Goal: Task Accomplishment & Management: Manage account settings

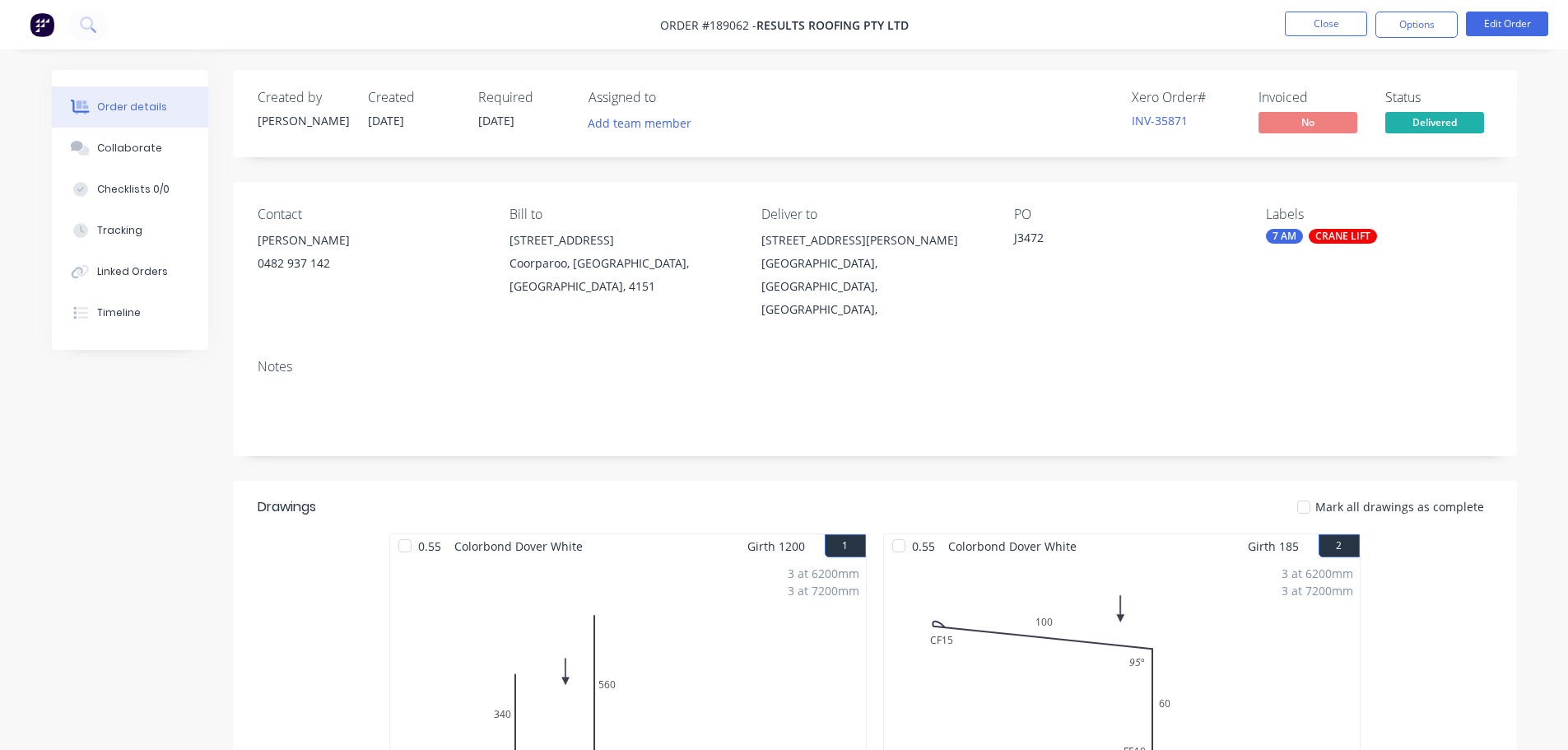
scroll to position [576, 0]
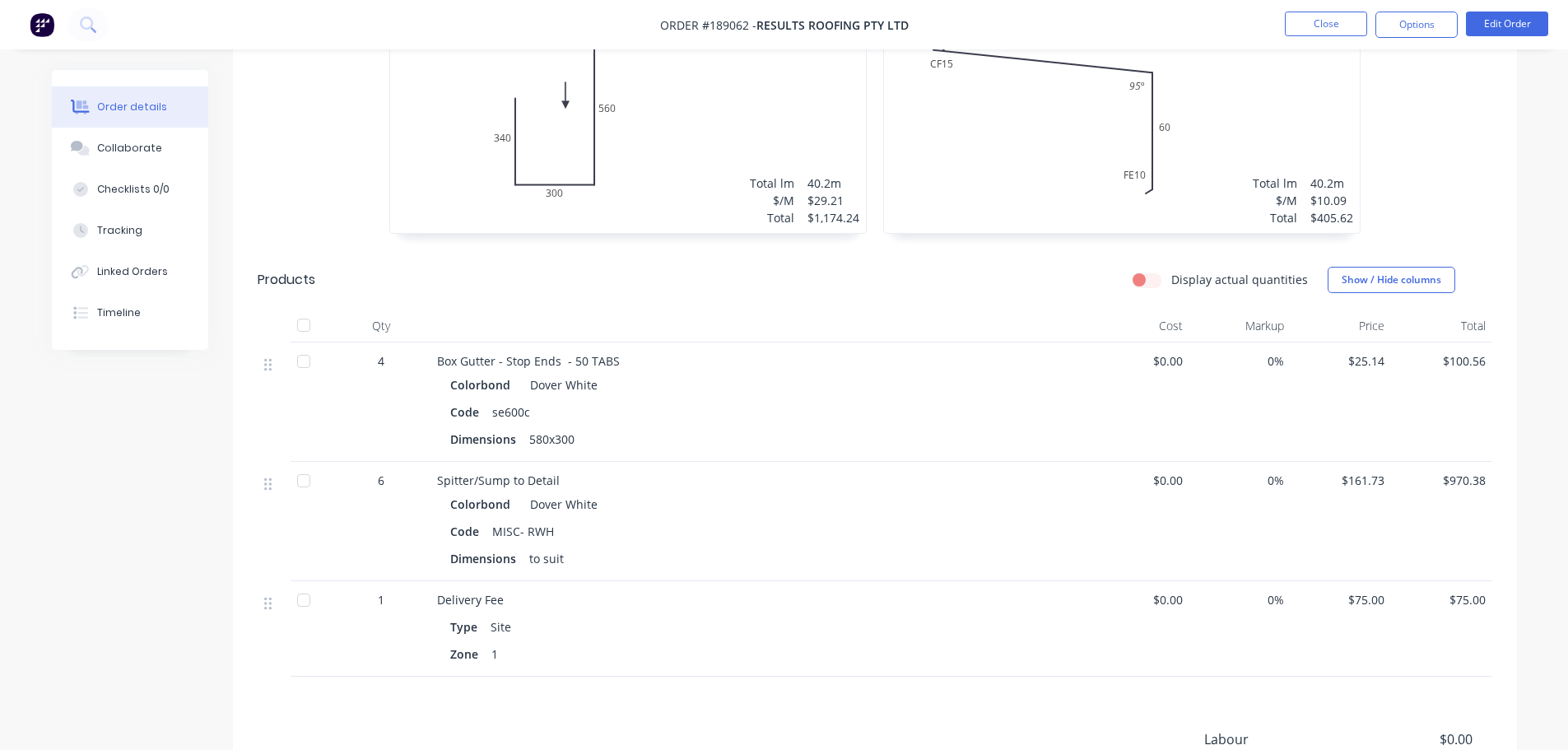
click at [1322, 42] on nav "Order #189062 - Results Roofing Pty Ltd Close Options Edit Order" at bounding box center [784, 24] width 1568 height 49
click at [1326, 27] on button "Close" at bounding box center [1326, 23] width 82 height 25
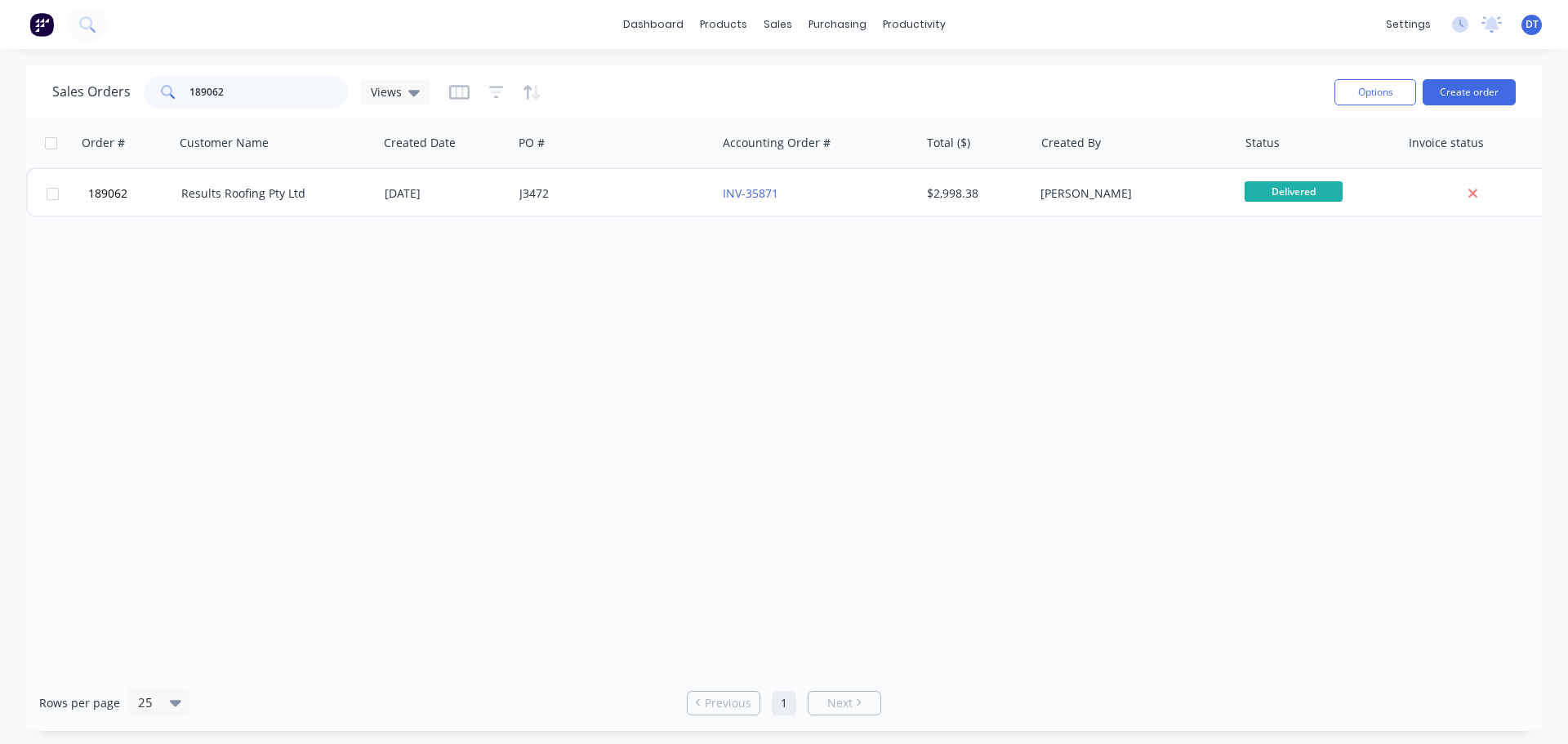
drag, startPoint x: 190, startPoint y: 97, endPoint x: 152, endPoint y: 102, distance: 38.3
click at [152, 102] on div "189062" at bounding box center [246, 93] width 204 height 33
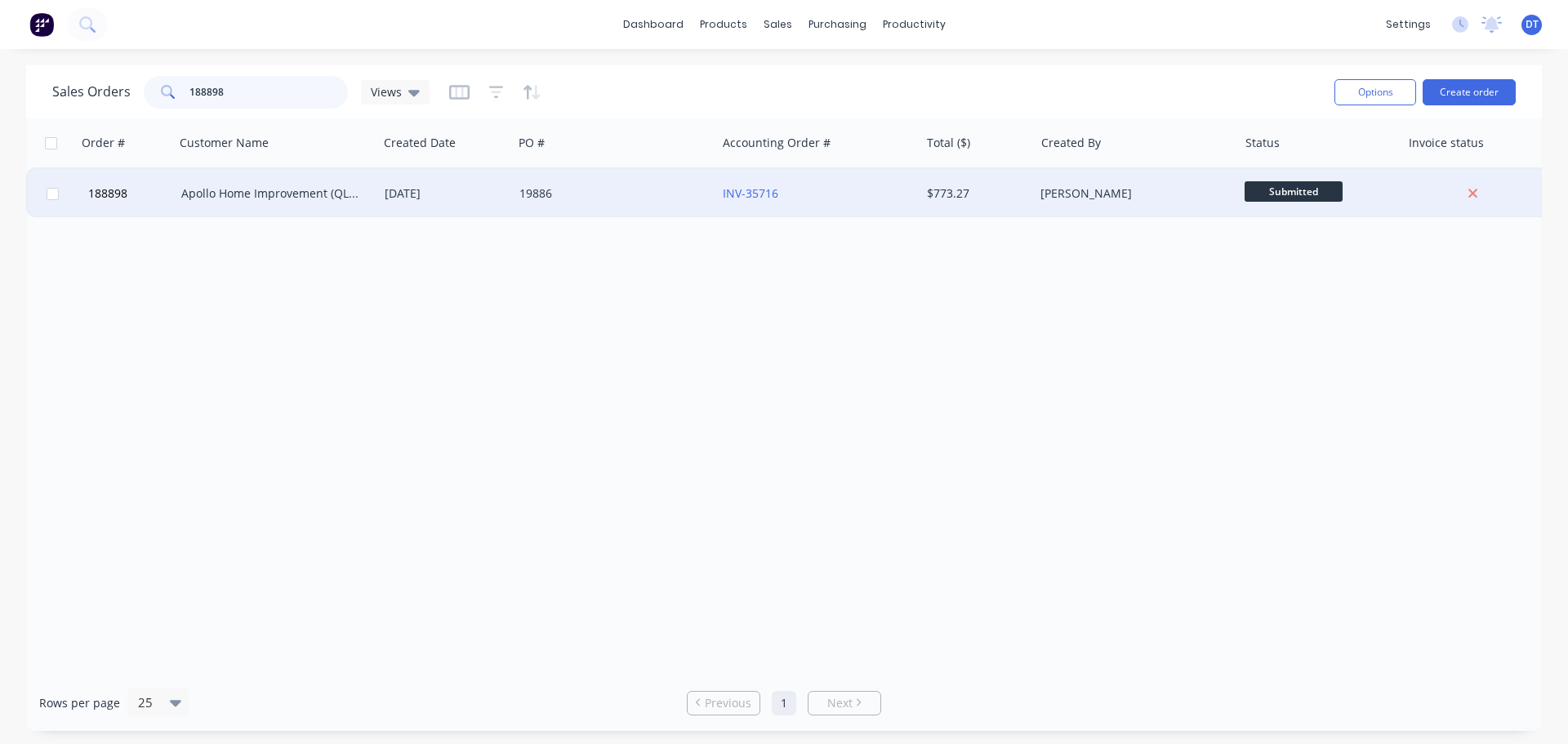
type input "188898"
click at [258, 191] on div "Apollo Home Improvement (QLD) Pty Ltd" at bounding box center [271, 193] width 181 height 16
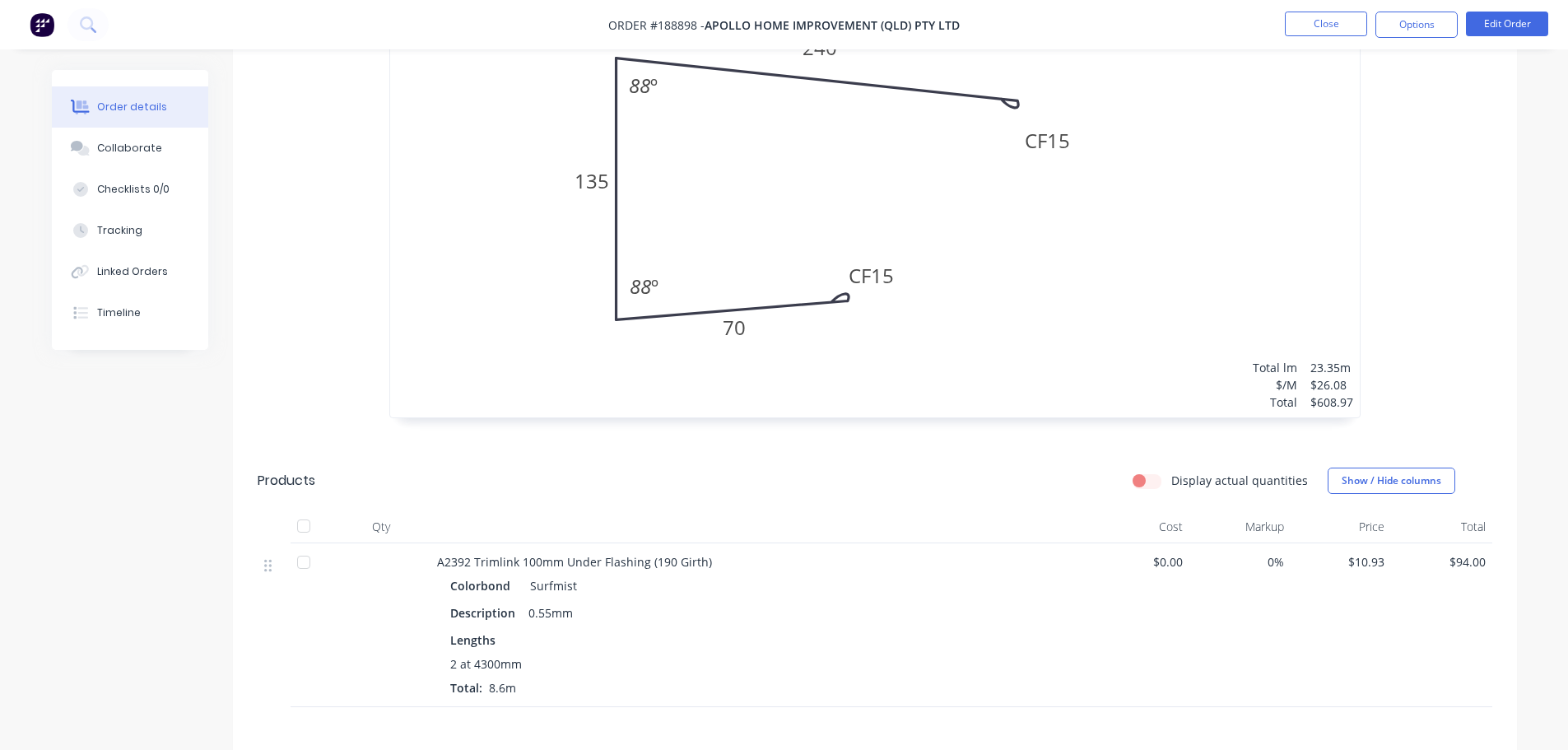
scroll to position [659, 0]
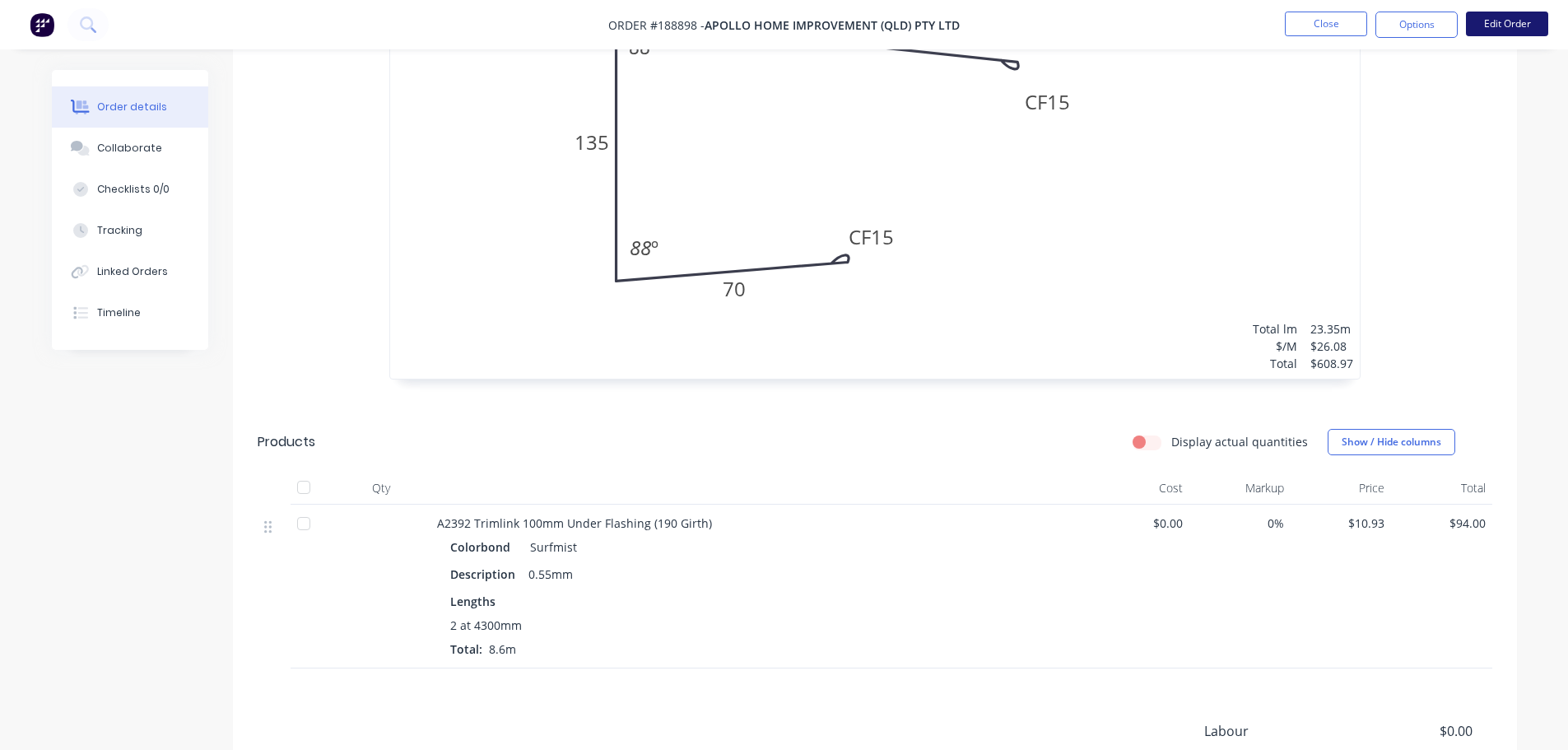
click at [1497, 24] on button "Edit Order" at bounding box center [1507, 23] width 82 height 25
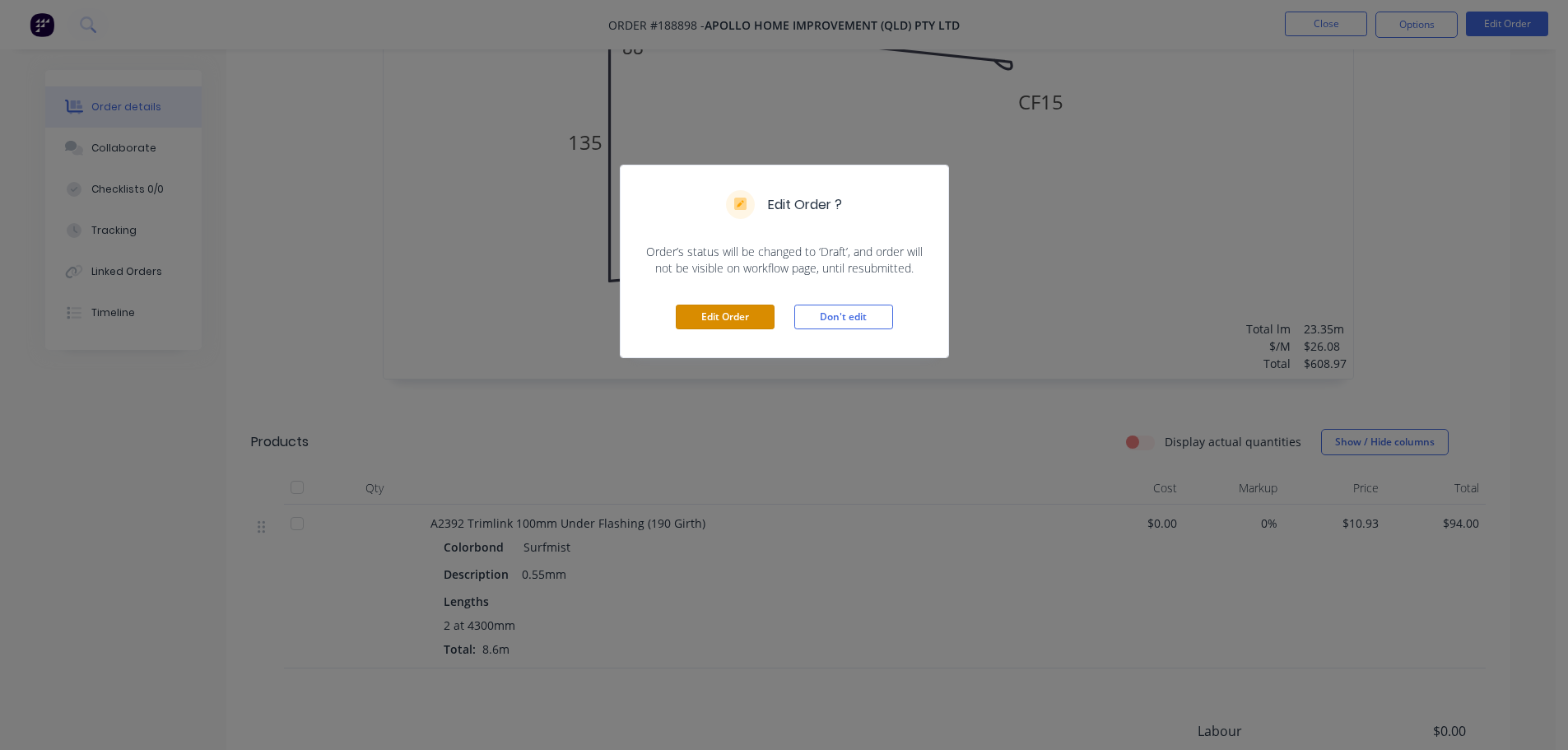
click at [720, 320] on button "Edit Order" at bounding box center [726, 317] width 99 height 25
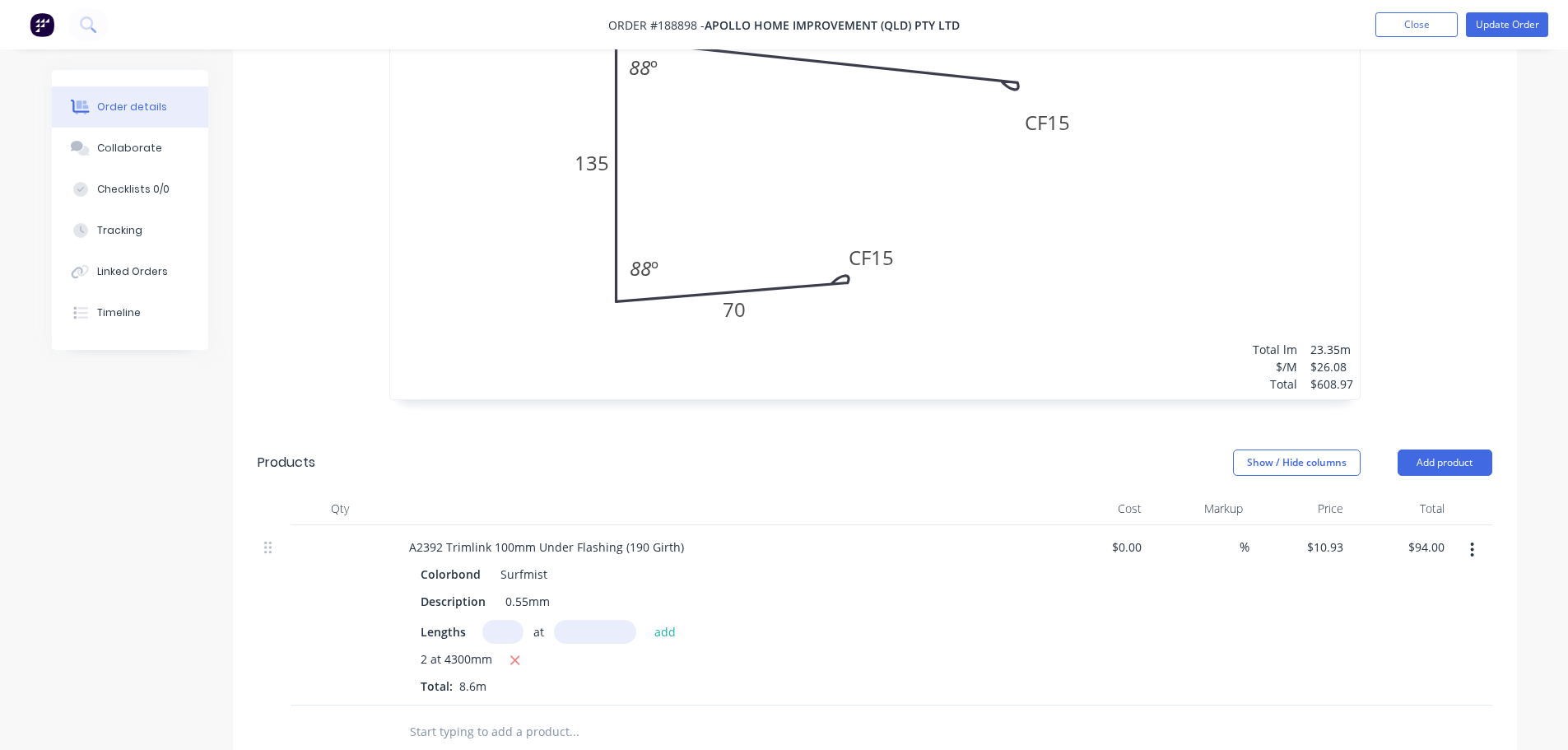
scroll to position [741, 0]
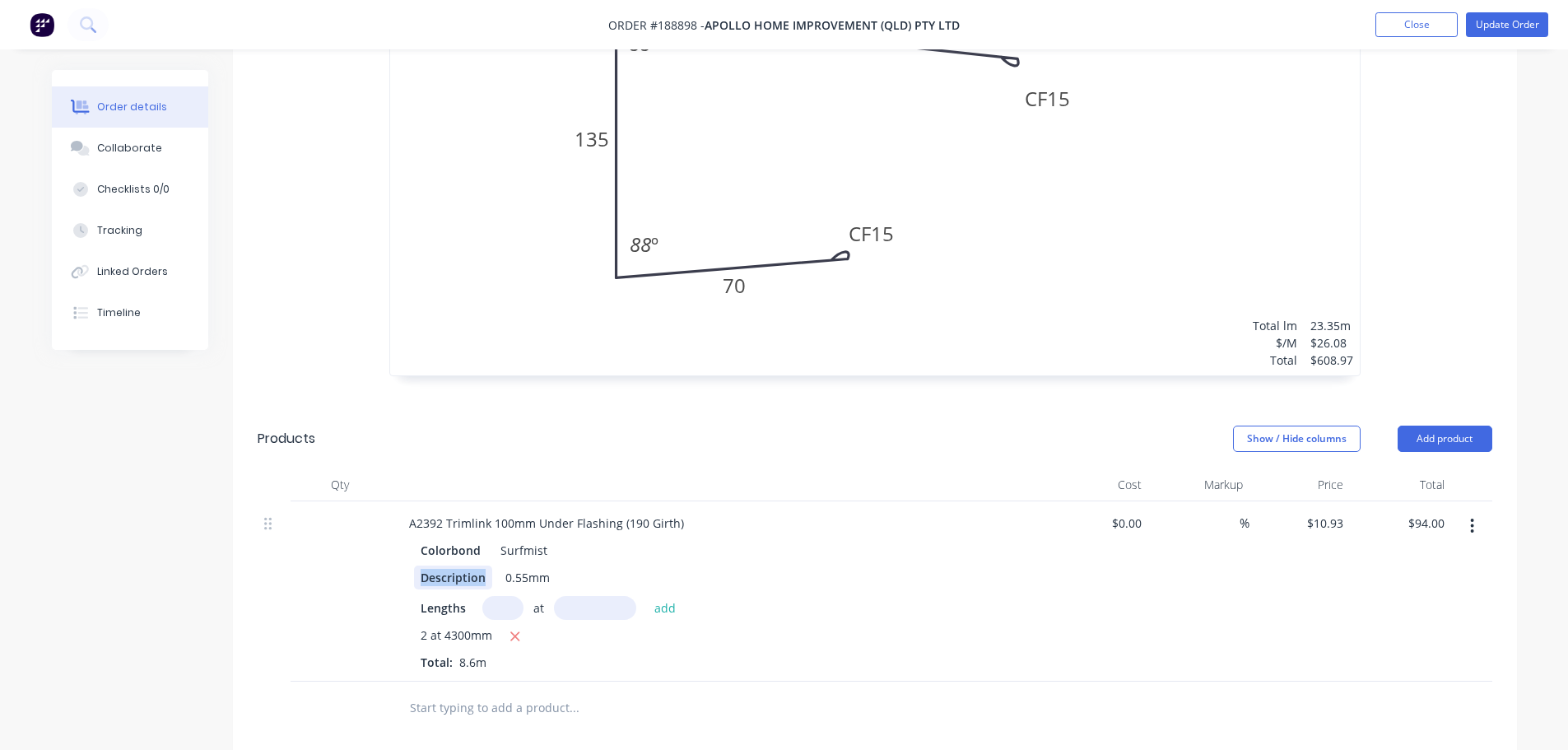
drag, startPoint x: 419, startPoint y: 522, endPoint x: 485, endPoint y: 525, distance: 66.1
click at [485, 566] on div "Description" at bounding box center [453, 578] width 78 height 24
click at [1333, 511] on input "10.93" at bounding box center [1331, 523] width 38 height 24
type input "$13.64"
type input "$117.30"
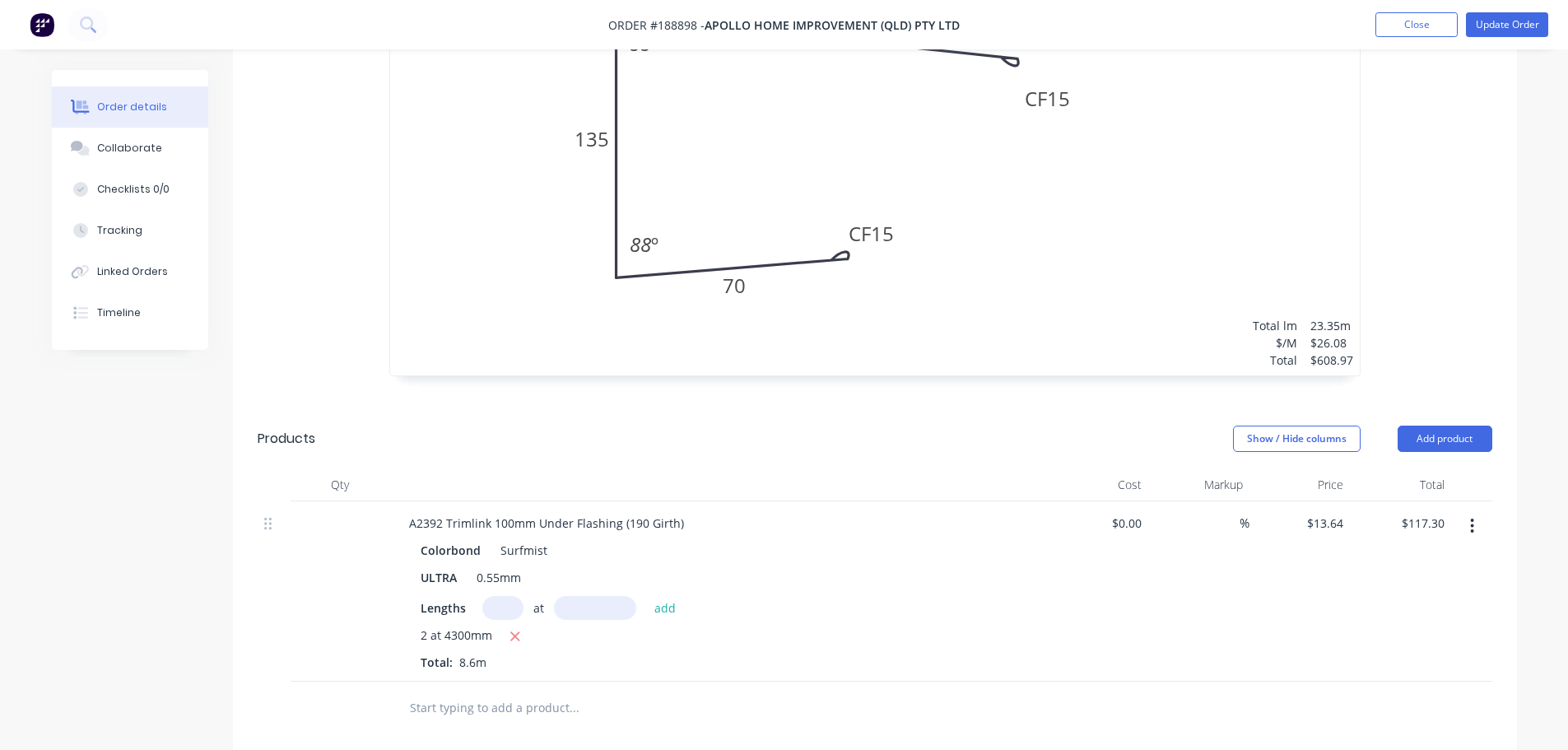
click at [1251, 532] on div "$13.64 $13.64" at bounding box center [1300, 592] width 101 height 180
click at [1494, 19] on button "Update Order" at bounding box center [1507, 24] width 82 height 25
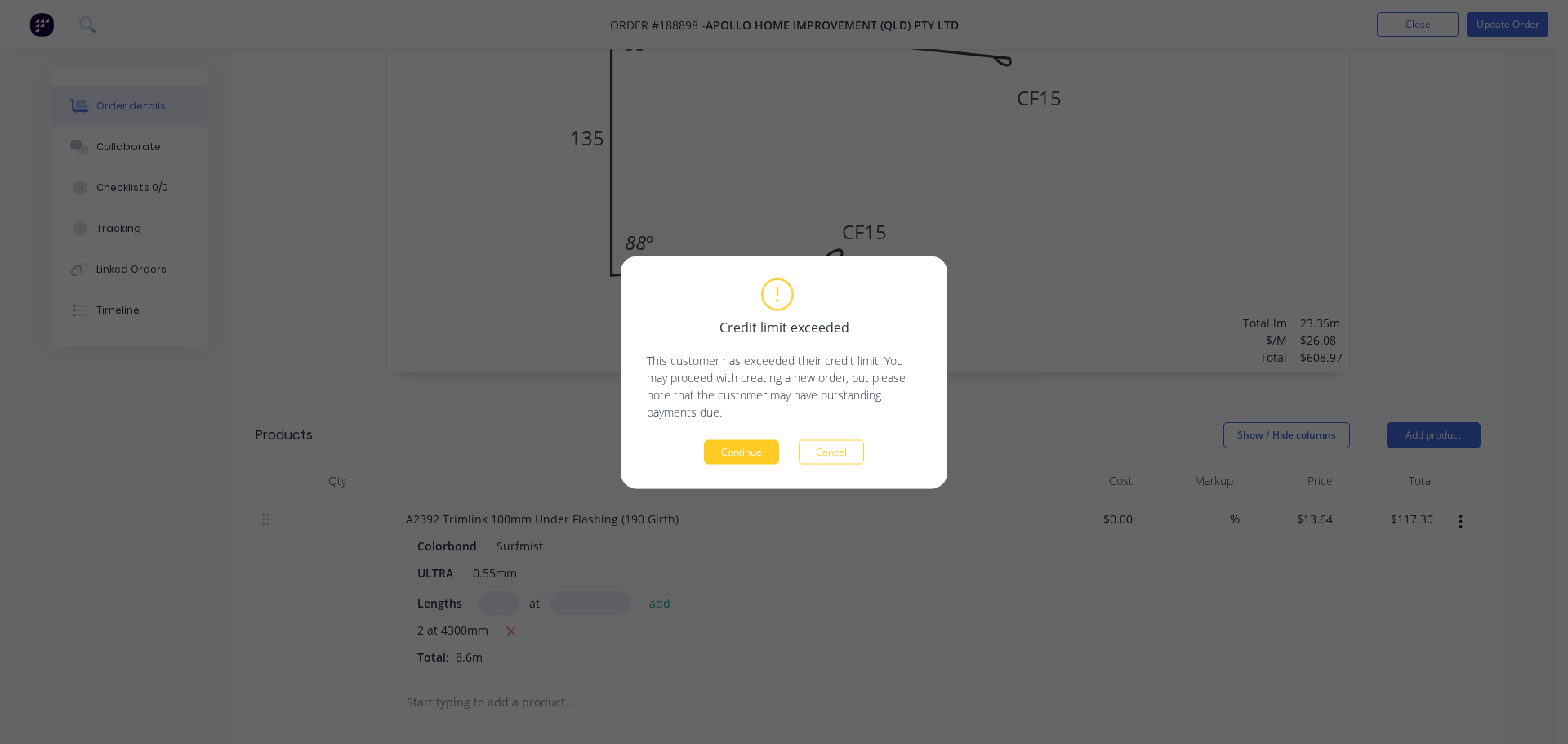
click at [726, 449] on button "Continue" at bounding box center [742, 451] width 75 height 25
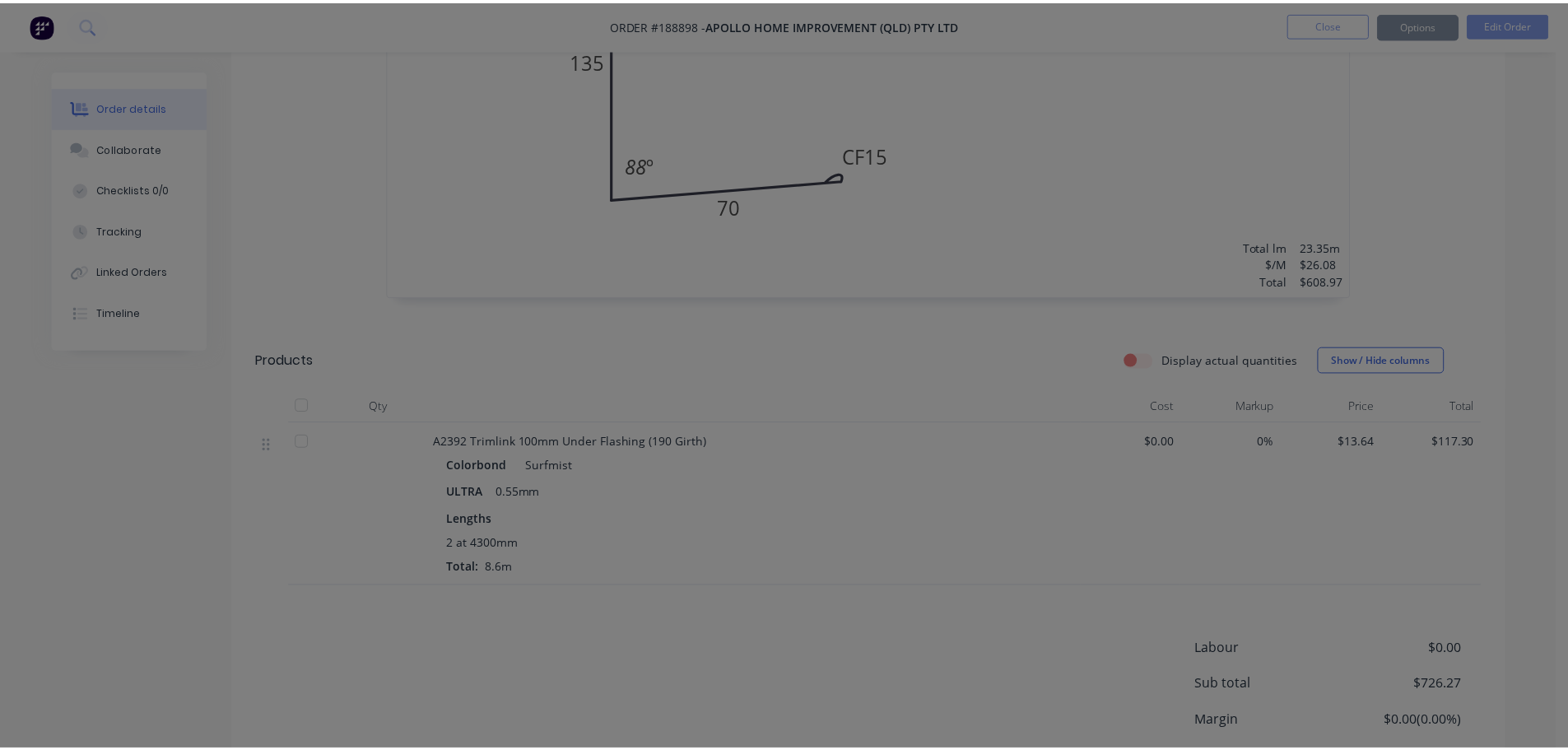
scroll to position [692, 0]
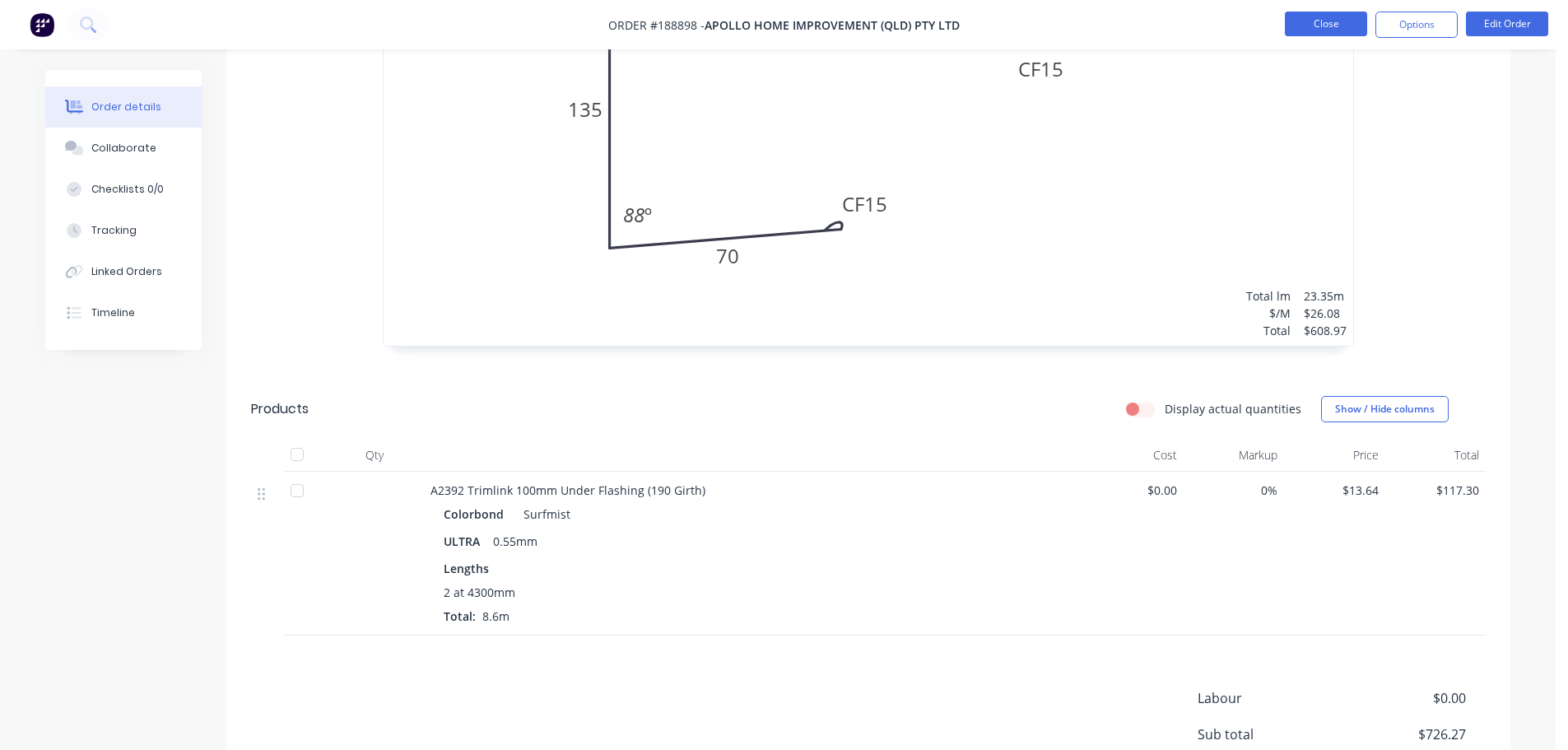
click at [1313, 22] on button "Close" at bounding box center [1326, 23] width 82 height 25
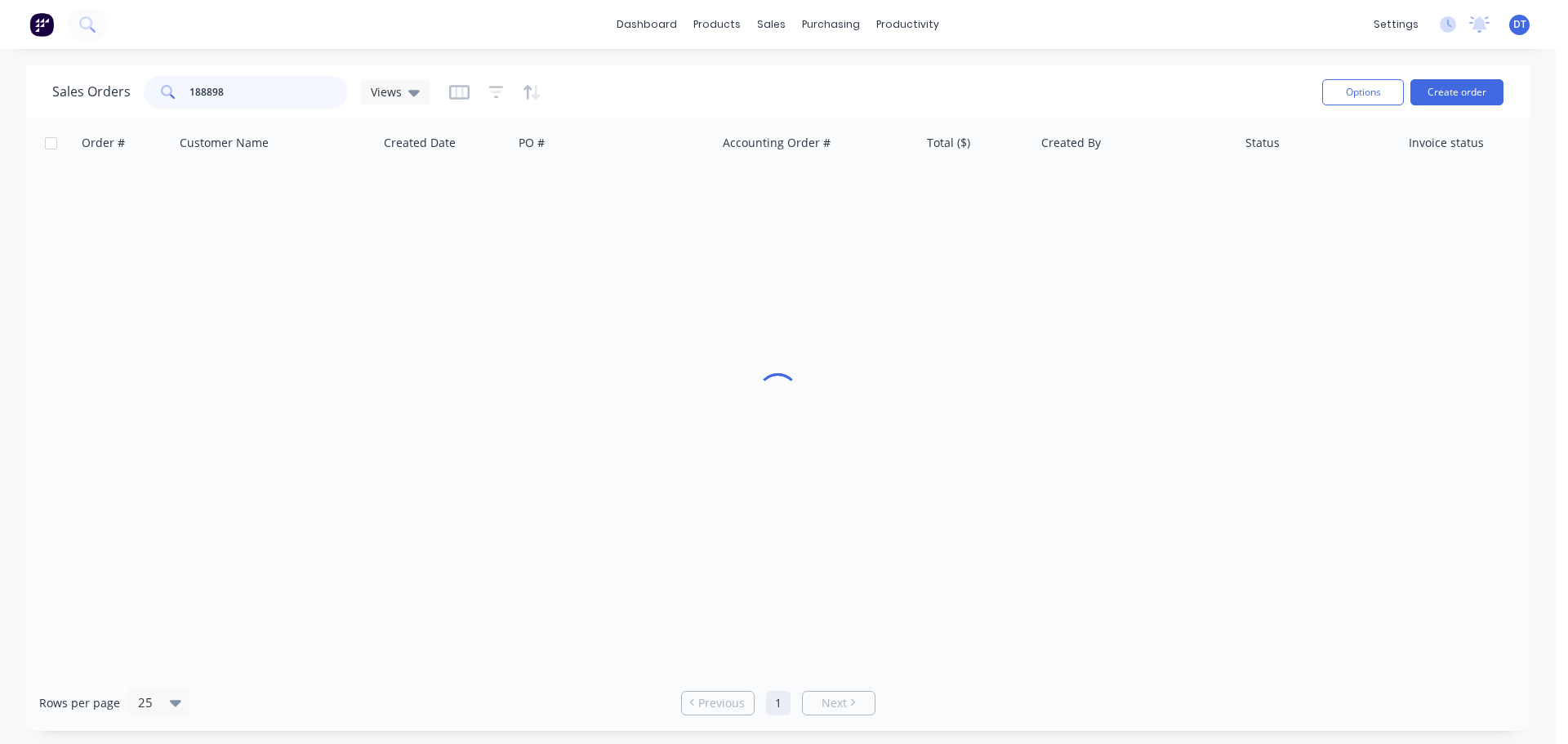
drag, startPoint x: 267, startPoint y: 89, endPoint x: 124, endPoint y: 91, distance: 143.0
click at [124, 91] on div "Sales Orders 188898 Views" at bounding box center [241, 93] width 377 height 33
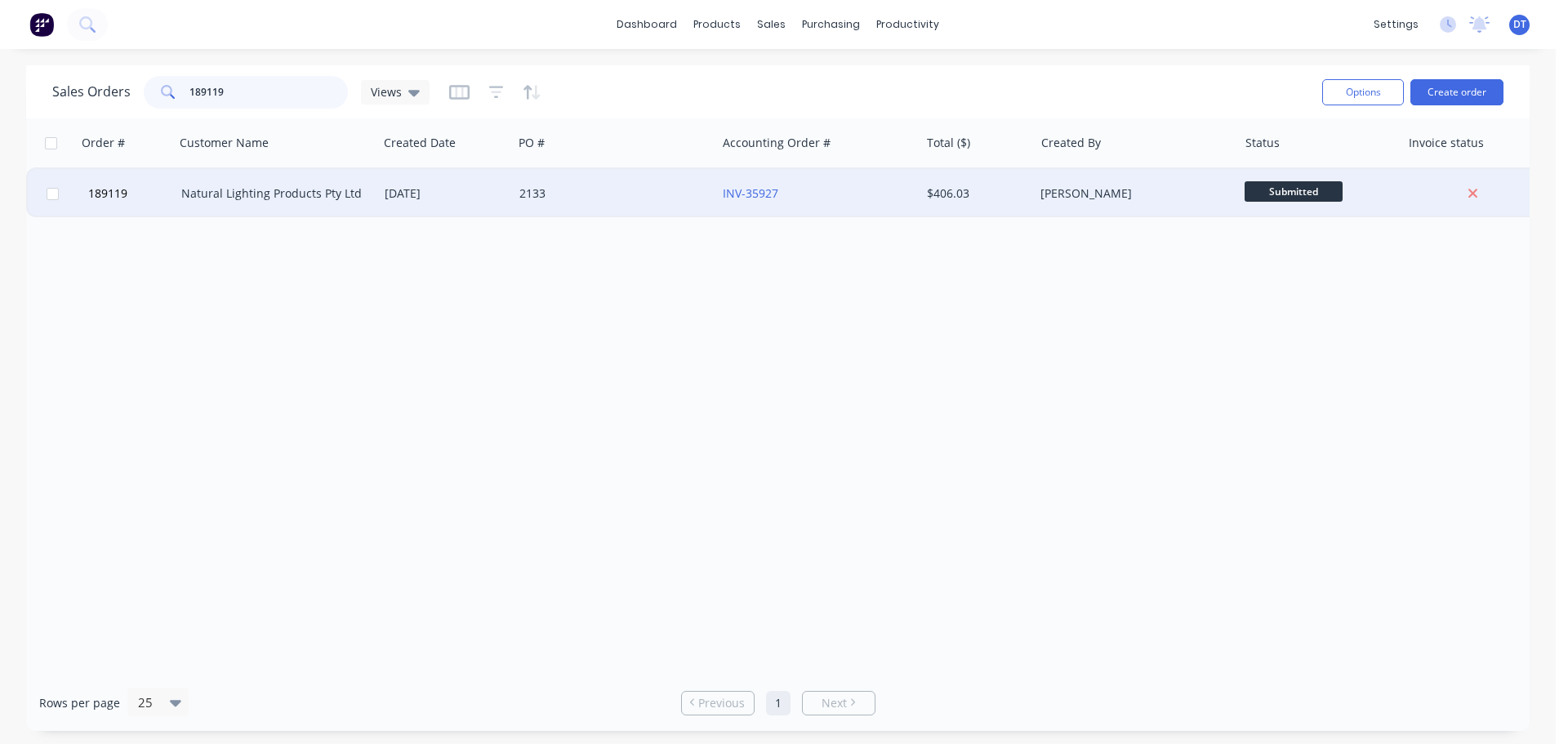
type input "189119"
click at [588, 184] on div "2133" at bounding box center [614, 193] width 203 height 49
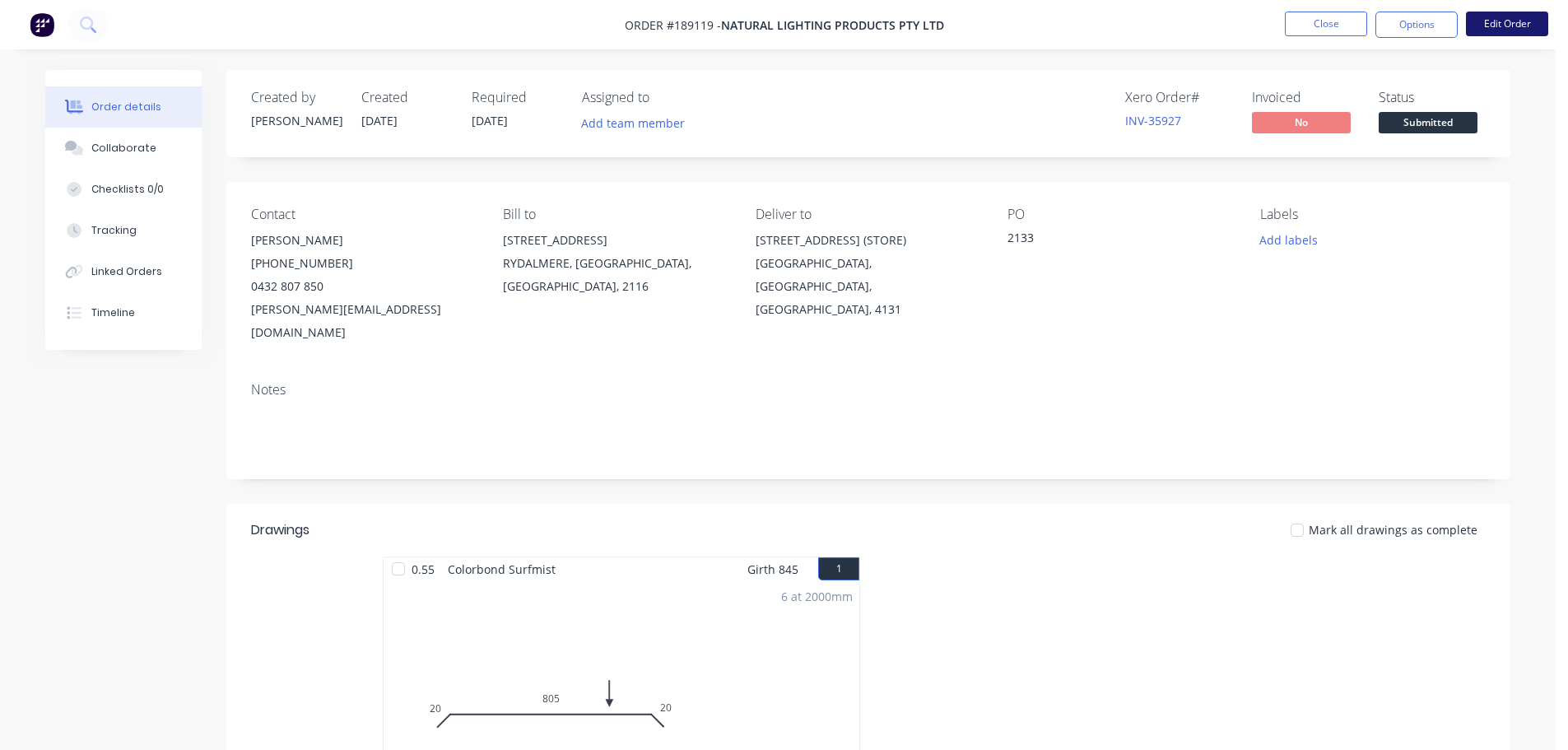
click at [1506, 30] on button "Edit Order" at bounding box center [1507, 23] width 82 height 25
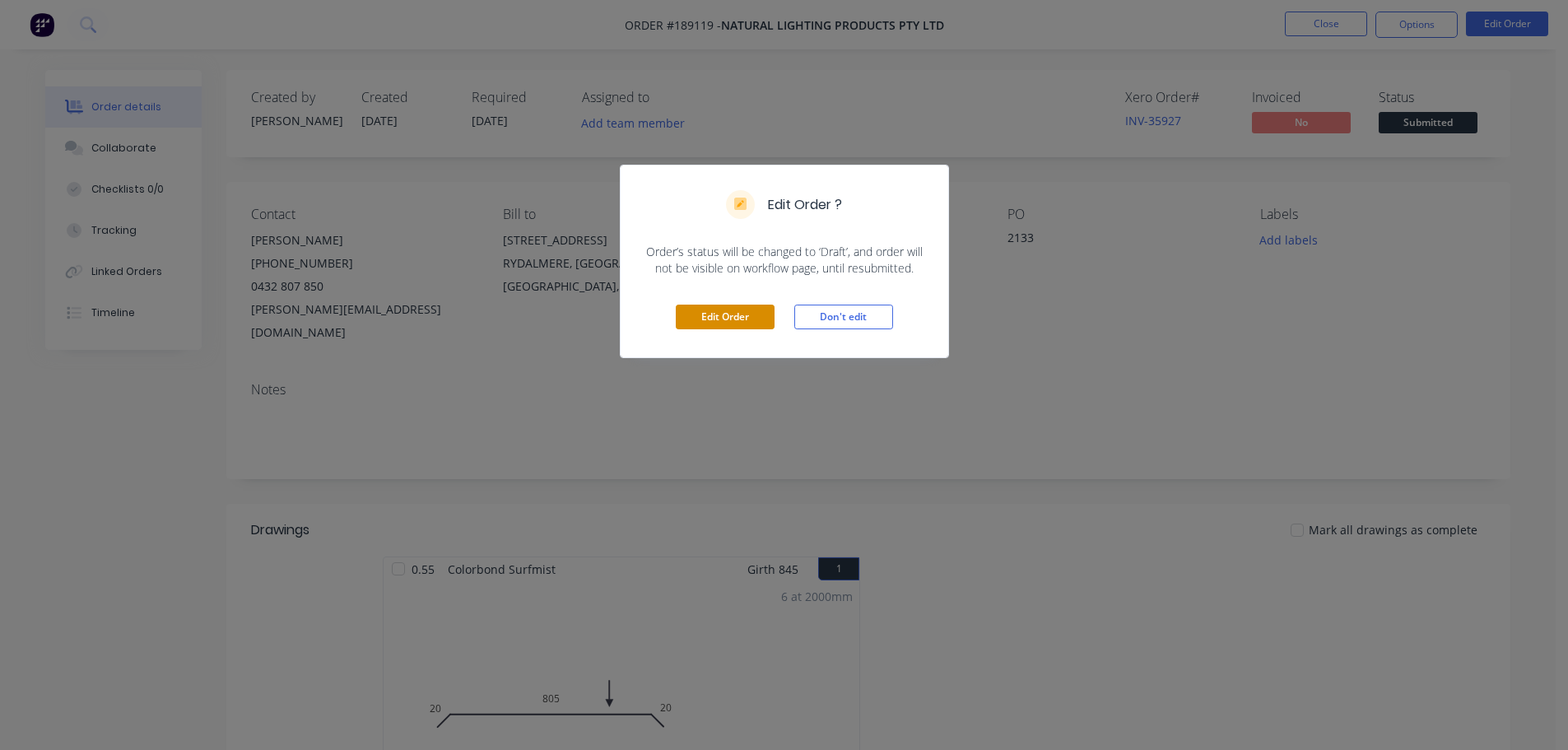
click at [752, 313] on button "Edit Order" at bounding box center [726, 317] width 99 height 25
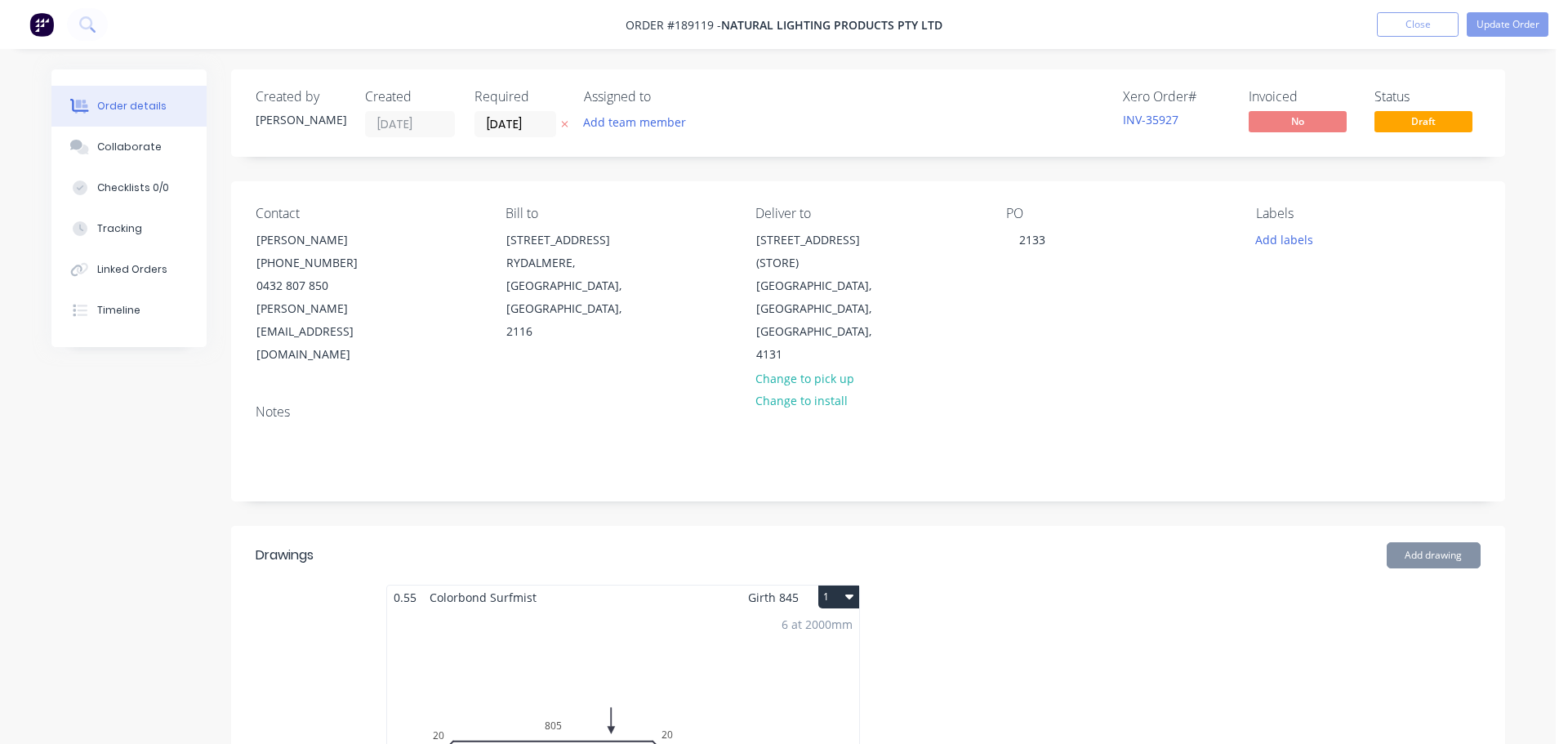
type input "$75.00"
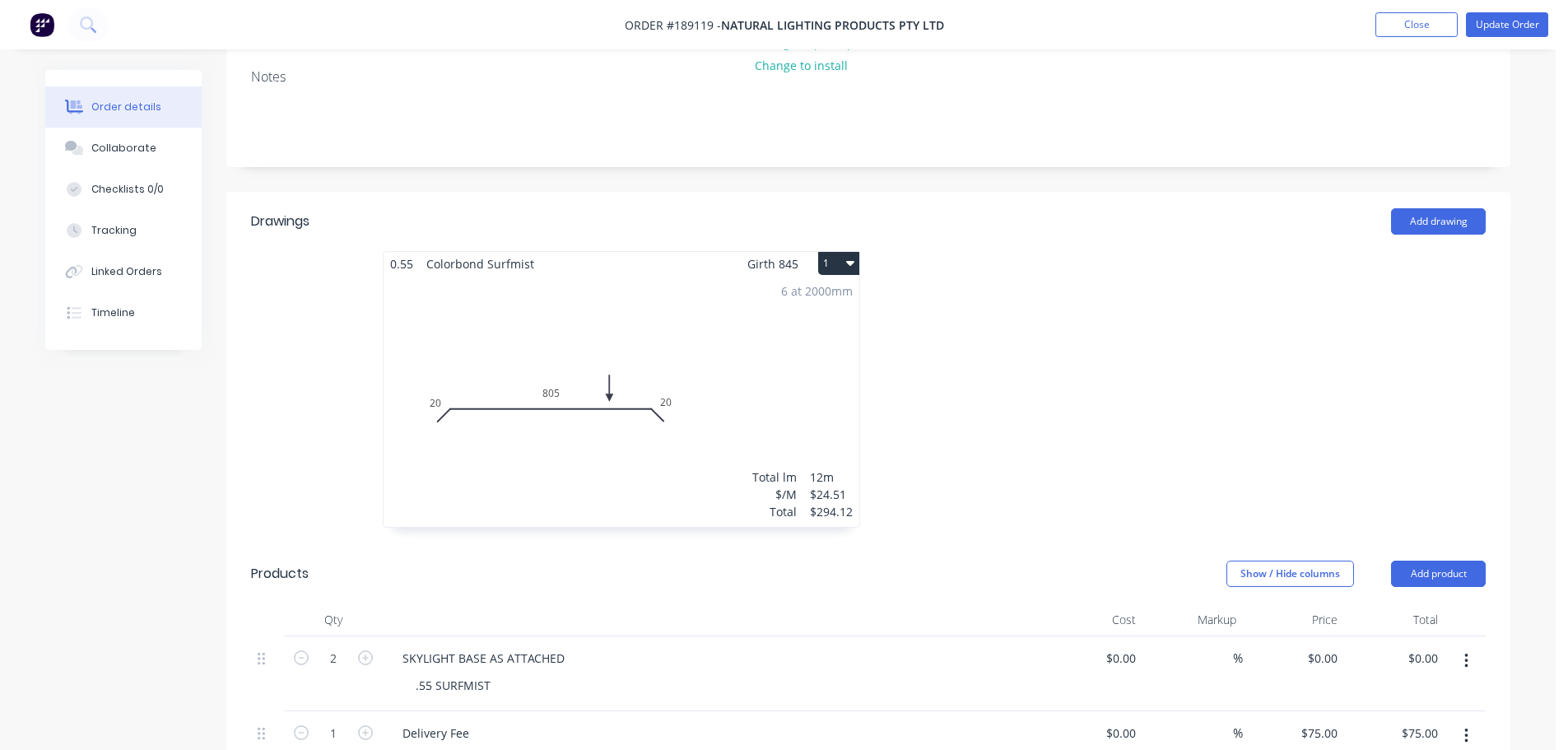
scroll to position [494, 0]
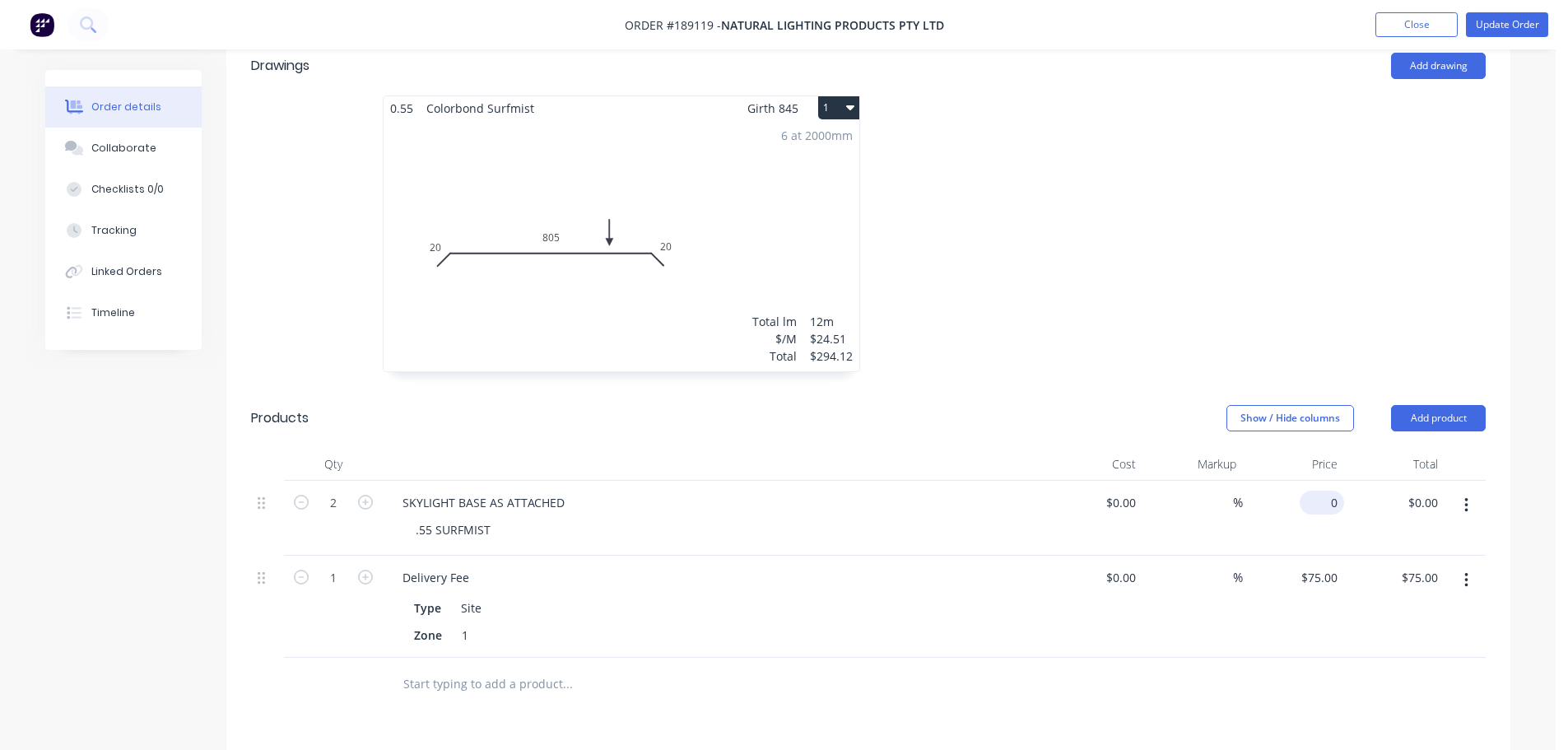
click at [1322, 490] on div "0 $0.00" at bounding box center [1322, 503] width 44 height 24
type input "$180.00"
type input "$360.00"
drag, startPoint x: 1299, startPoint y: 262, endPoint x: 1333, endPoint y: 246, distance: 37.6
click at [1300, 261] on div at bounding box center [1115, 241] width 494 height 293
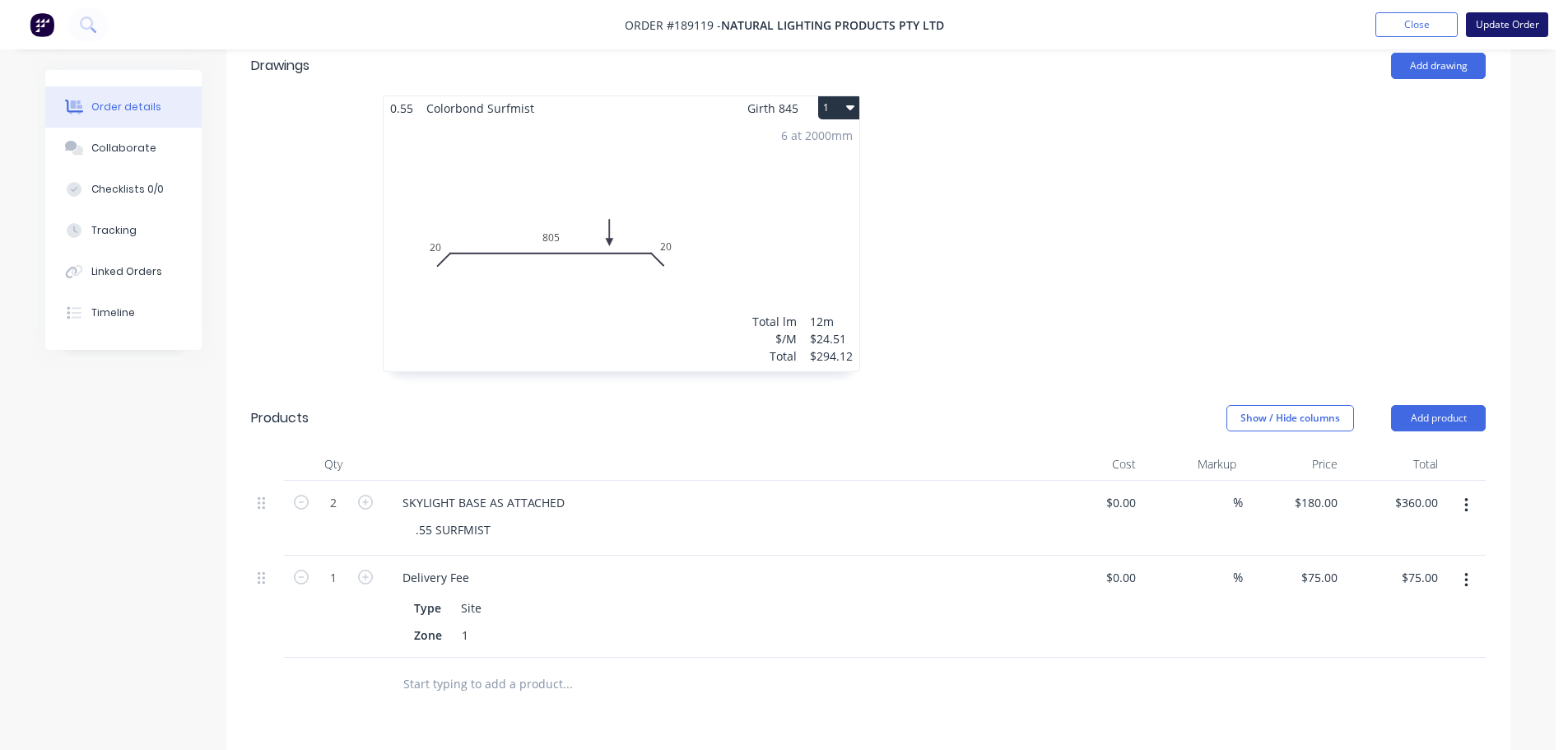
click at [1502, 24] on button "Update Order" at bounding box center [1507, 24] width 82 height 25
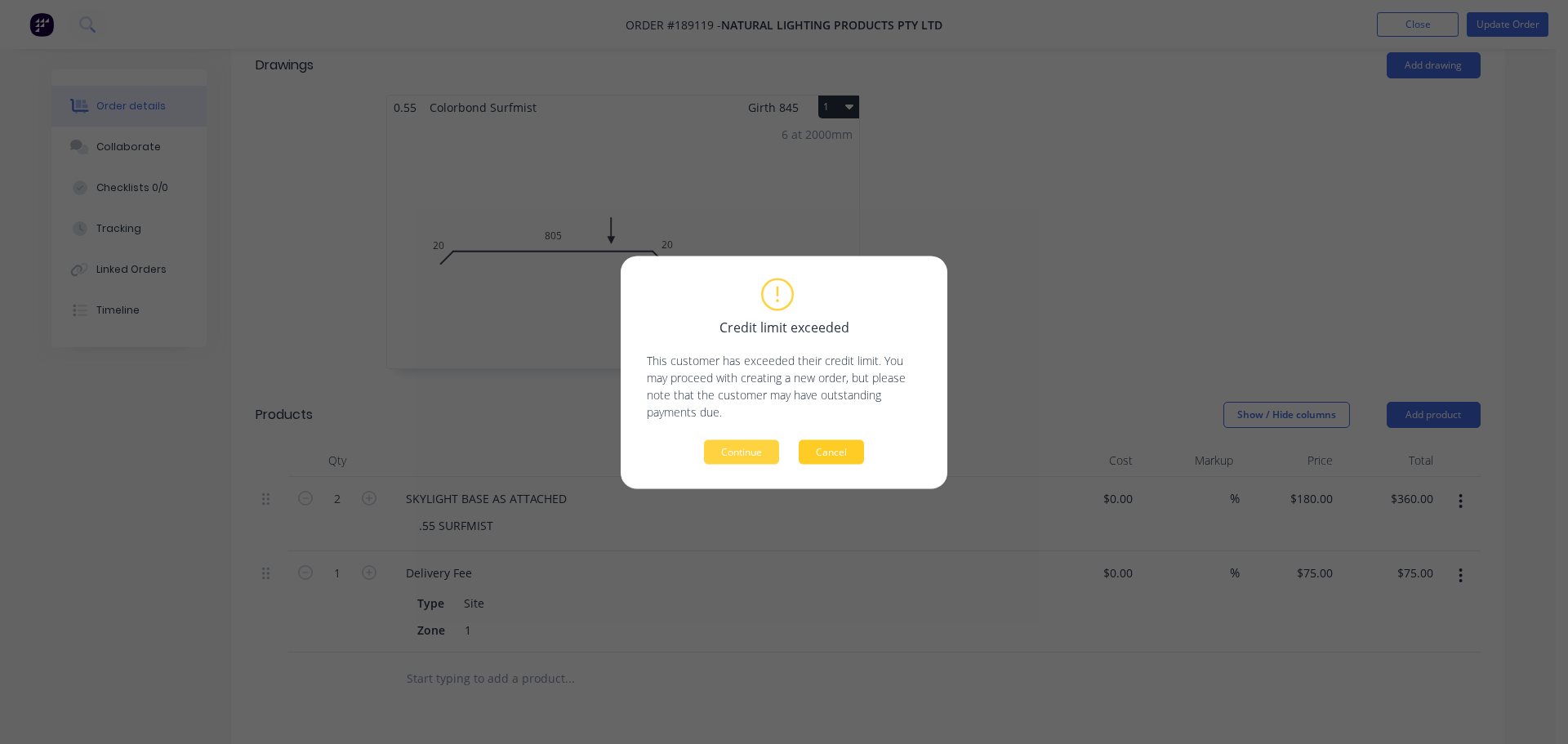
click at [839, 449] on button "Cancel" at bounding box center [831, 451] width 65 height 25
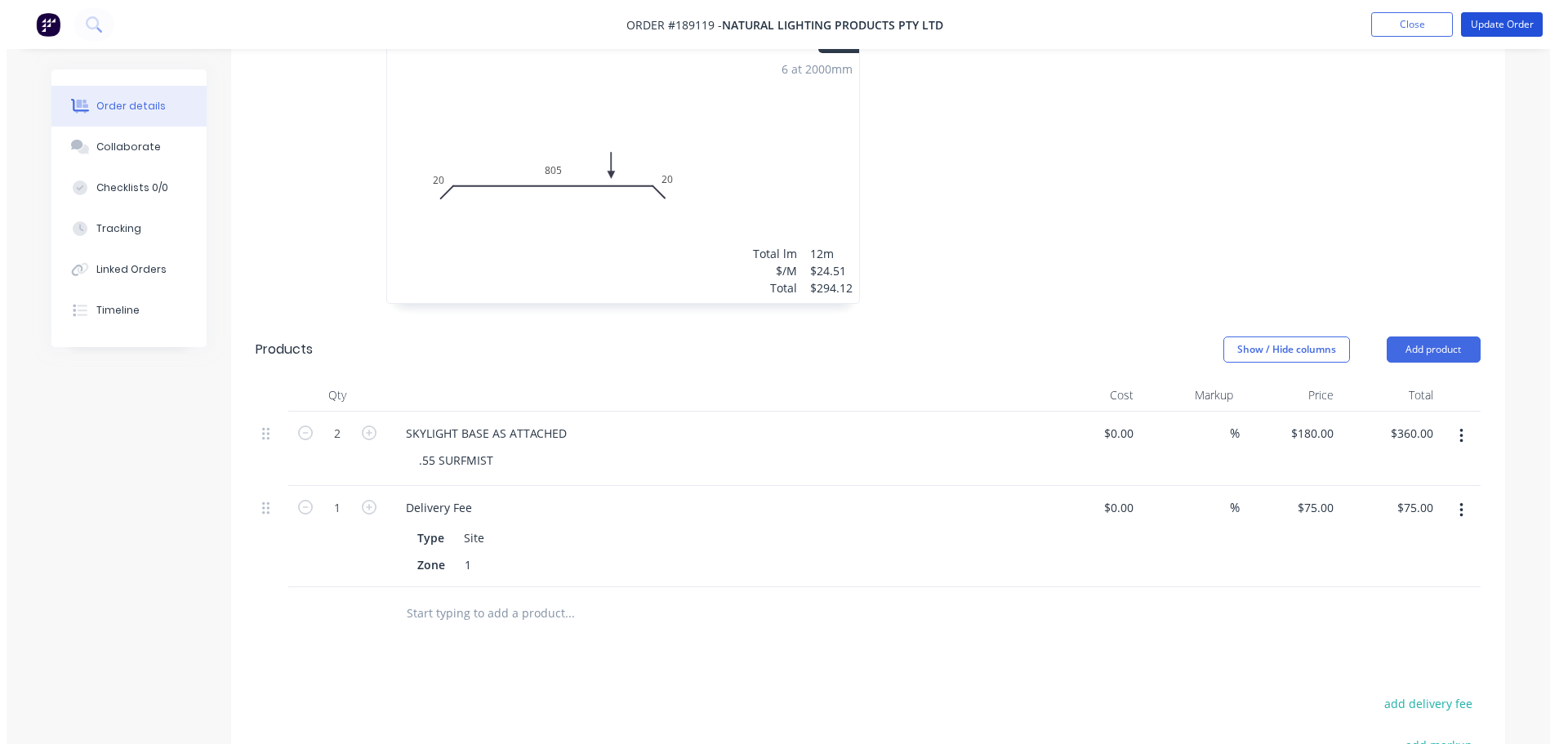
scroll to position [654, 0]
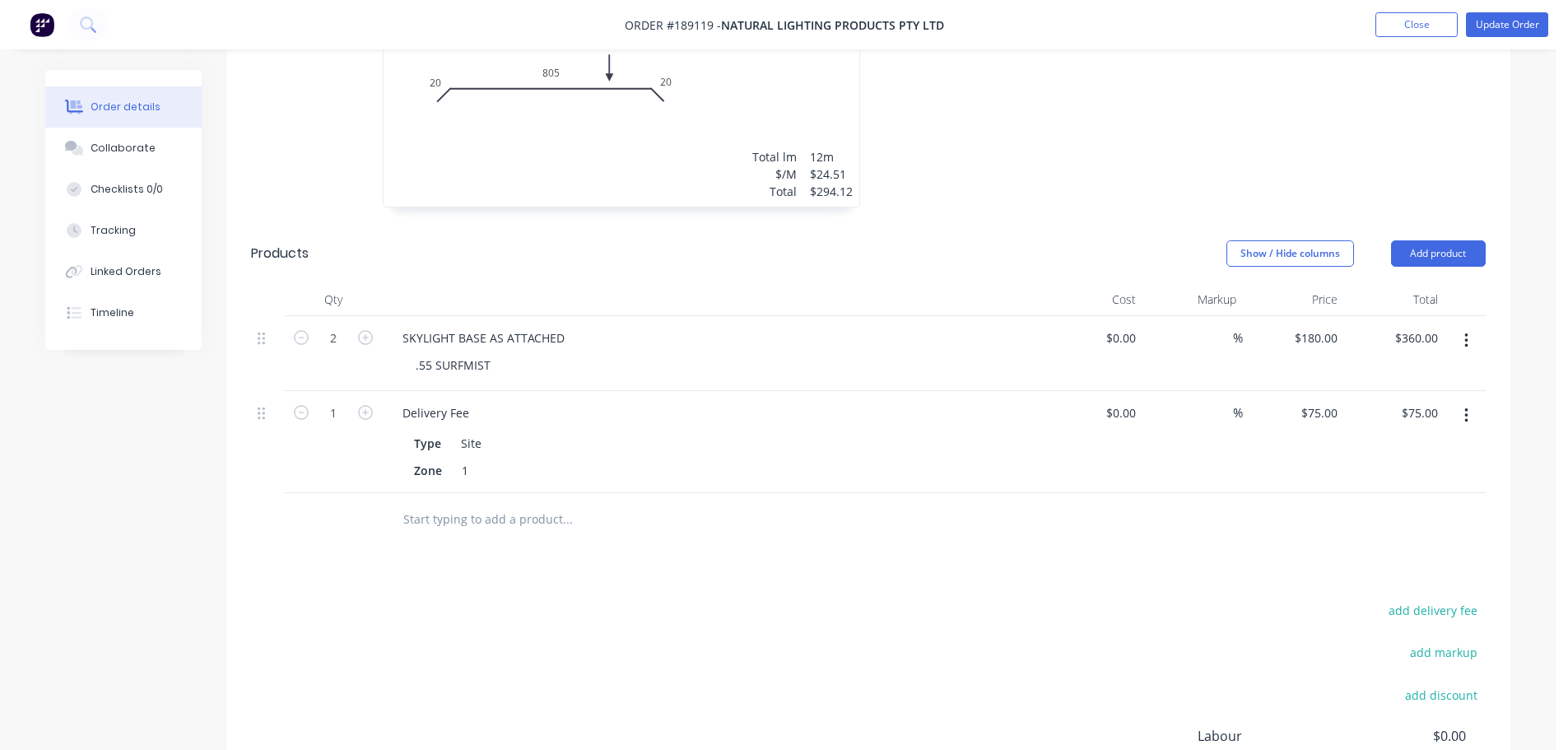
click at [1473, 401] on button "button" at bounding box center [1466, 416] width 39 height 29
click at [1416, 546] on div "Delete" at bounding box center [1407, 558] width 127 height 24
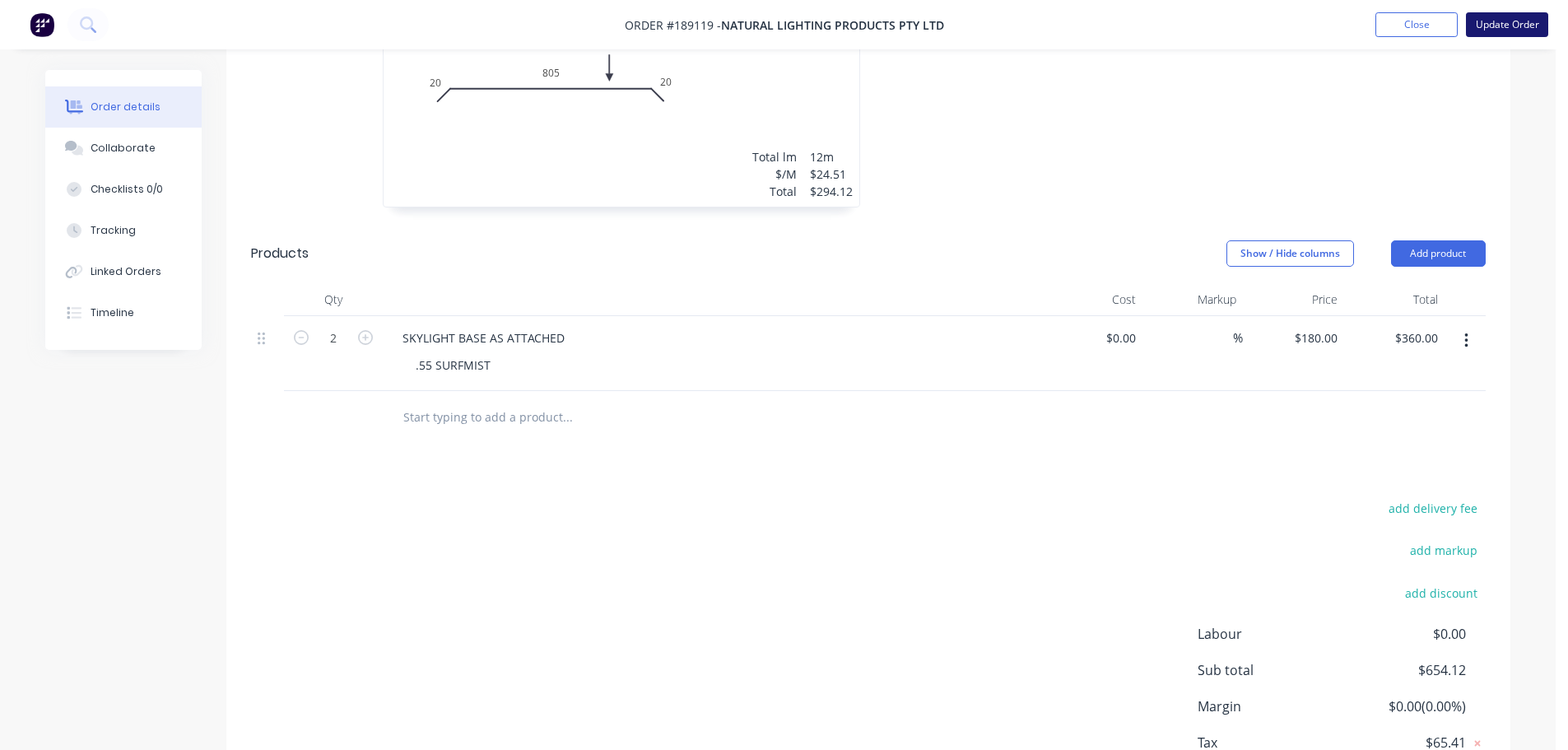
click at [1501, 31] on button "Update Order" at bounding box center [1507, 24] width 82 height 25
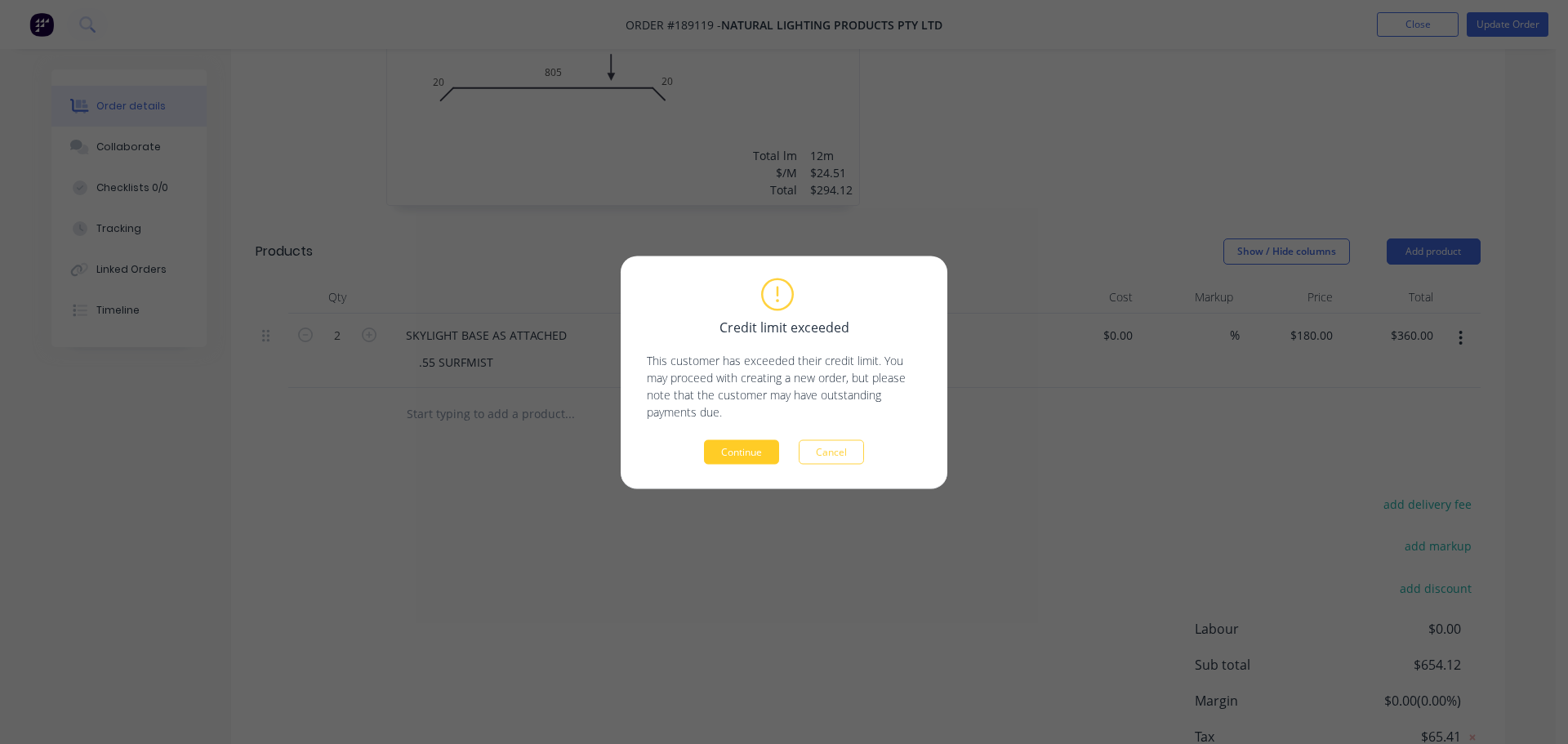
click at [720, 447] on button "Continue" at bounding box center [742, 451] width 75 height 25
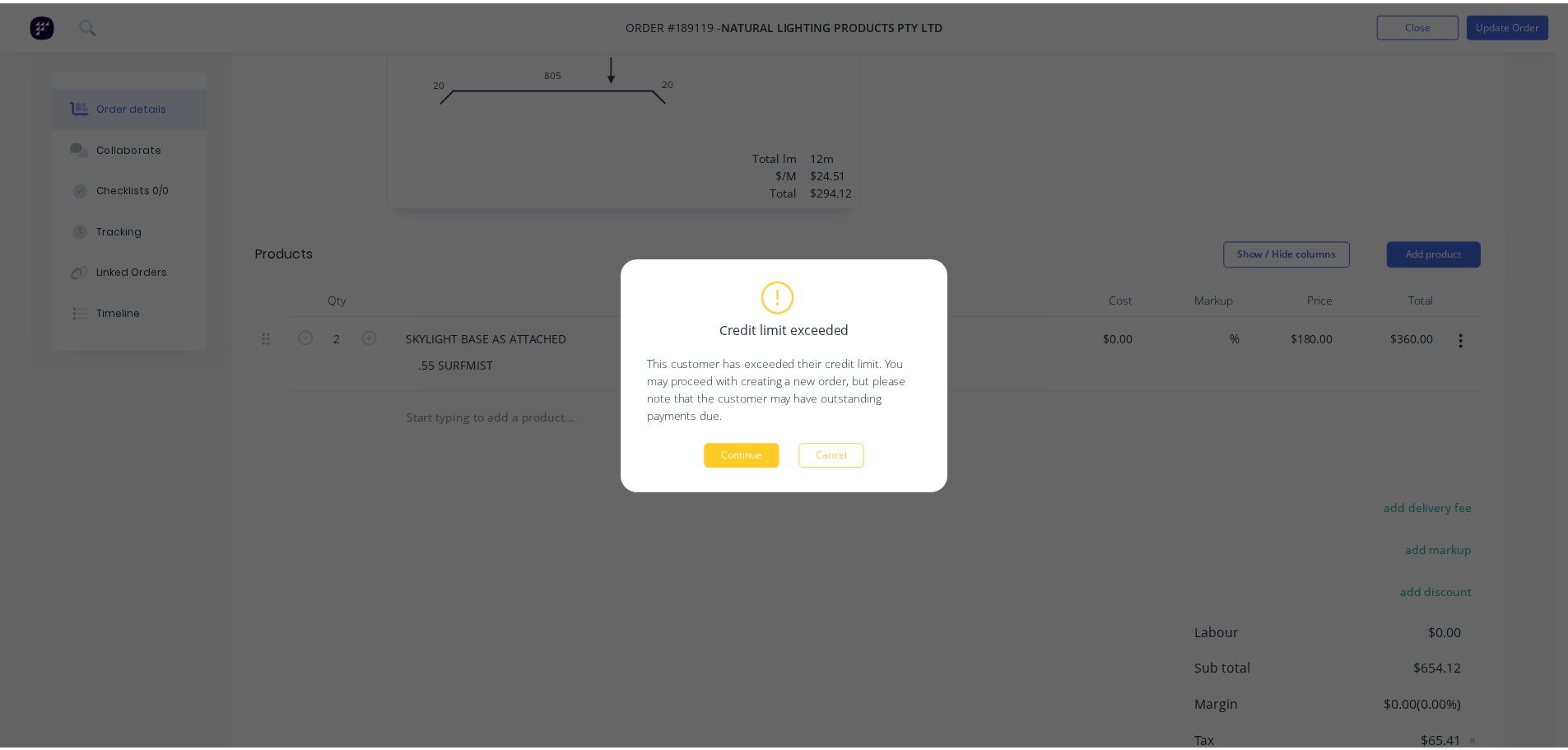
scroll to position [523, 0]
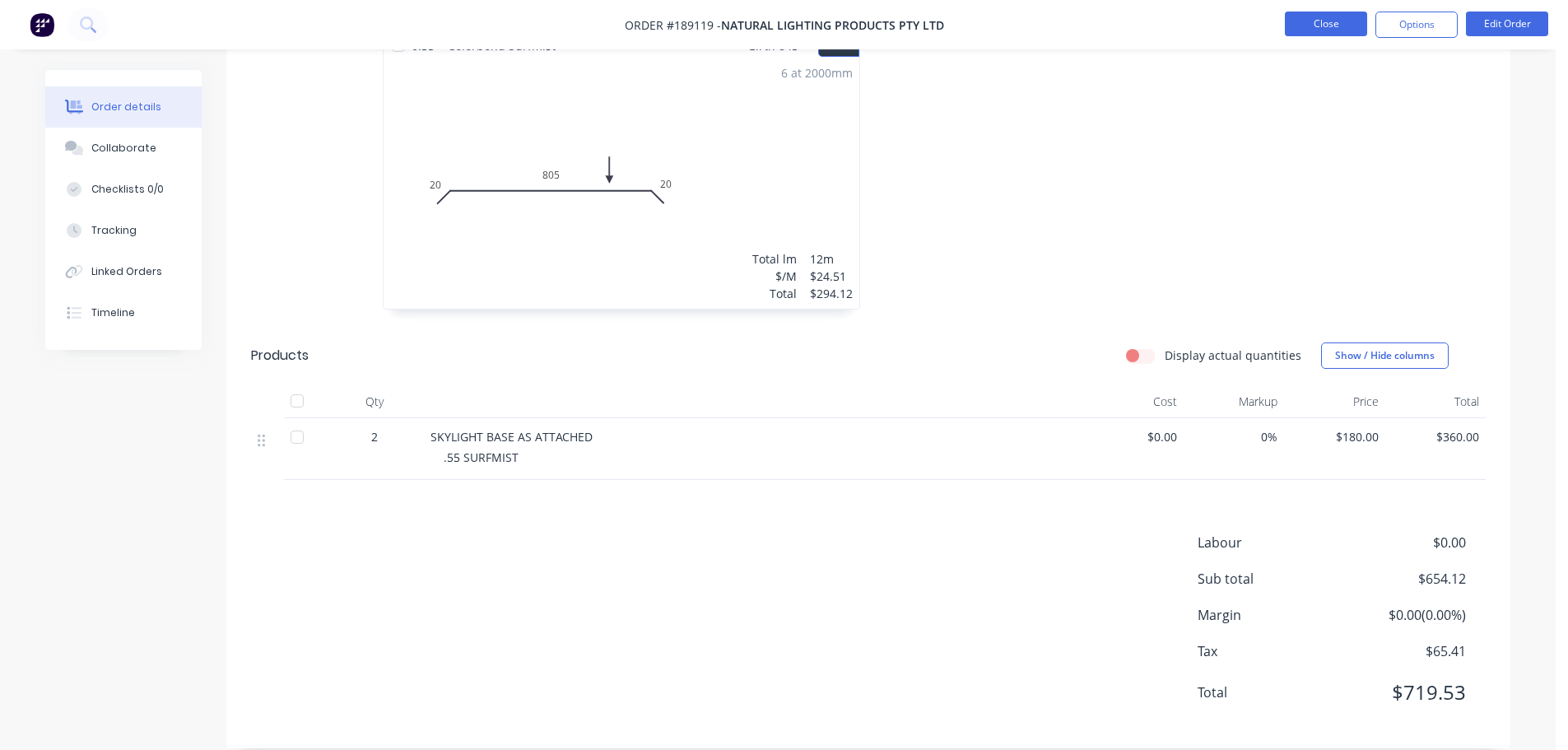
click at [1322, 17] on button "Close" at bounding box center [1326, 23] width 82 height 25
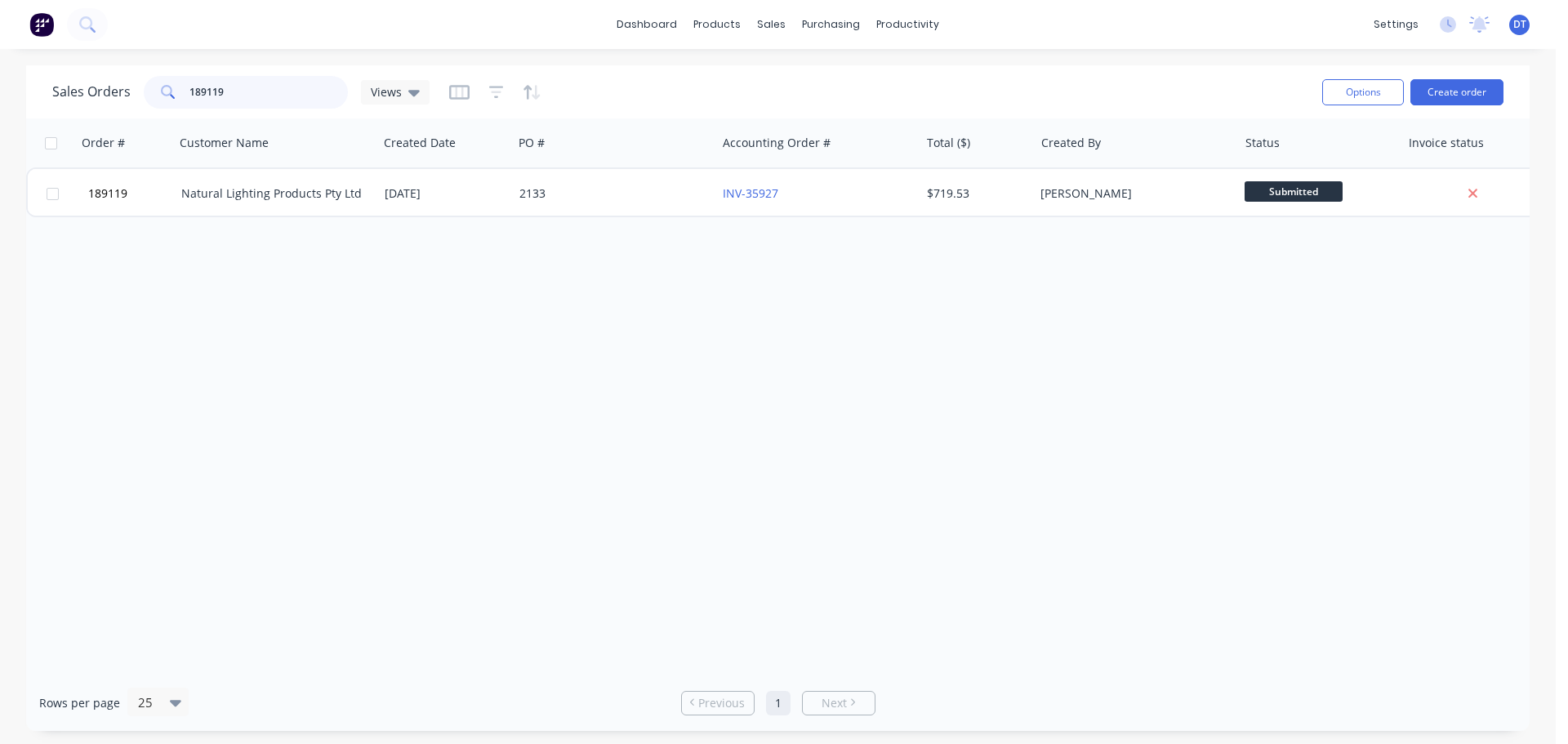
click at [240, 95] on input "189119" at bounding box center [269, 93] width 160 height 33
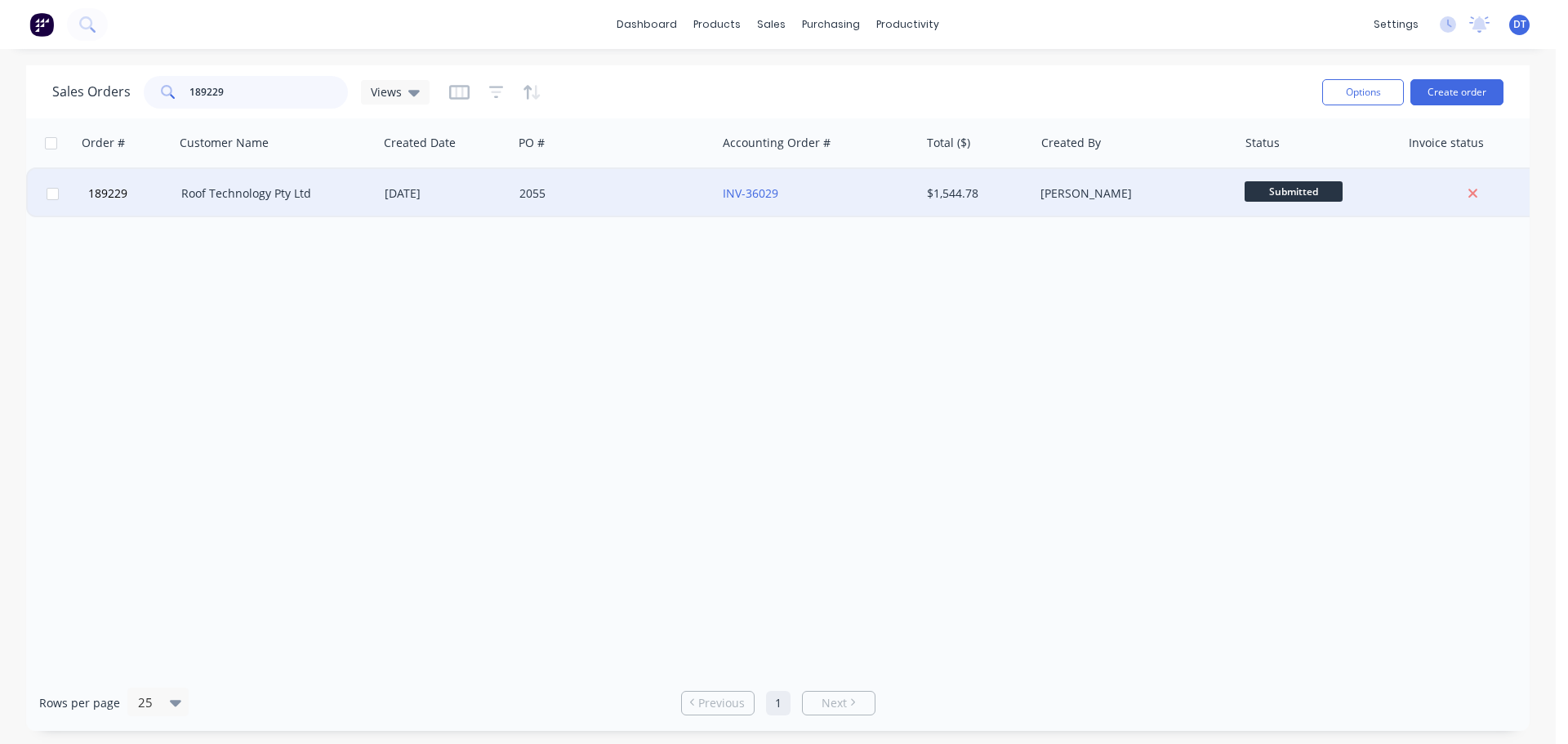
type input "189229"
click at [336, 197] on div "Roof Technology Pty Ltd" at bounding box center [271, 193] width 181 height 16
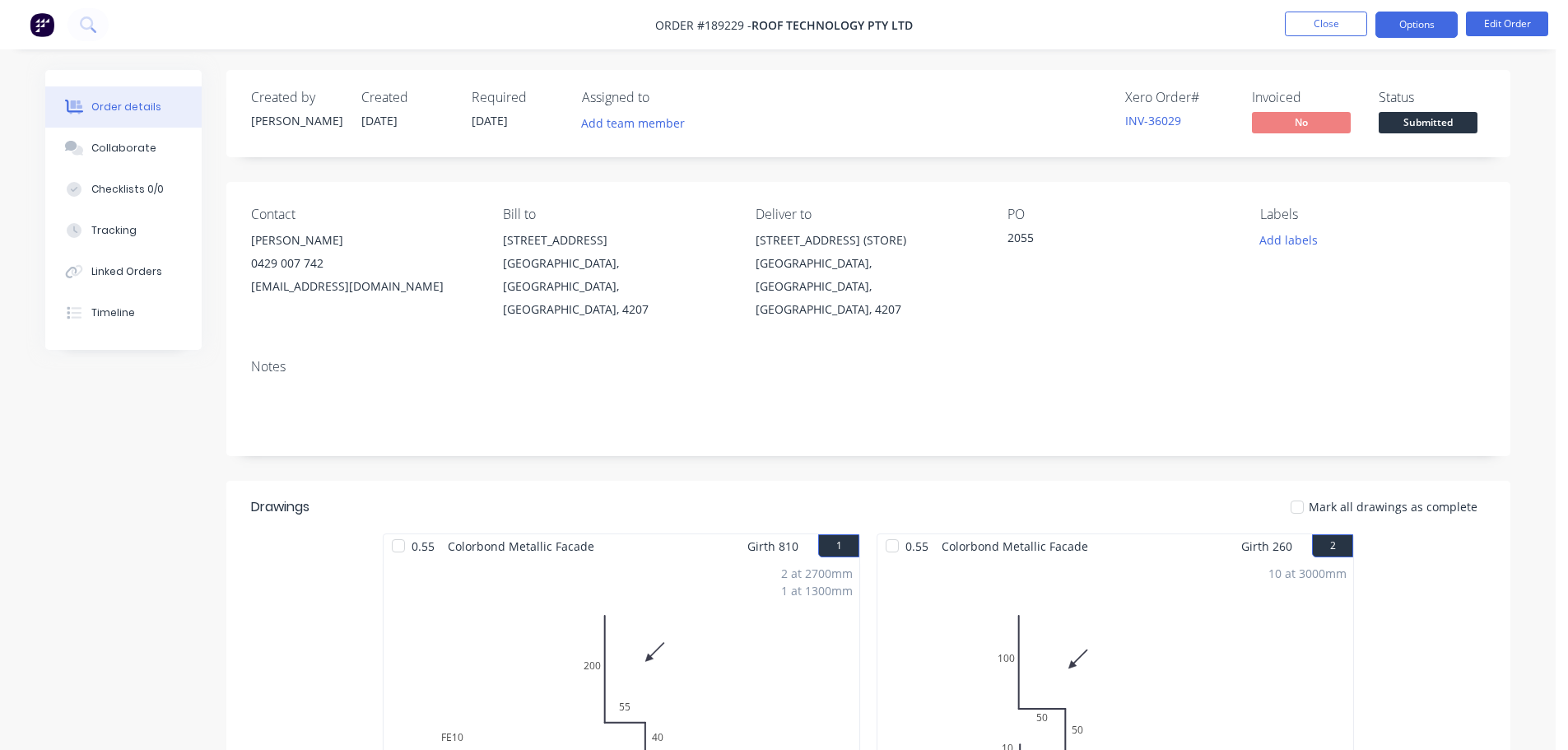
click at [1420, 21] on button "Options" at bounding box center [1417, 24] width 82 height 26
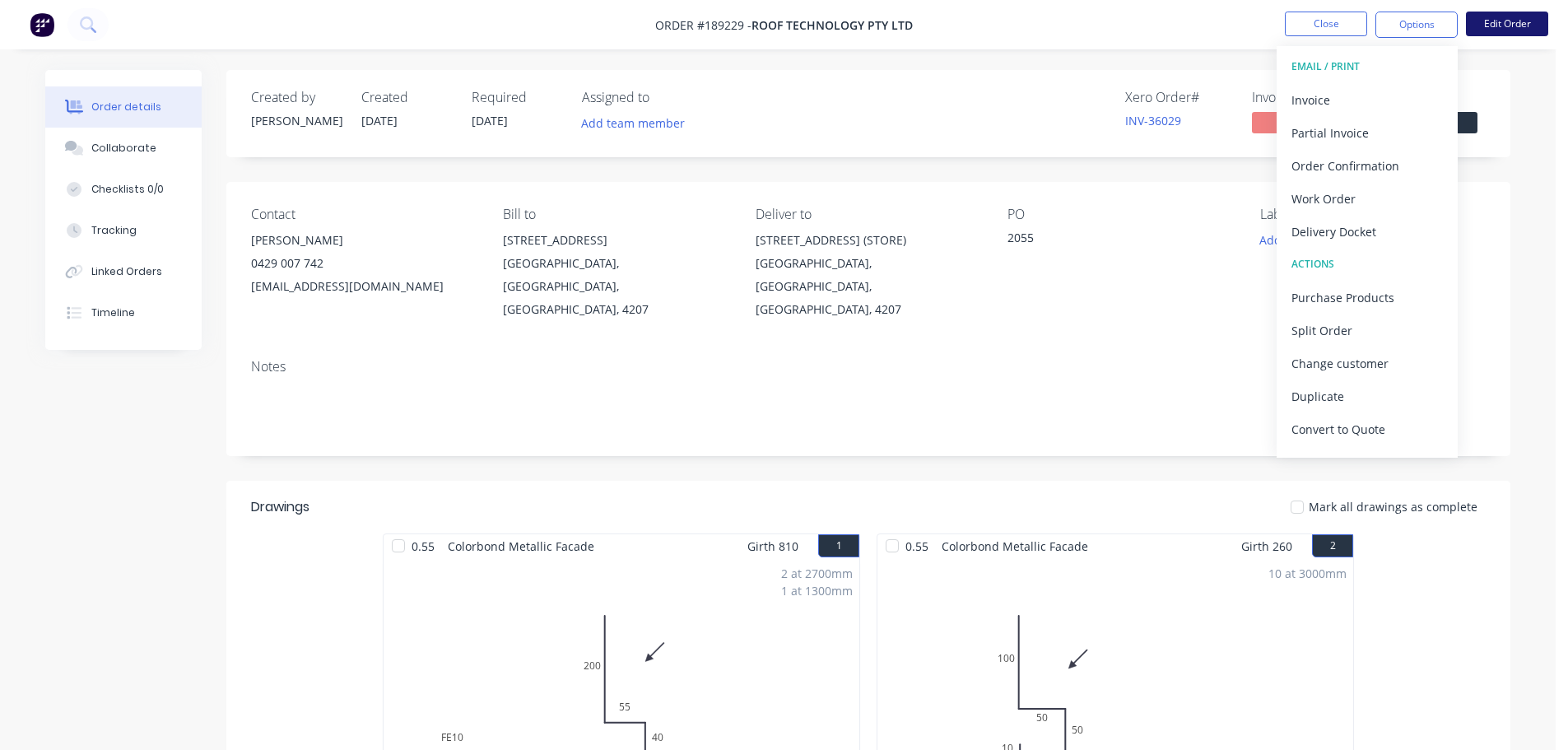
click at [1538, 29] on button "Edit Order" at bounding box center [1507, 23] width 82 height 25
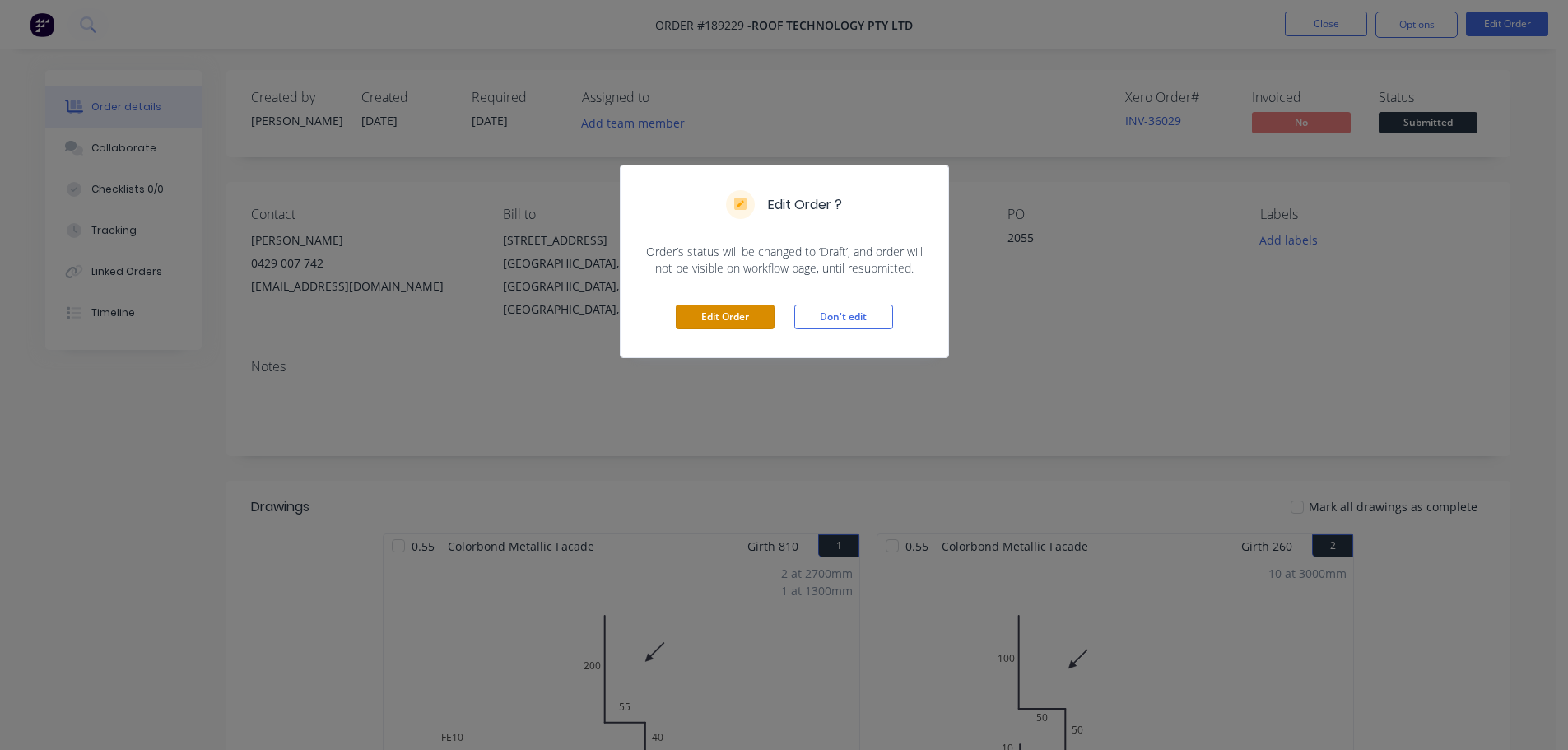
click at [714, 335] on div "Edit Order Don't edit" at bounding box center [784, 317] width 328 height 80
click at [720, 326] on button "Edit Order" at bounding box center [726, 317] width 99 height 25
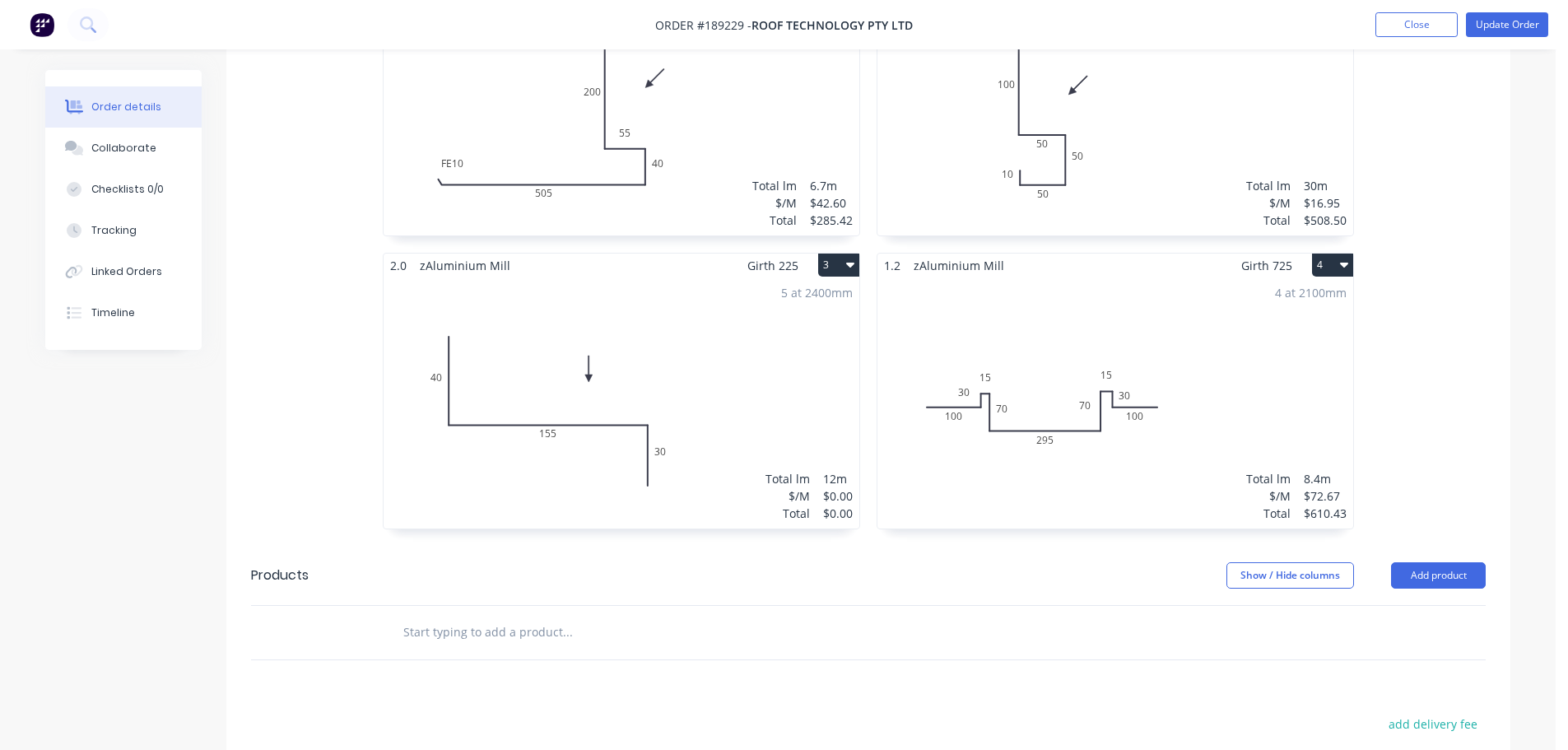
scroll to position [659, 0]
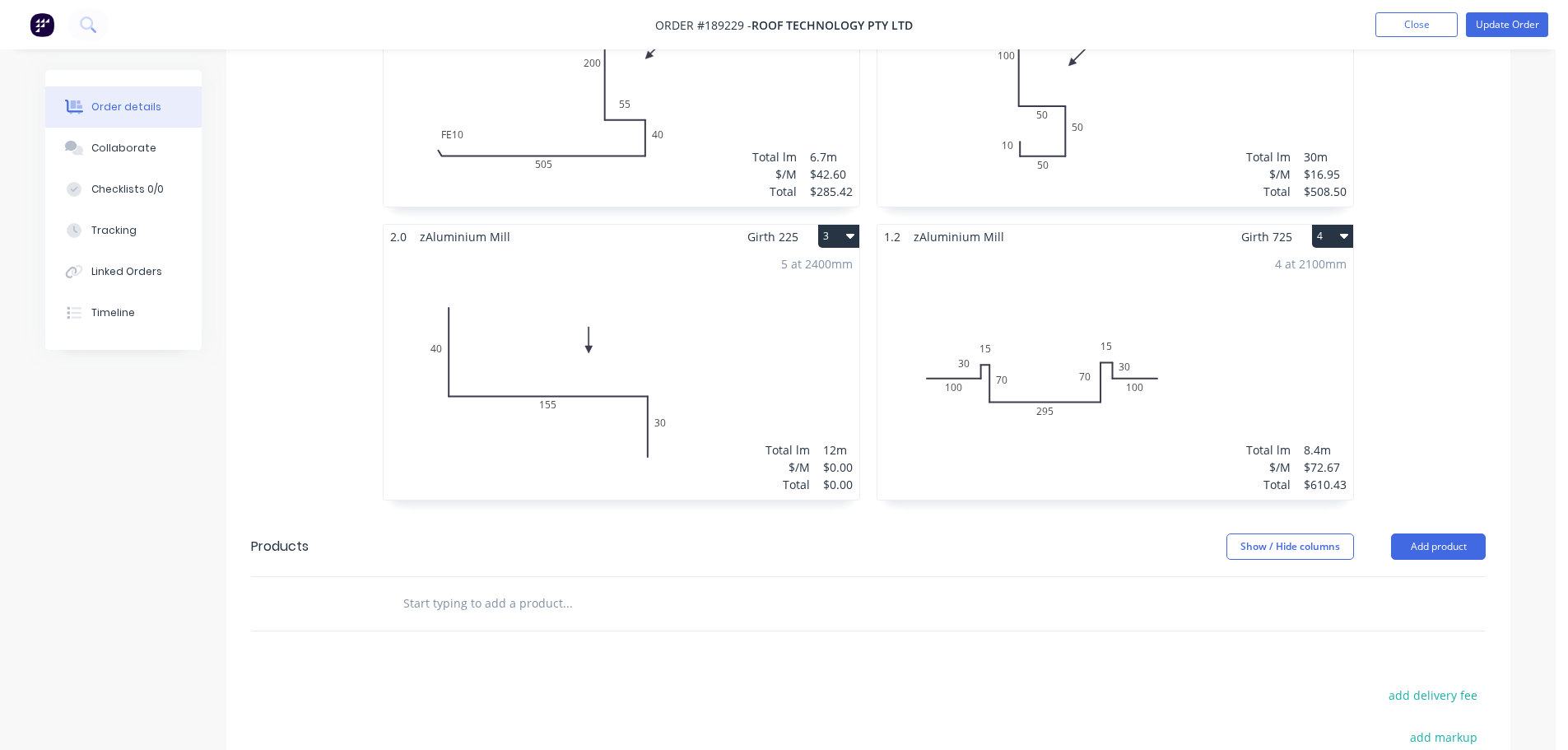
click at [754, 315] on div "5 at 2400mm Total lm $/M Total 12m $0.00 $0.00" at bounding box center [622, 374] width 476 height 251
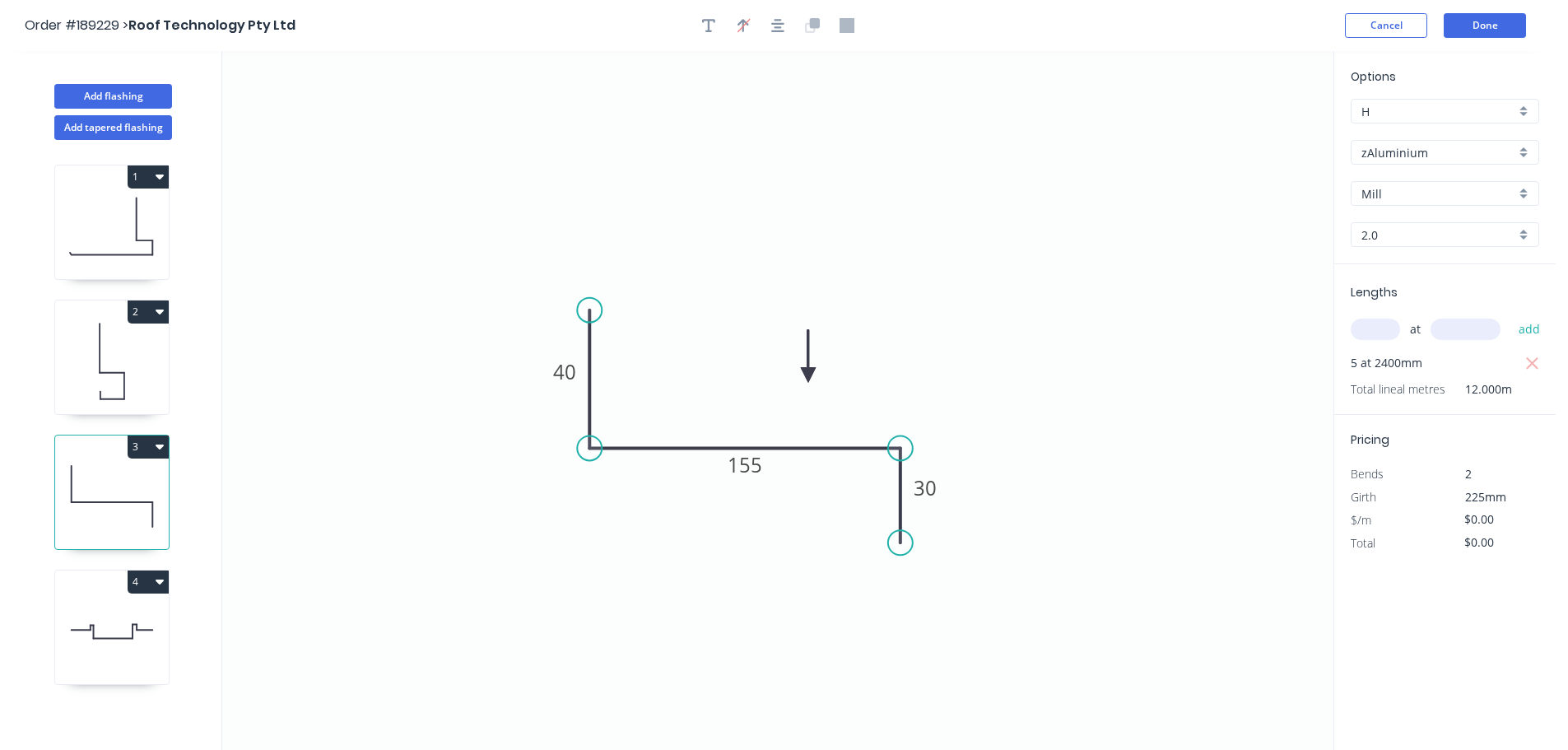
click at [1434, 248] on div "Options H H zAluminium zAluminium Mill Mill 2.0 2.0" at bounding box center [1445, 166] width 221 height 197
click at [1437, 227] on input "2.0" at bounding box center [1438, 235] width 154 height 17
click at [1406, 317] on div "1.6" at bounding box center [1445, 324] width 187 height 29
type input "1.6"
click at [1405, 237] on input "1.6" at bounding box center [1438, 235] width 154 height 17
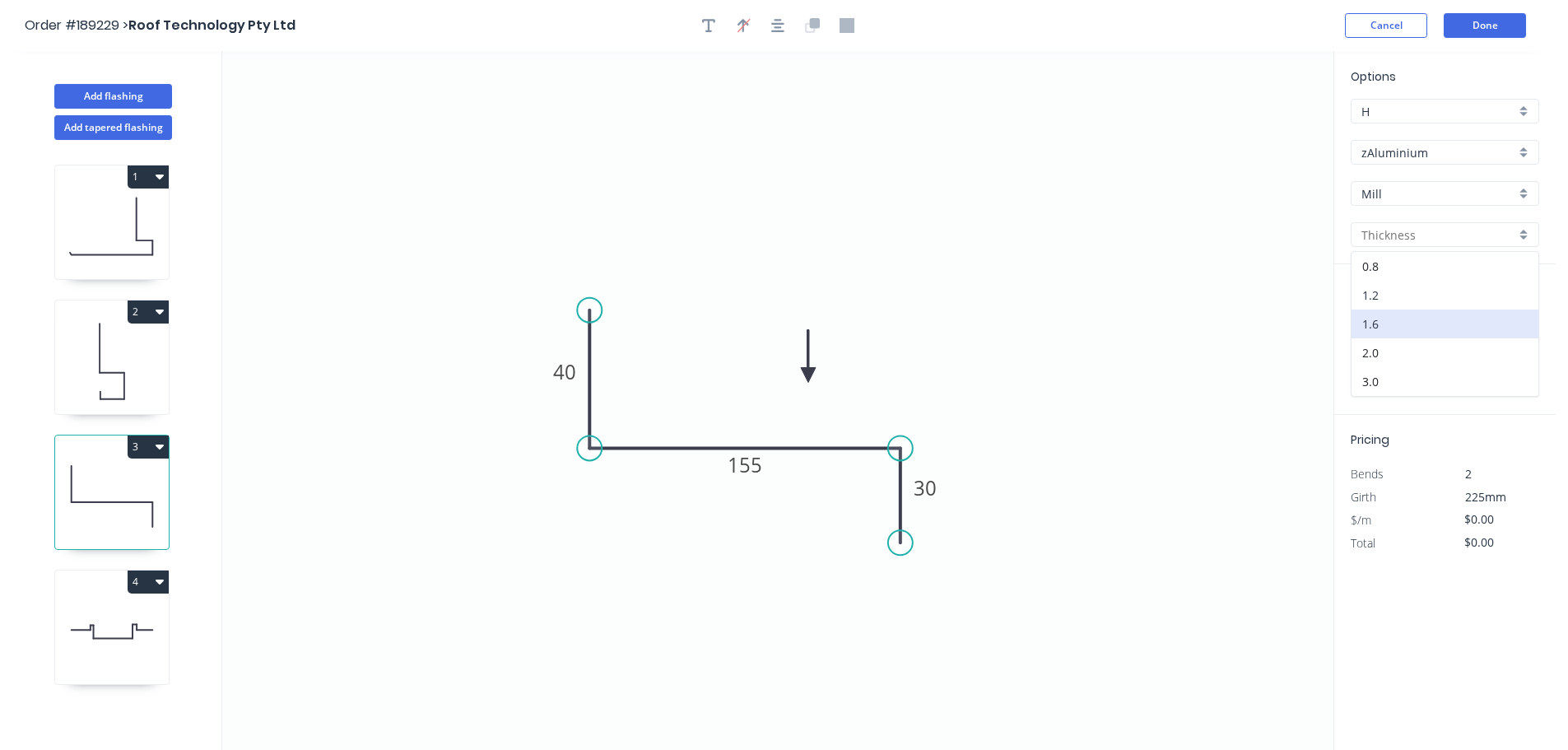
click at [1380, 299] on div "1.2" at bounding box center [1445, 295] width 187 height 29
type input "1.2"
type input "$32.62"
type input "$391.44"
click at [1411, 236] on input "1.2" at bounding box center [1438, 235] width 154 height 17
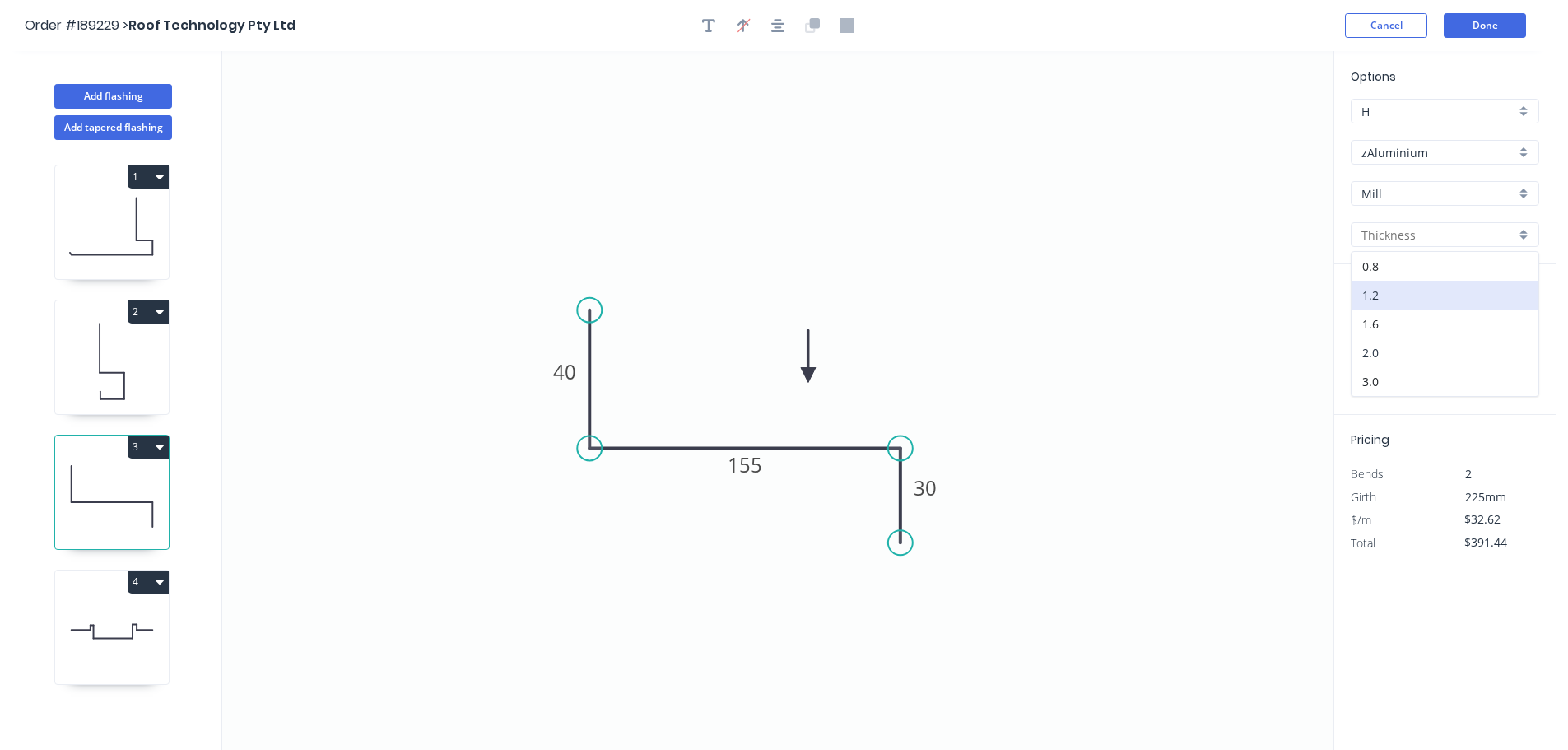
click at [1384, 354] on div "2.0" at bounding box center [1445, 352] width 187 height 29
type input "2.0"
type input "$0.00"
drag, startPoint x: 1511, startPoint y: 520, endPoint x: 1419, endPoint y: 522, distance: 92.0
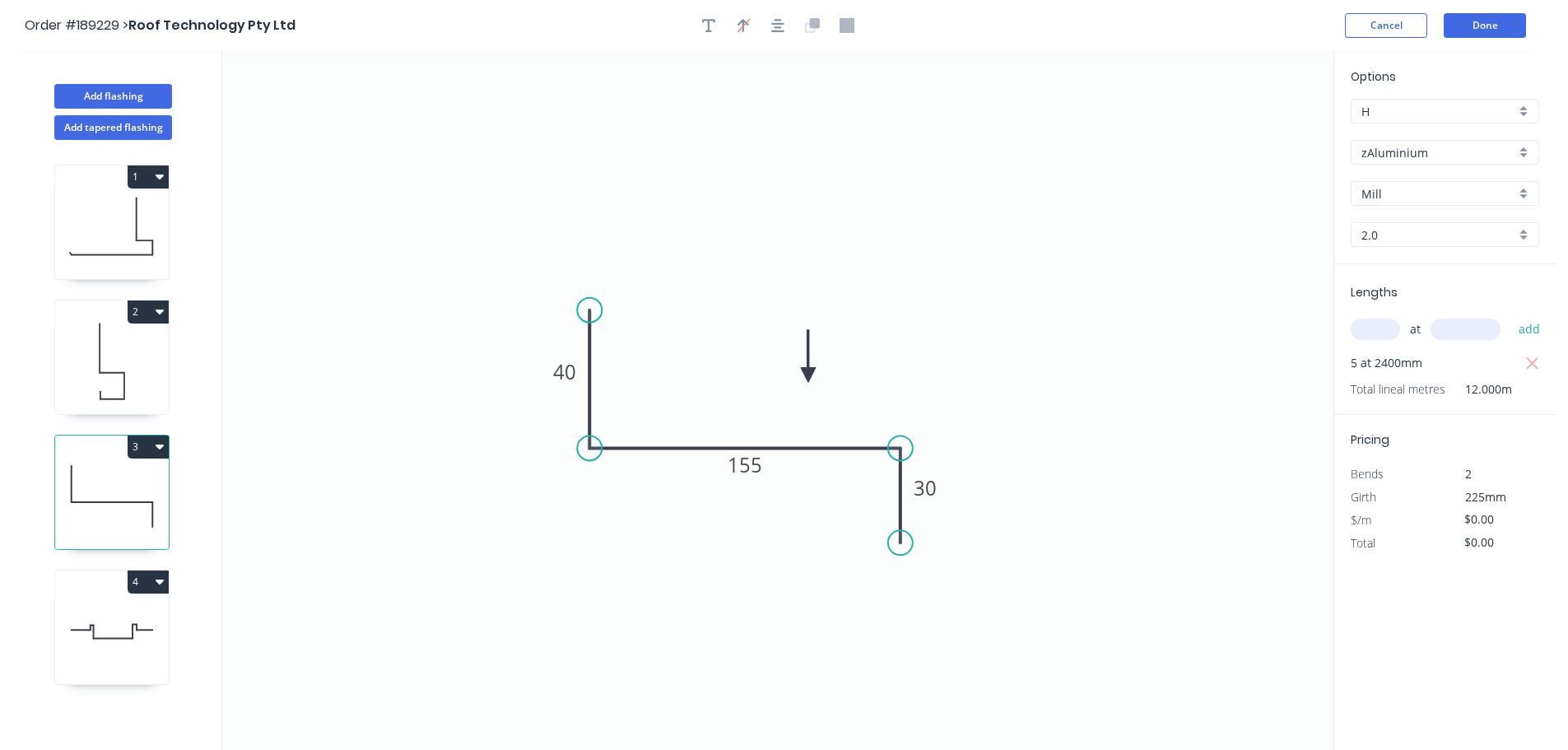
click at [1419, 522] on div "$/m $0.00" at bounding box center [1445, 520] width 214 height 23
type input "$54.36"
type input "$652.32"
click at [125, 630] on icon at bounding box center [112, 631] width 113 height 106
type input "$72.67"
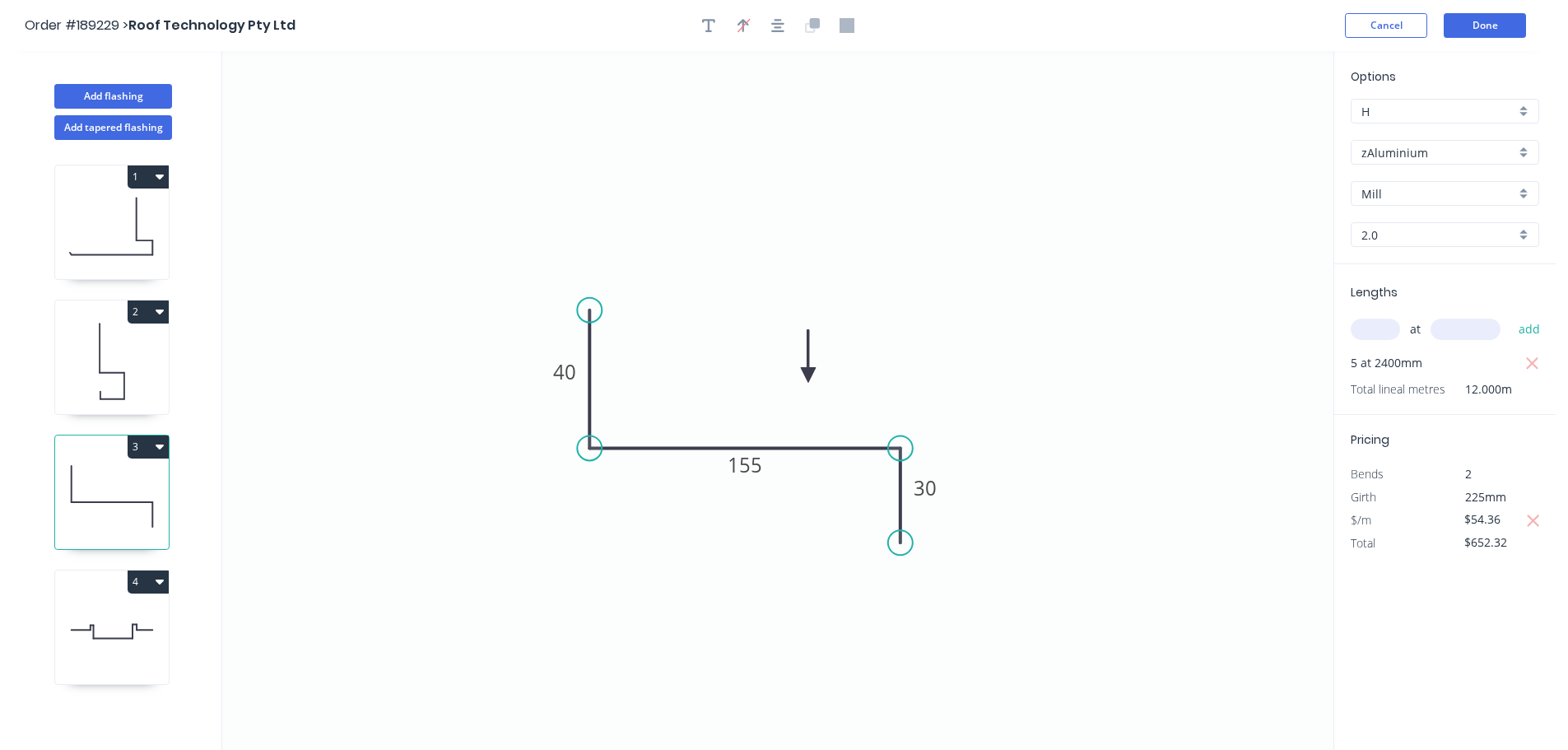
type input "$610.43"
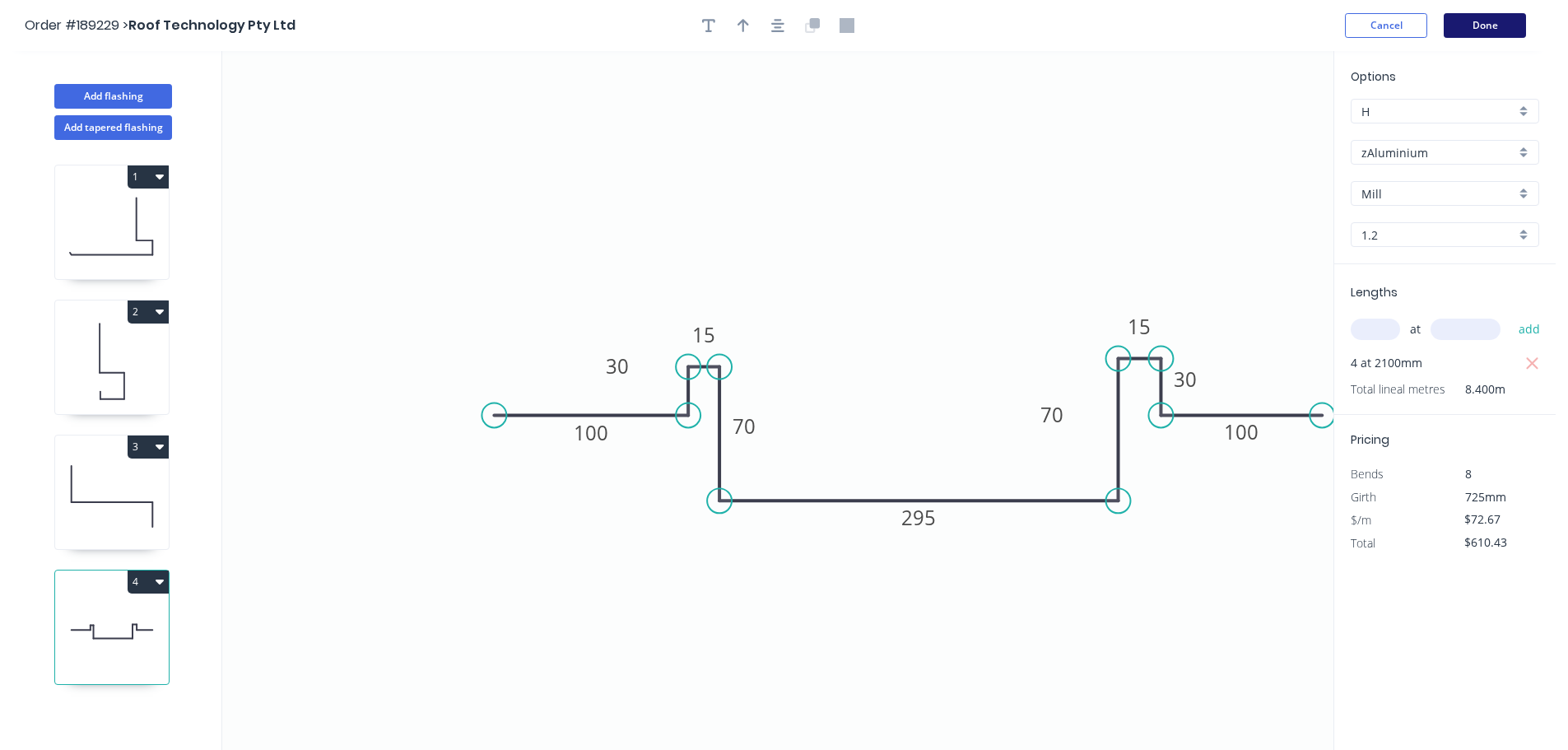
click at [1478, 29] on button "Done" at bounding box center [1485, 25] width 82 height 25
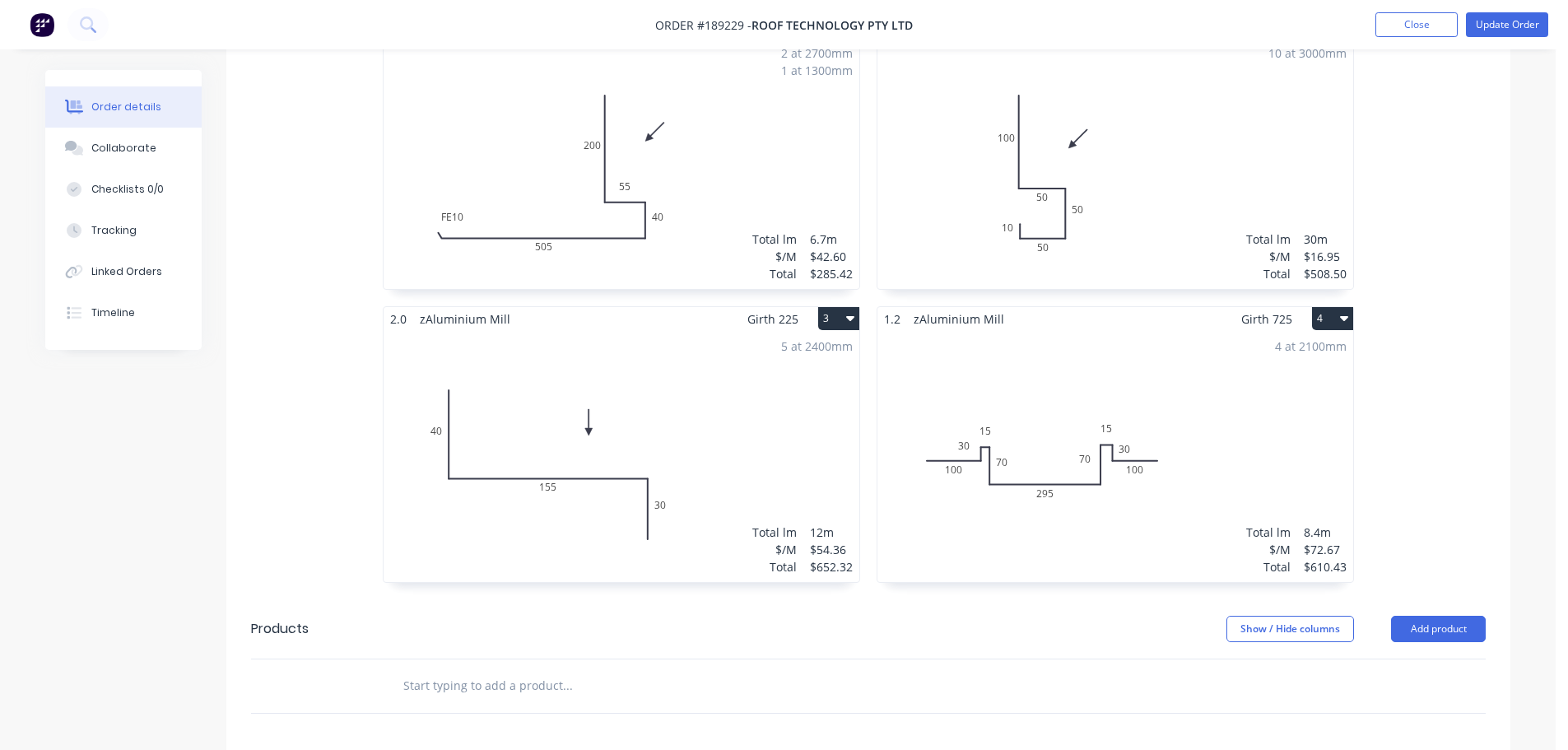
scroll to position [494, 0]
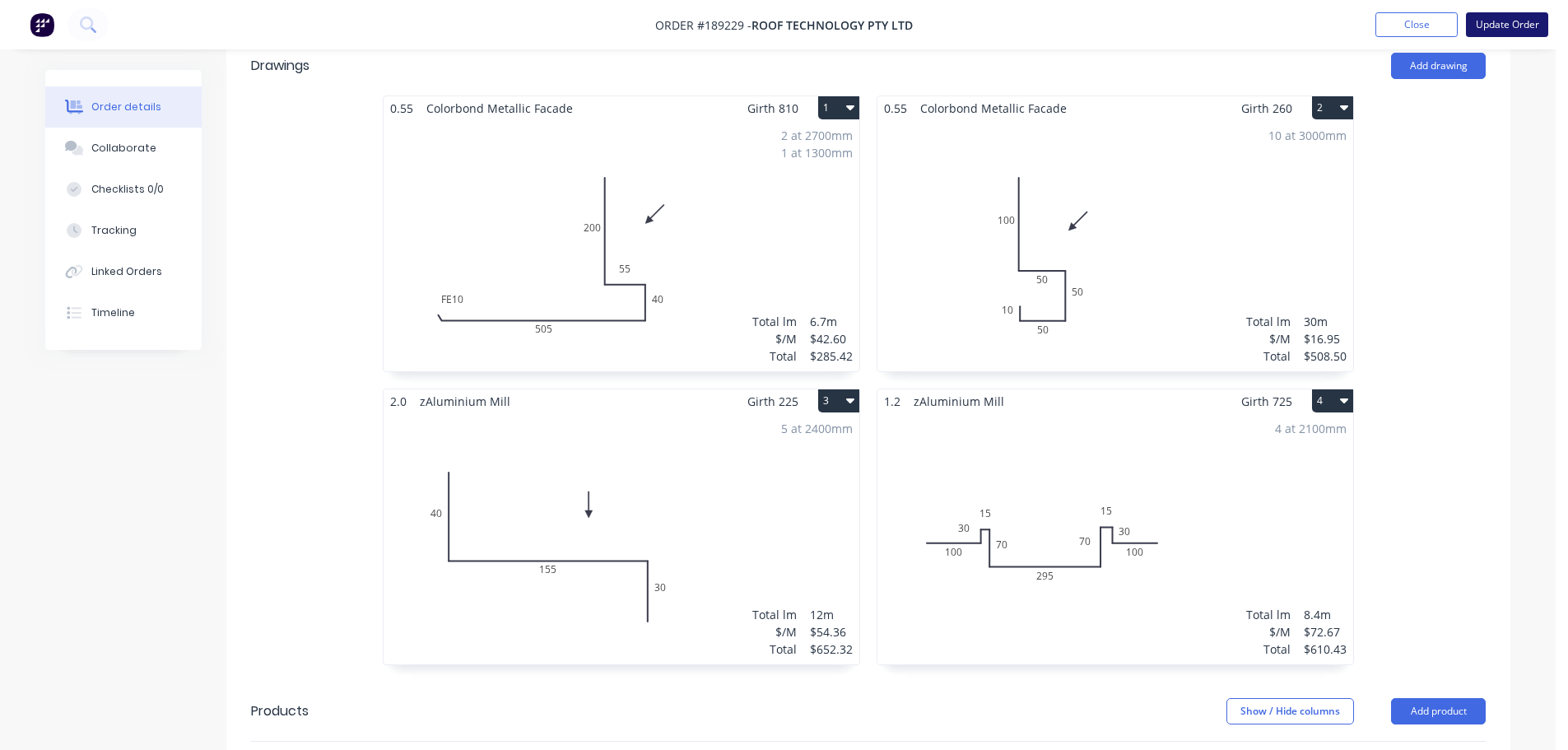
click at [1529, 22] on button "Update Order" at bounding box center [1507, 24] width 82 height 25
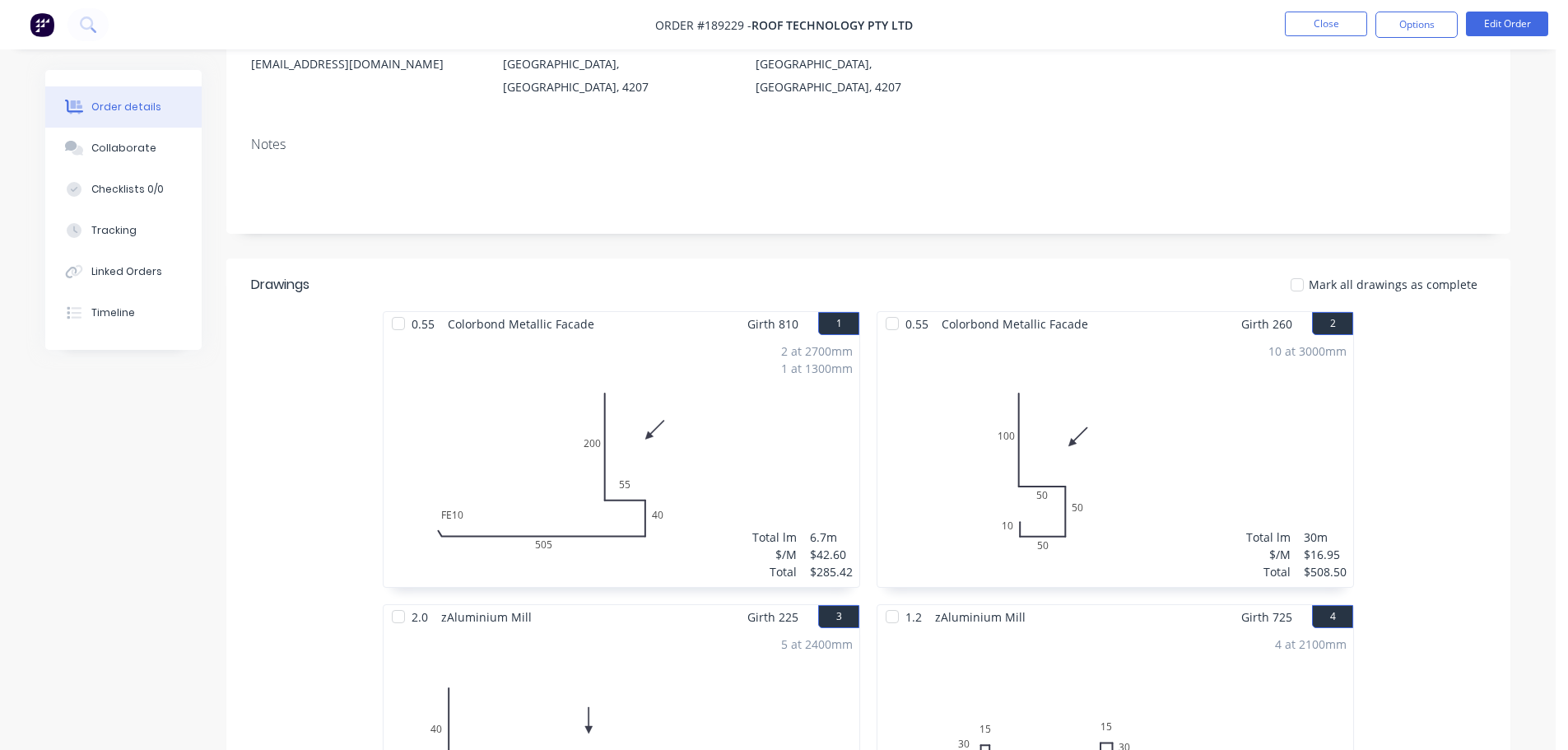
scroll to position [82, 0]
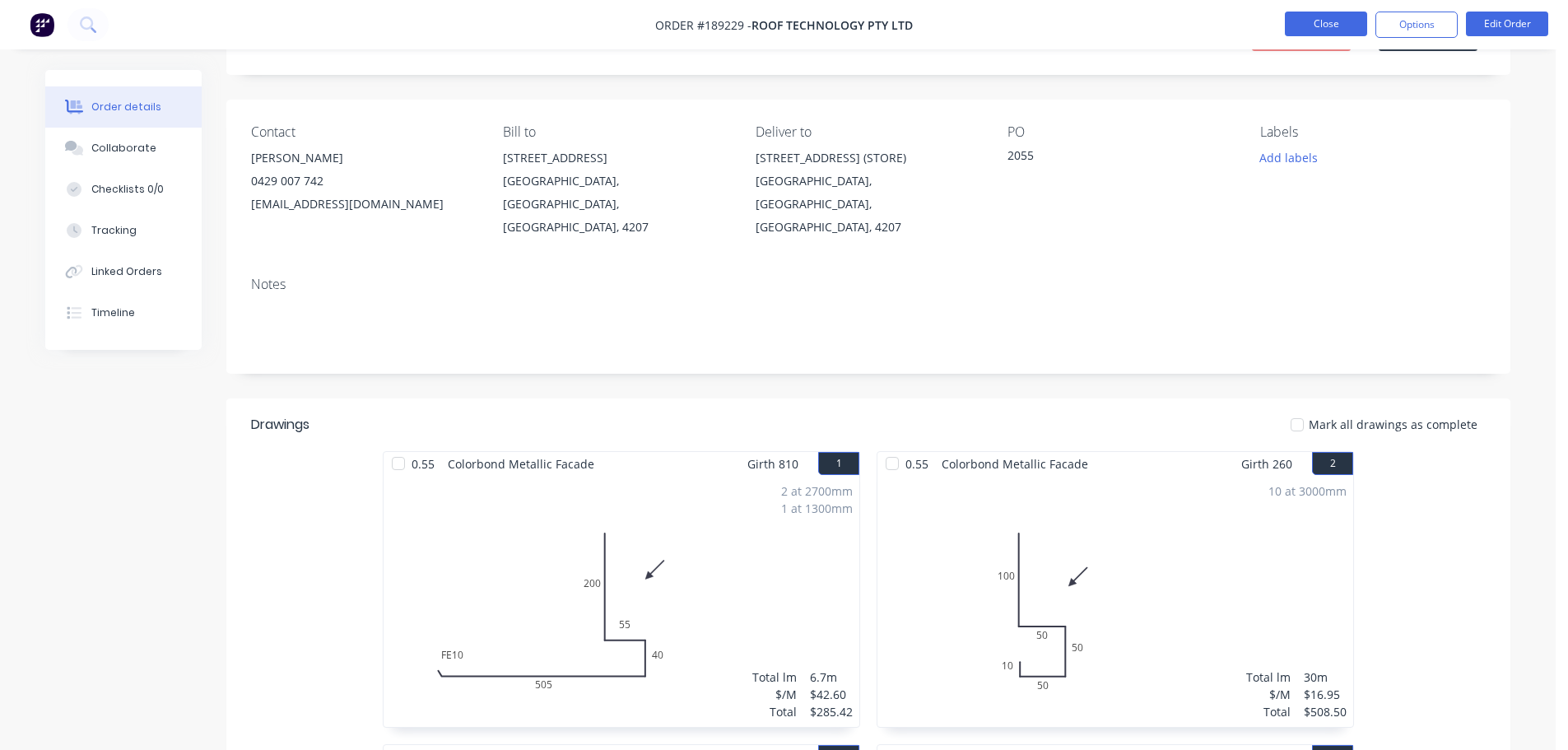
click at [1315, 19] on button "Close" at bounding box center [1326, 23] width 82 height 25
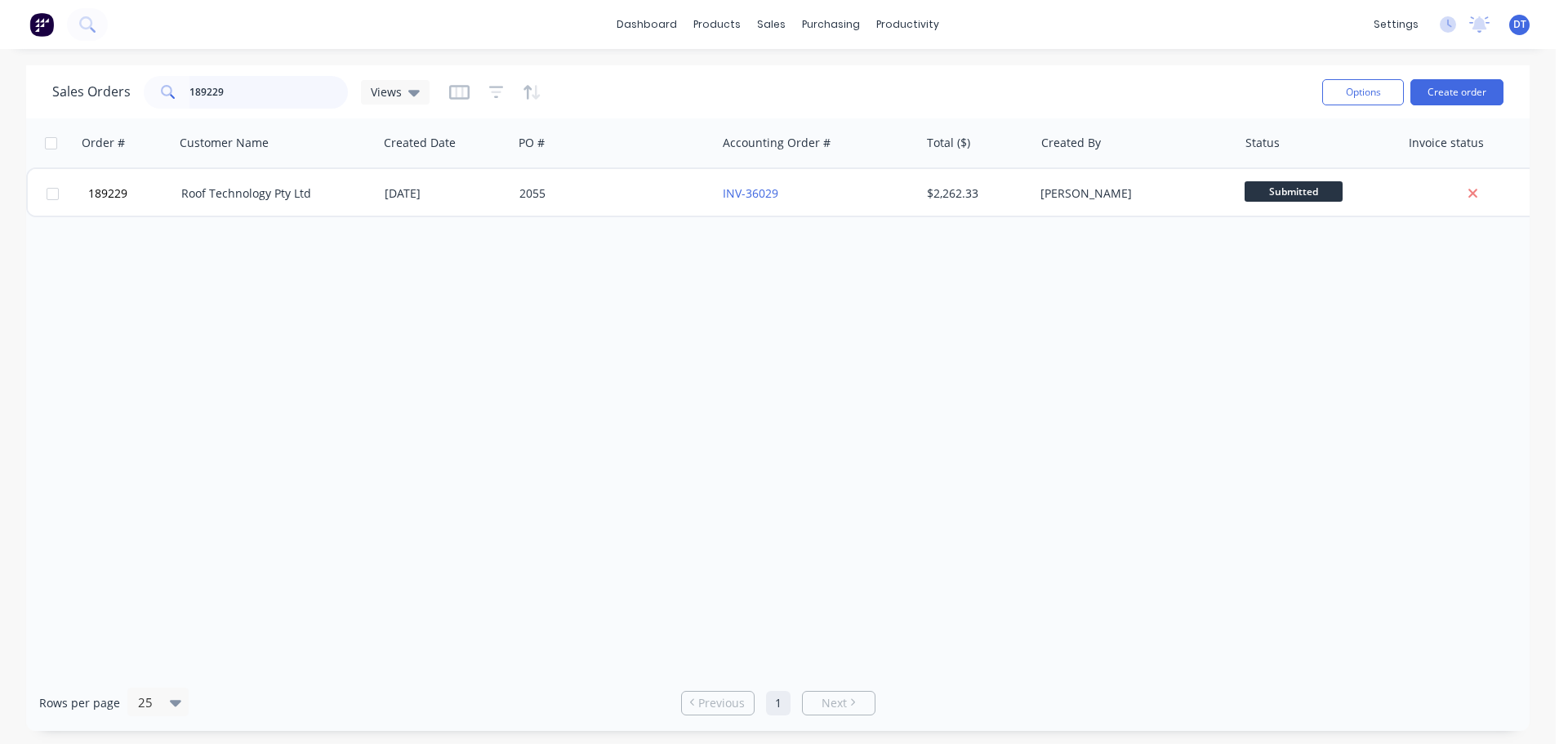
click at [263, 84] on input "189229" at bounding box center [269, 93] width 160 height 33
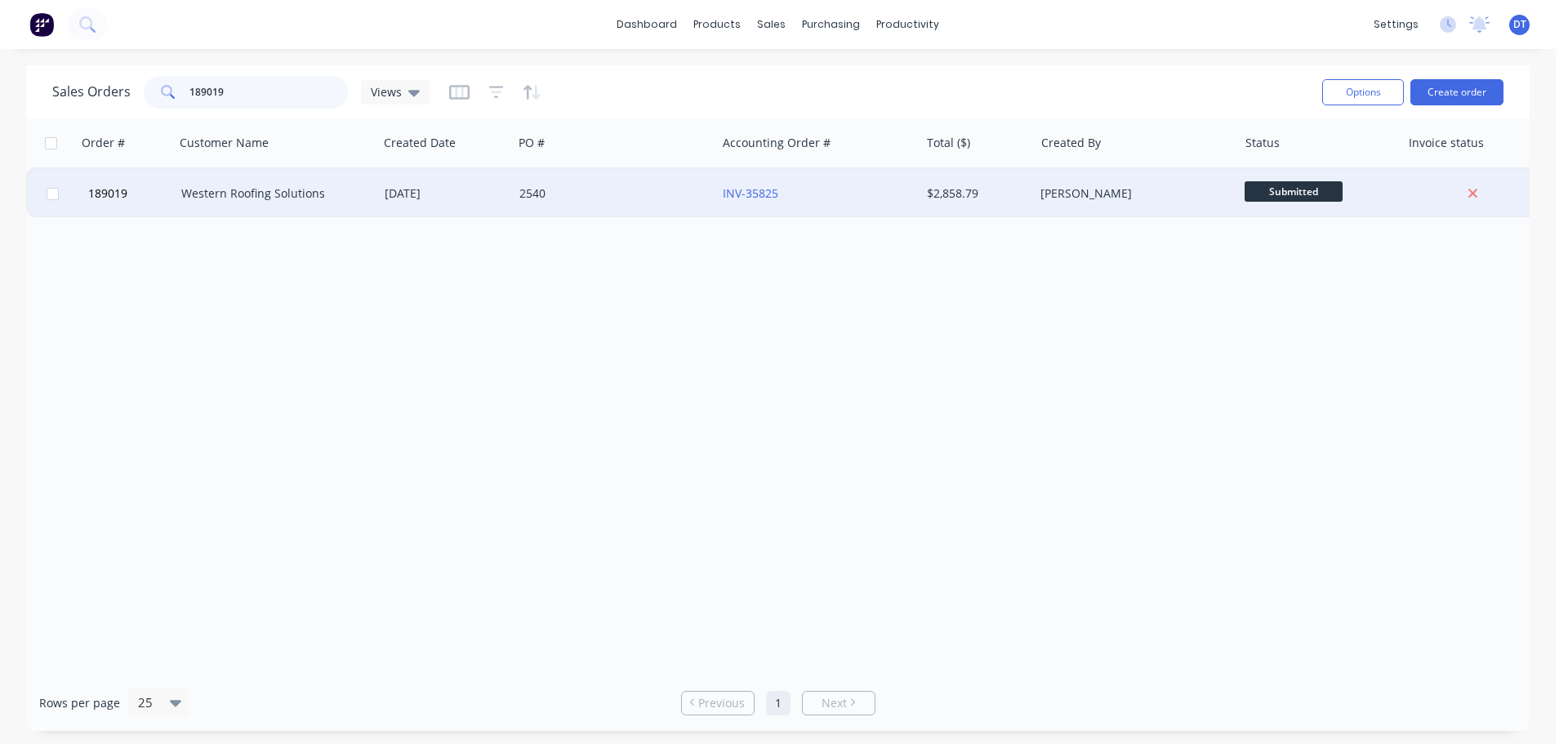
type input "189019"
click at [254, 185] on div "Western Roofing Solutions" at bounding box center [271, 193] width 181 height 16
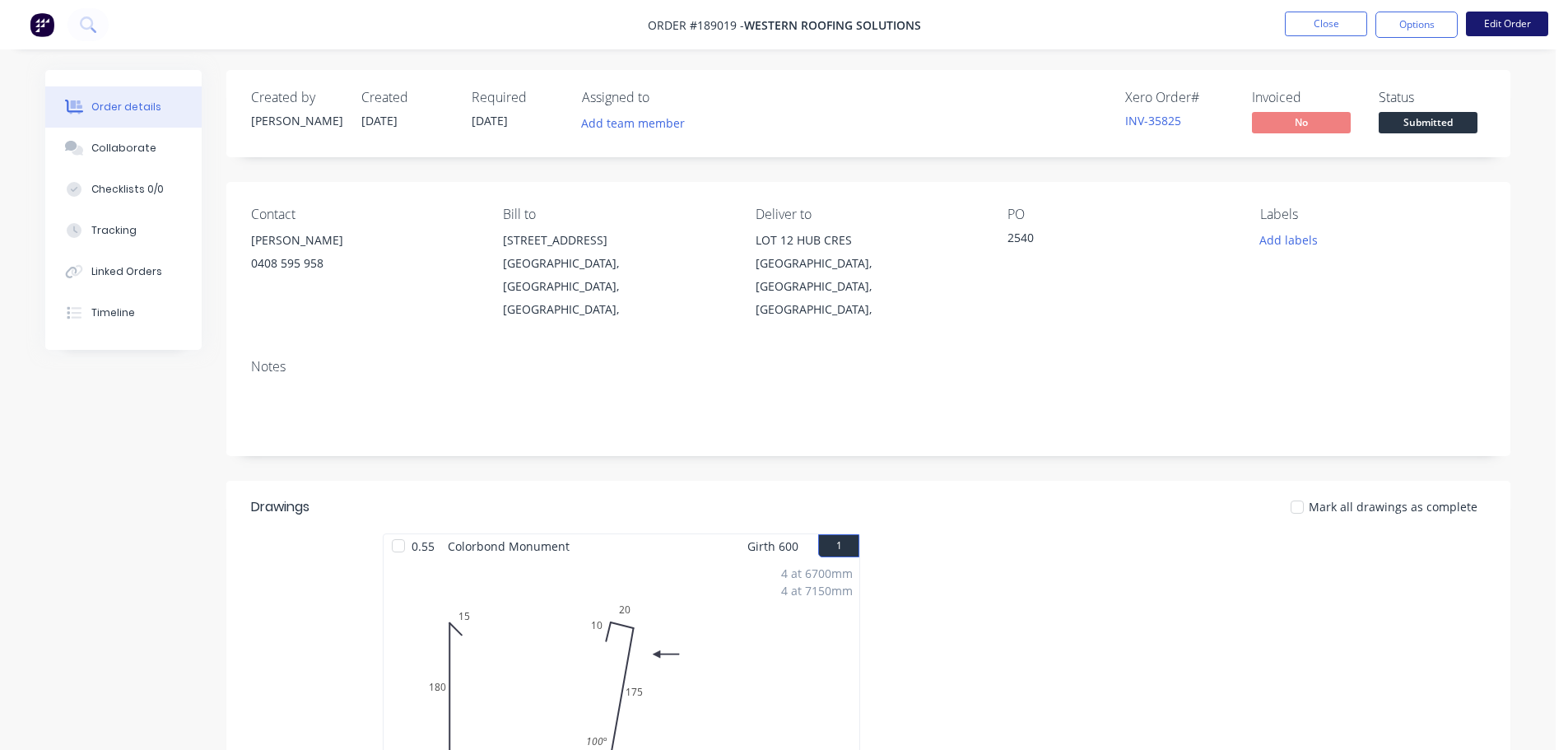
click at [1490, 29] on button "Edit Order" at bounding box center [1507, 23] width 82 height 25
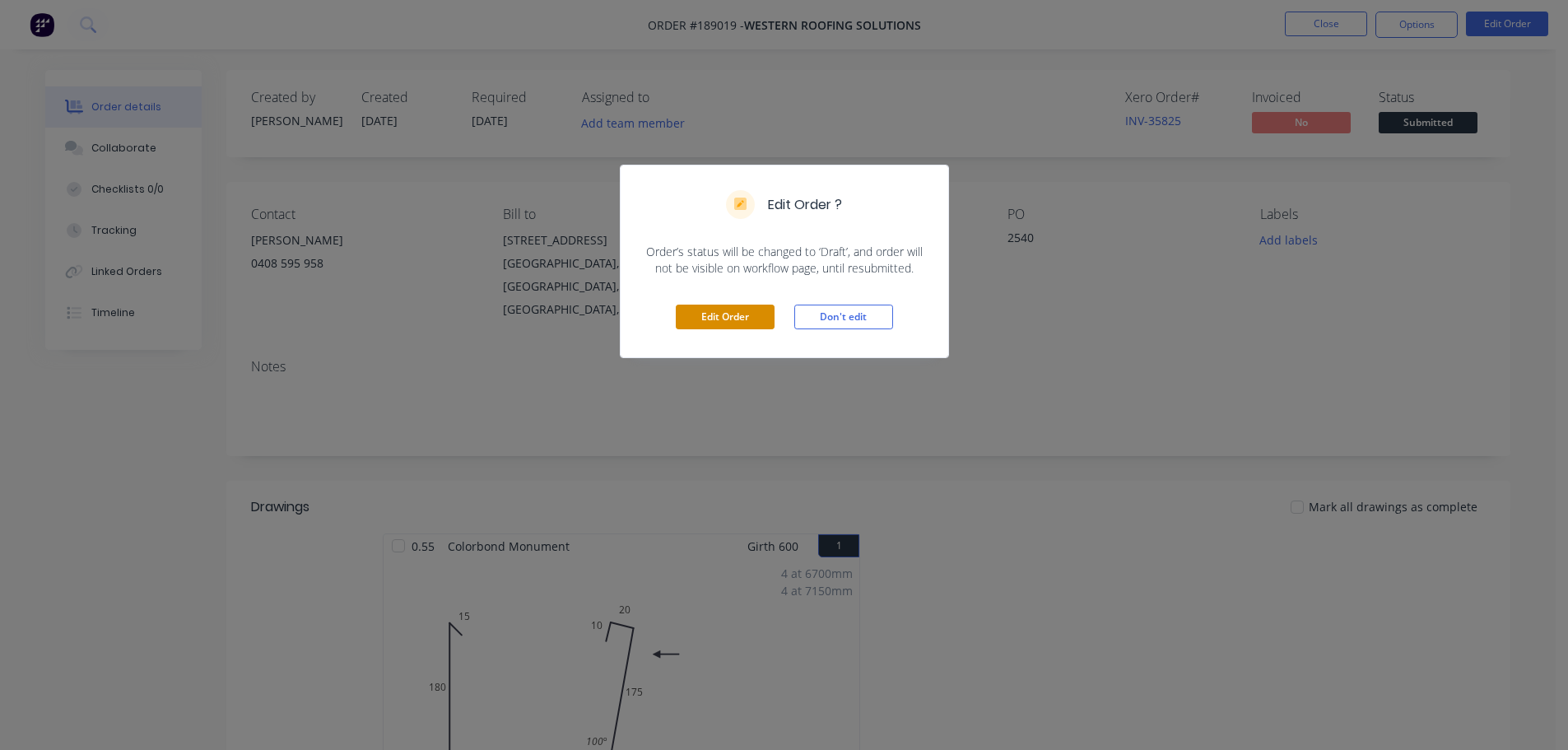
click at [737, 319] on button "Edit Order" at bounding box center [726, 317] width 99 height 25
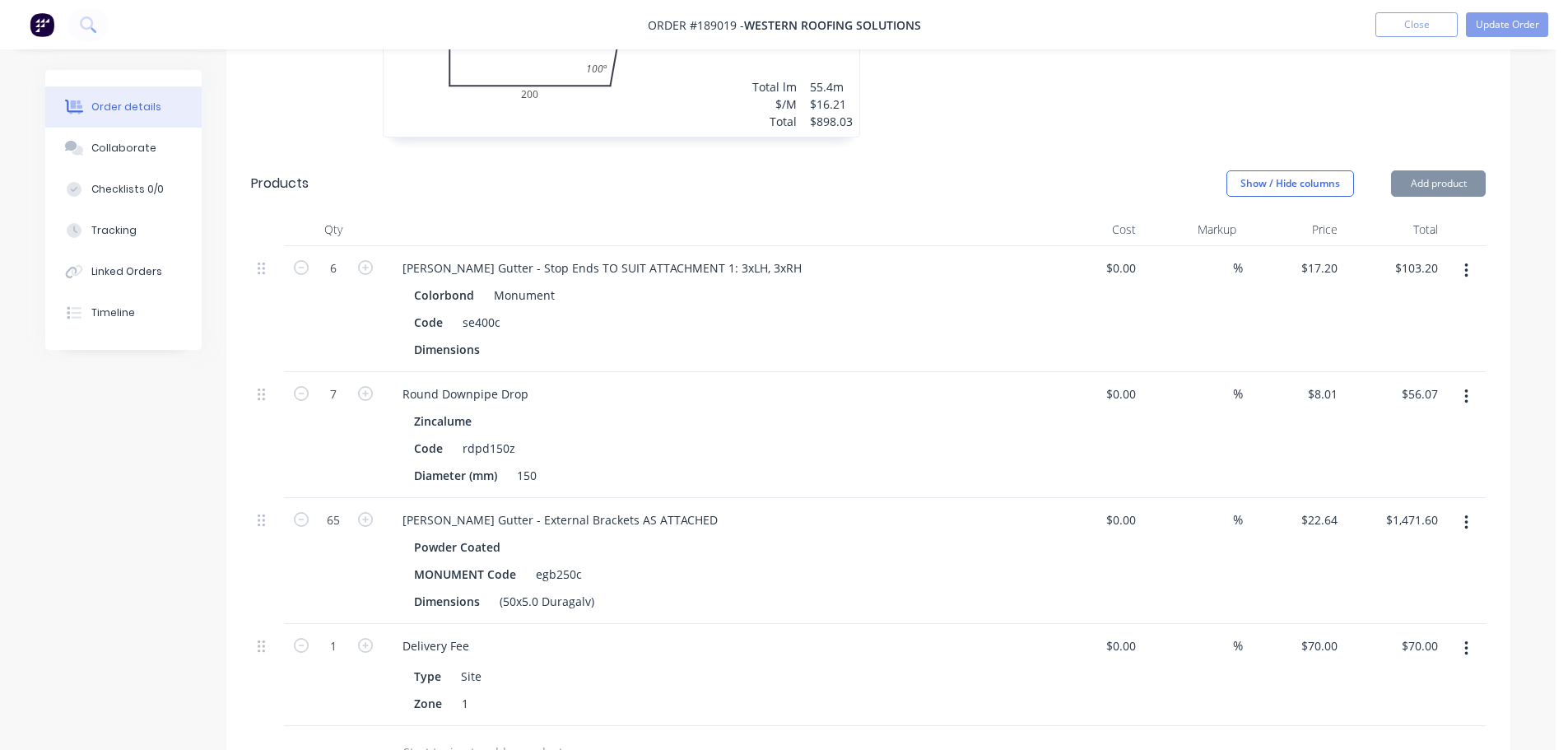
scroll to position [741, 0]
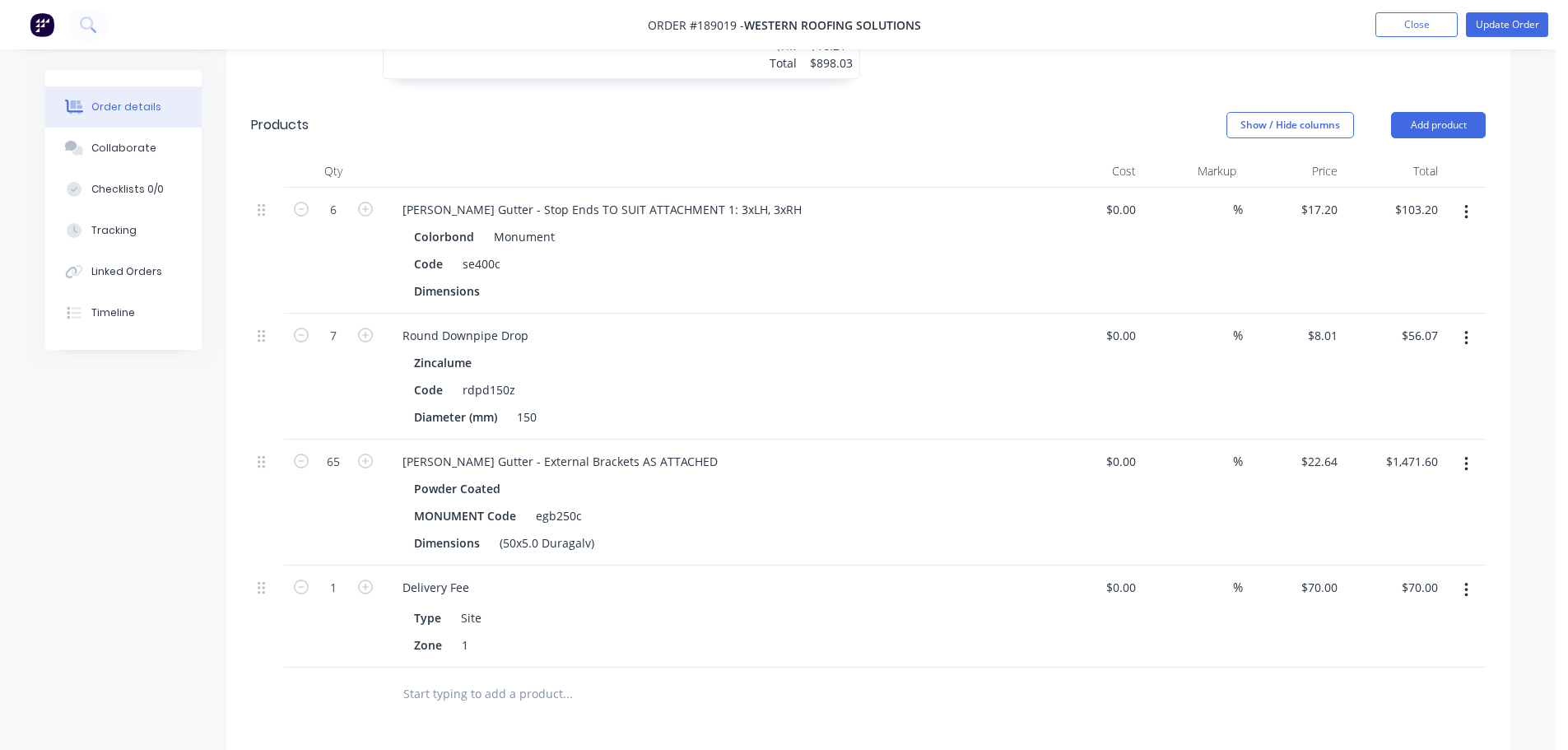
click at [1468, 203] on icon "button" at bounding box center [1466, 212] width 4 height 18
click at [1418, 244] on div "Edit" at bounding box center [1407, 256] width 127 height 24
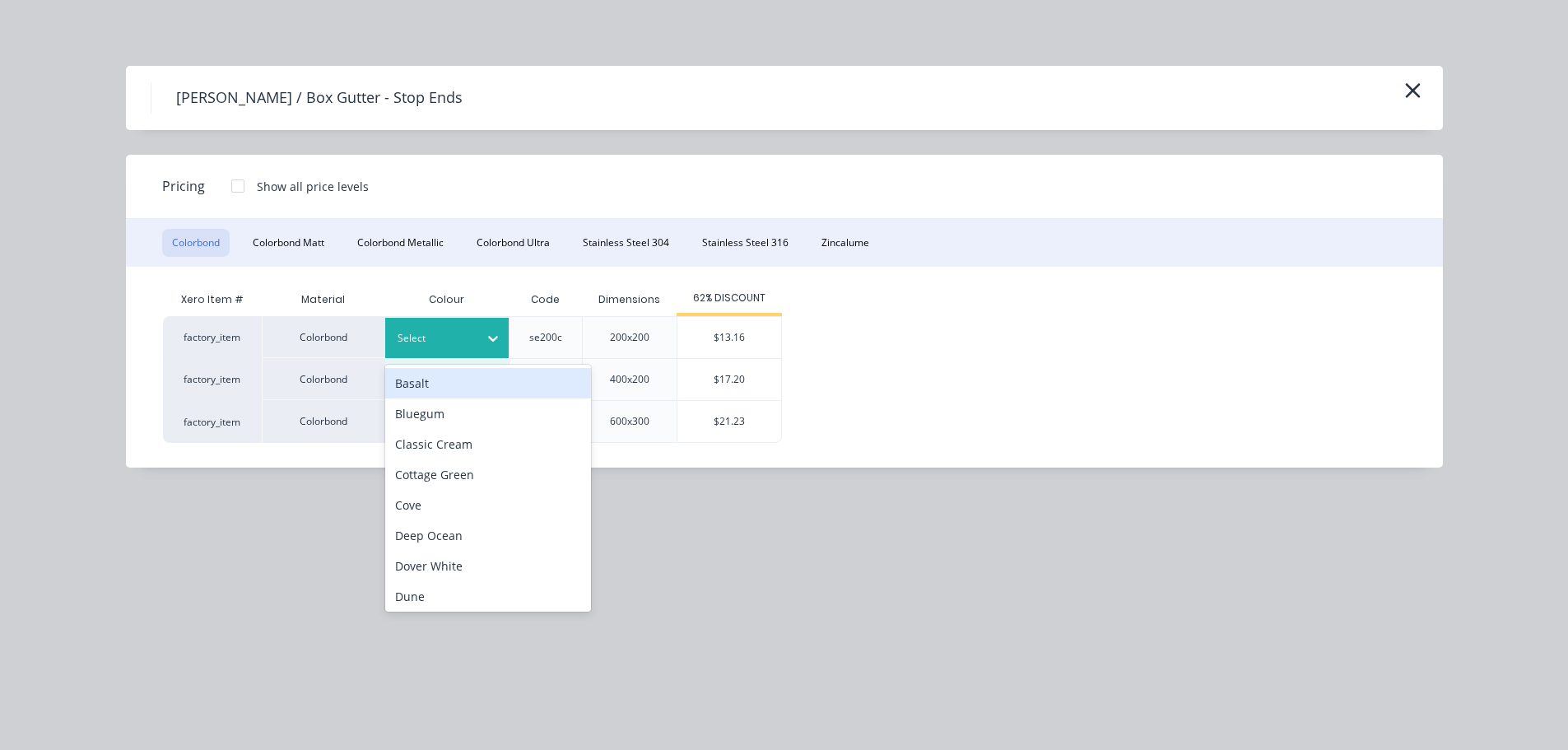
click at [462, 343] on div at bounding box center [435, 338] width 74 height 18
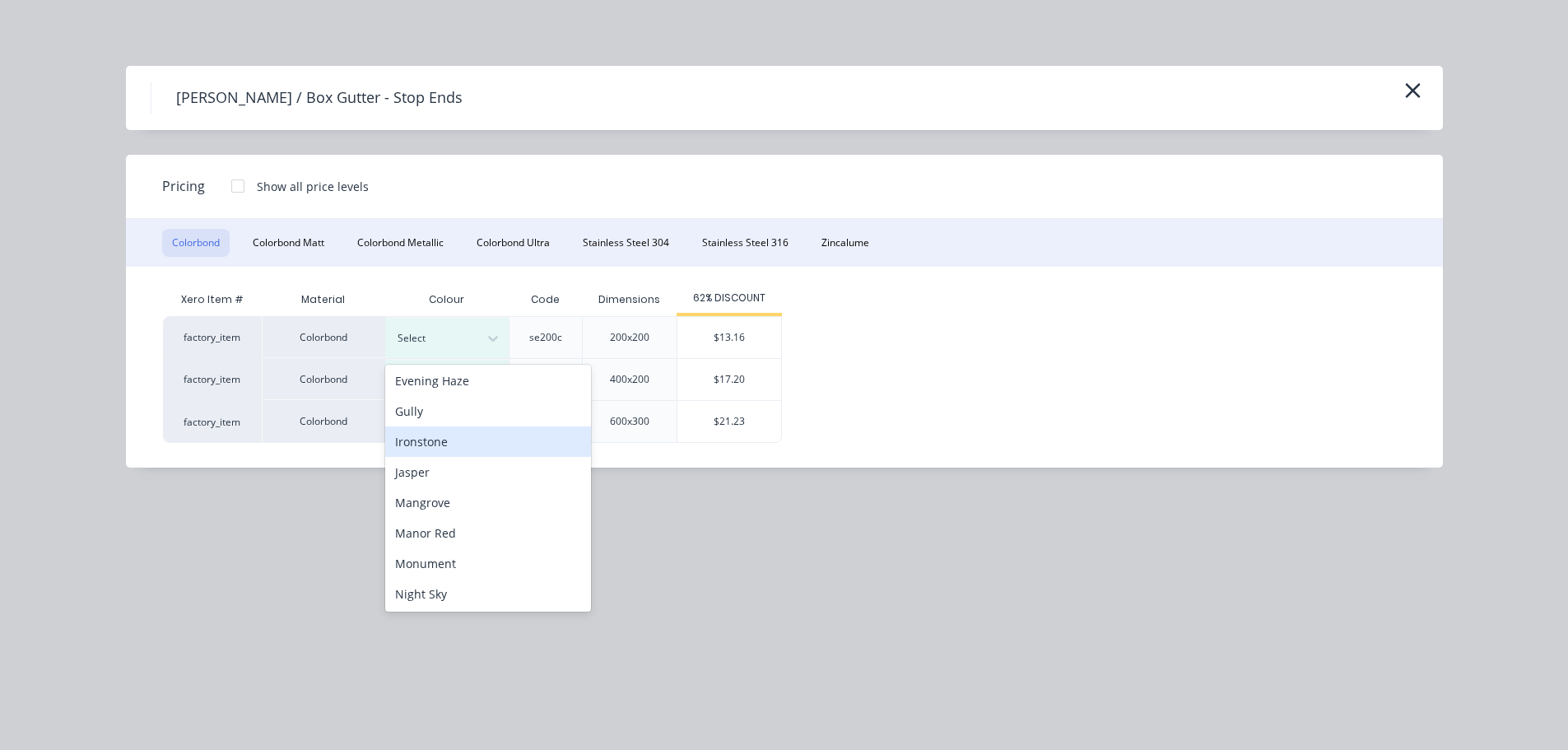
scroll to position [247, 0]
drag, startPoint x: 451, startPoint y: 561, endPoint x: 458, endPoint y: 548, distance: 14.8
click at [451, 561] on div "Monument" at bounding box center [488, 562] width 206 height 30
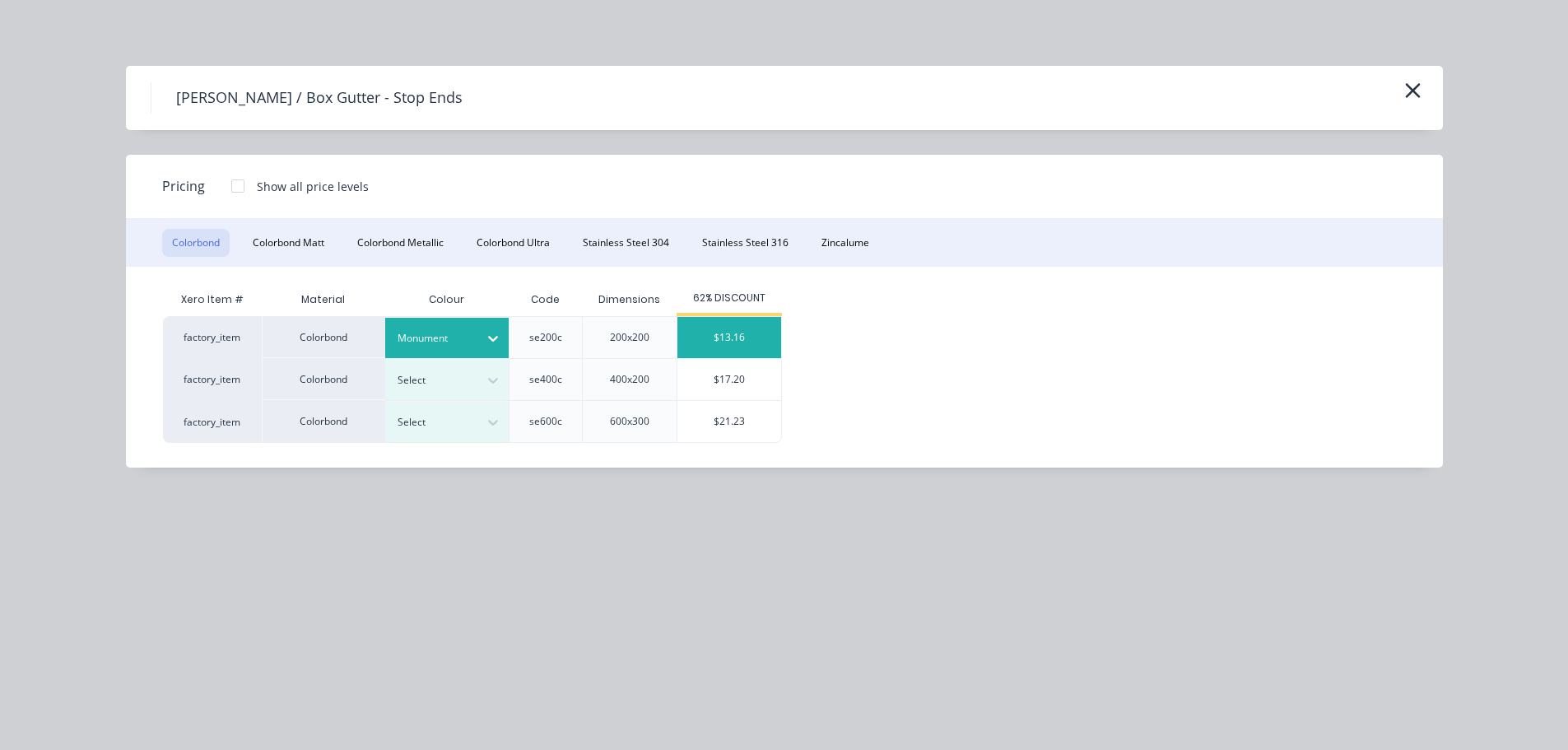
click at [764, 327] on div "$13.16" at bounding box center [729, 337] width 104 height 42
type input "$13.16"
type input "$78.96"
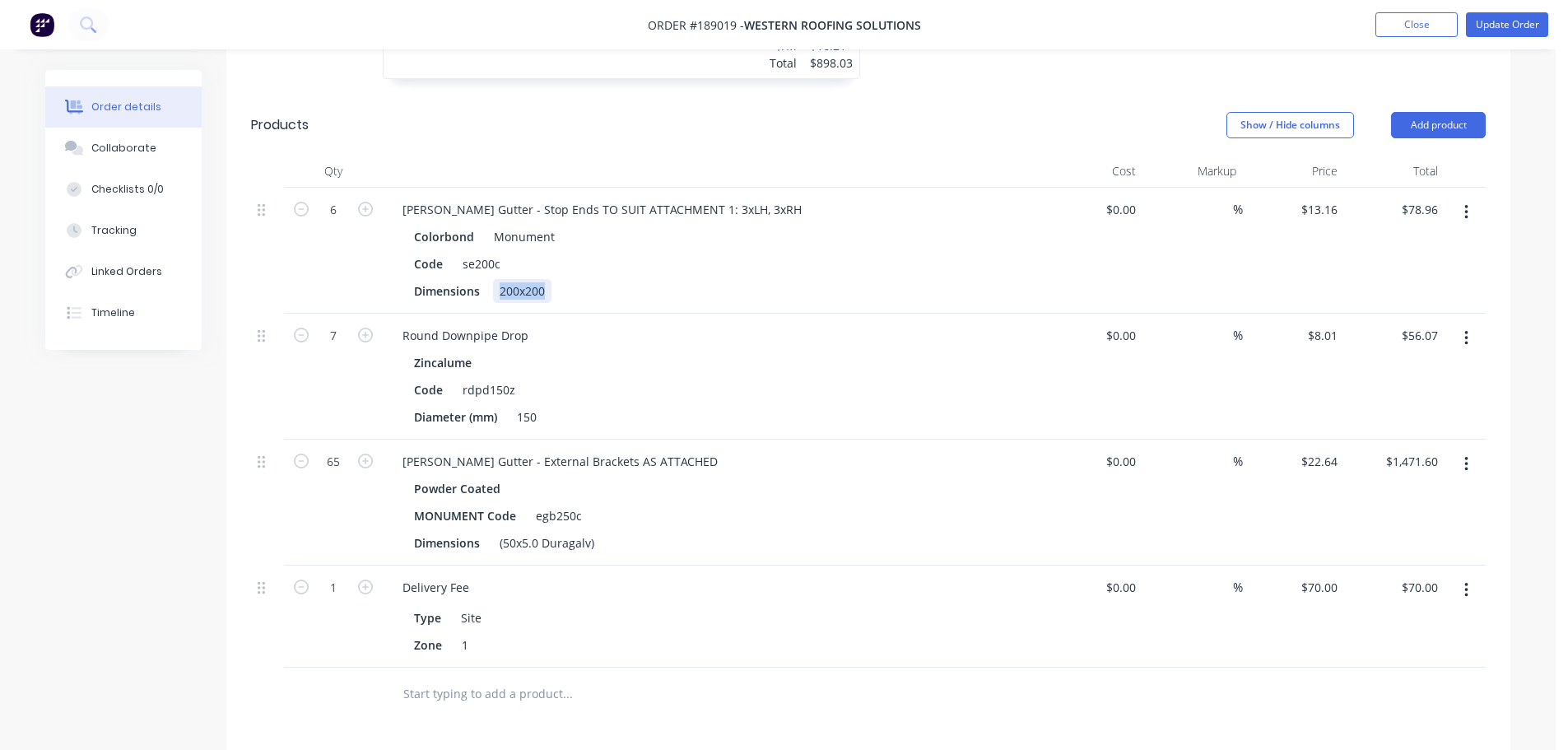
drag, startPoint x: 499, startPoint y: 272, endPoint x: 634, endPoint y: 284, distance: 135.5
click at [632, 285] on div "[PERSON_NAME] Gutter - Stop Ends TO SUIT ATTACHMENT 1: 3xLH, 3xRH Colorbond Mon…" at bounding box center [713, 251] width 659 height 126
drag, startPoint x: 501, startPoint y: 520, endPoint x: 633, endPoint y: 523, distance: 132.0
click at [633, 531] on div "Dimensions (50x5.0 Duragalv)" at bounding box center [708, 543] width 603 height 24
copy div "(50x5.0 Duragalv)"
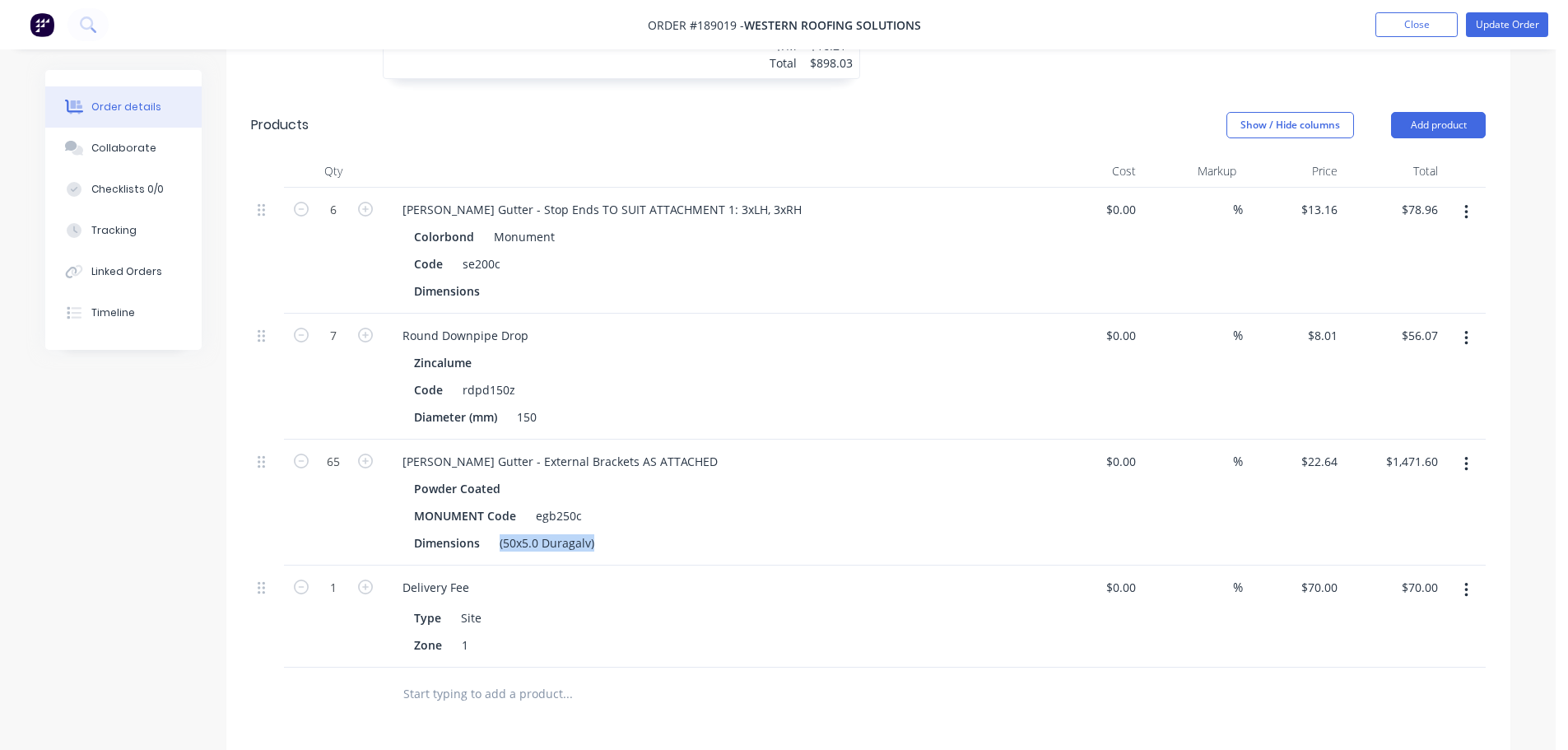
click at [1471, 450] on button "button" at bounding box center [1466, 465] width 39 height 29
click at [1424, 496] on div "Edit" at bounding box center [1407, 508] width 127 height 24
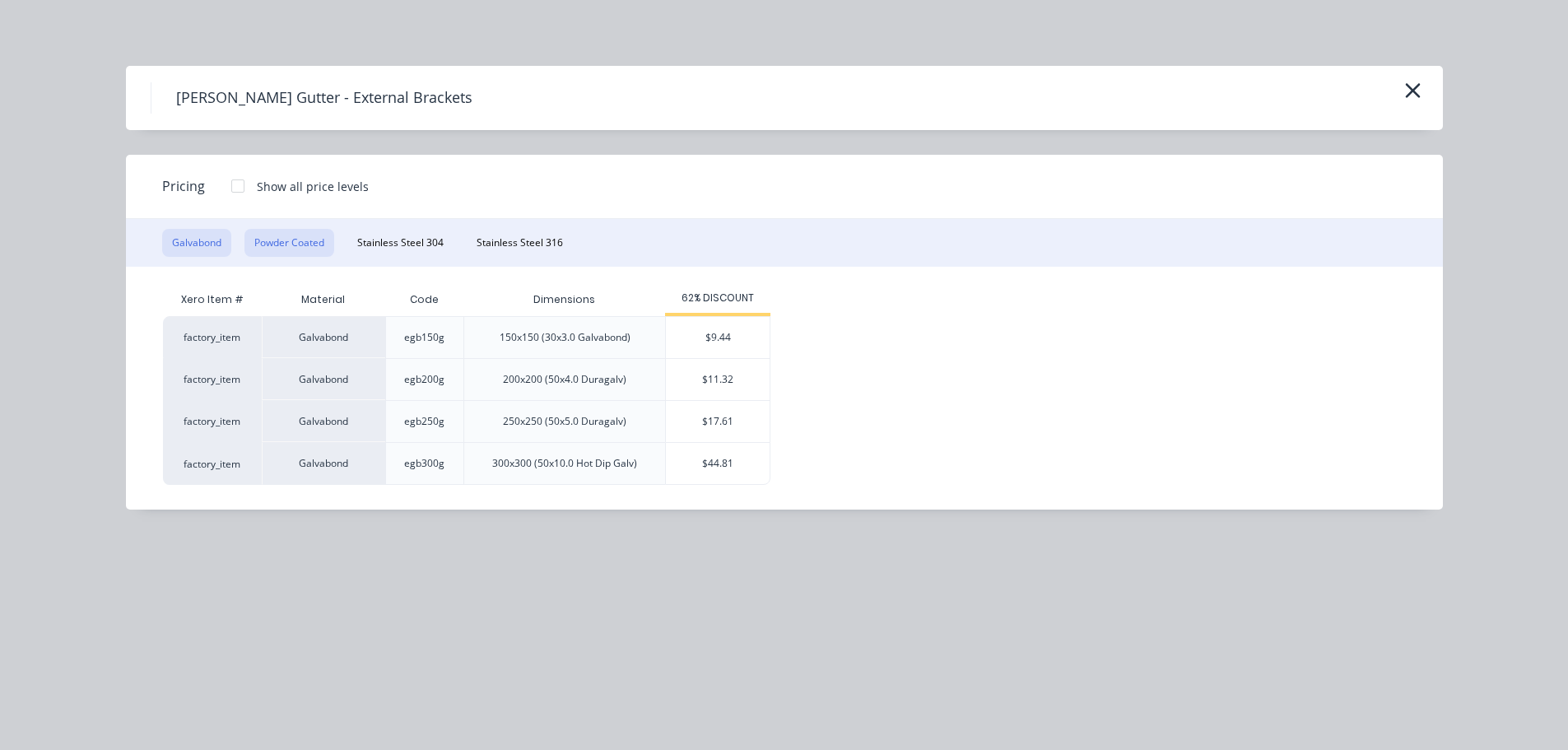
click at [289, 240] on button "Powder Coated" at bounding box center [290, 243] width 90 height 28
click at [720, 374] on div "$15.09" at bounding box center [718, 380] width 104 height 42
type input "$15.09"
type input "$980.85"
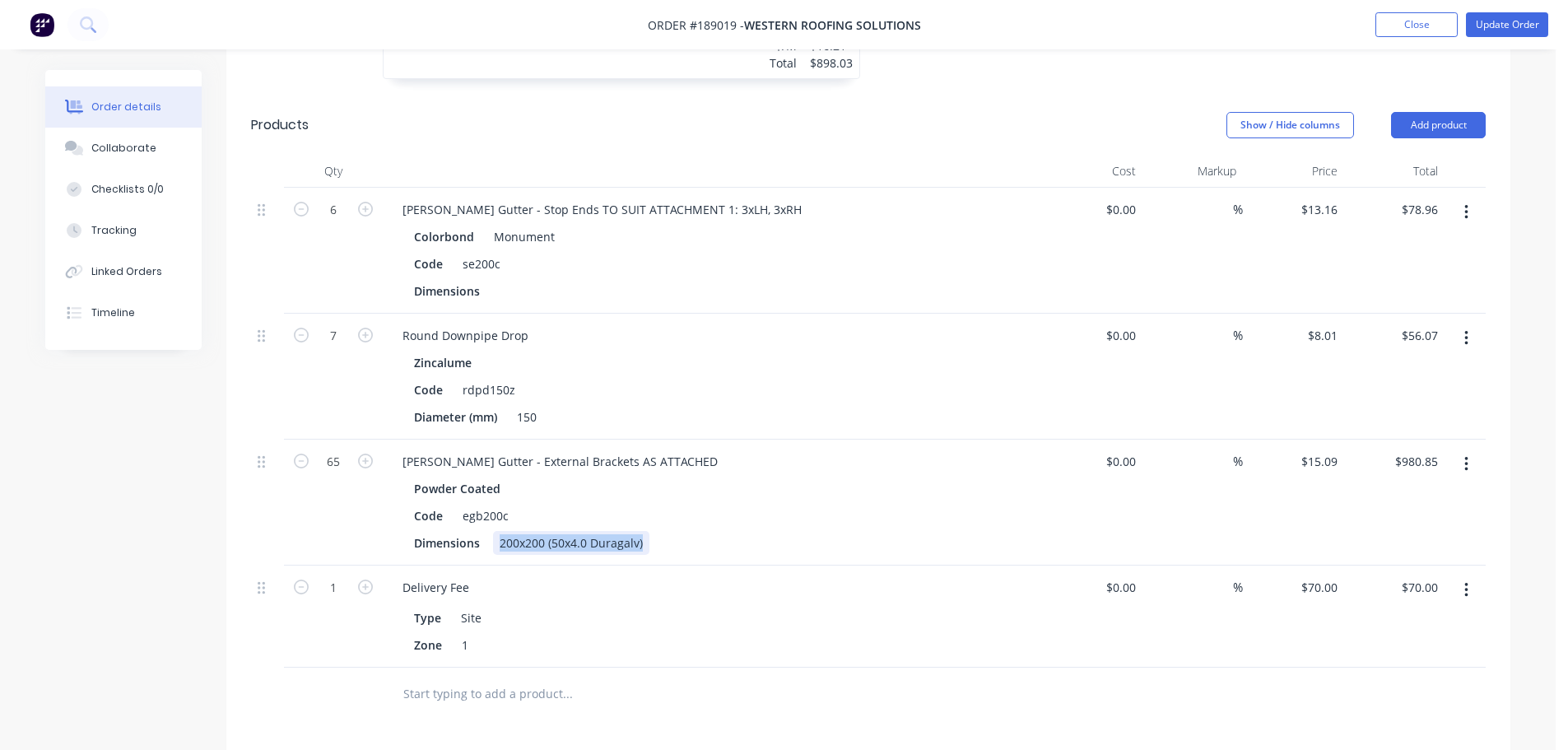
drag, startPoint x: 502, startPoint y: 522, endPoint x: 682, endPoint y: 524, distance: 180.0
click at [682, 531] on div "Dimensions 200x200 (50x4.0 Duragalv)" at bounding box center [708, 543] width 603 height 24
paste div
click at [1494, 21] on button "Update Order" at bounding box center [1507, 24] width 82 height 25
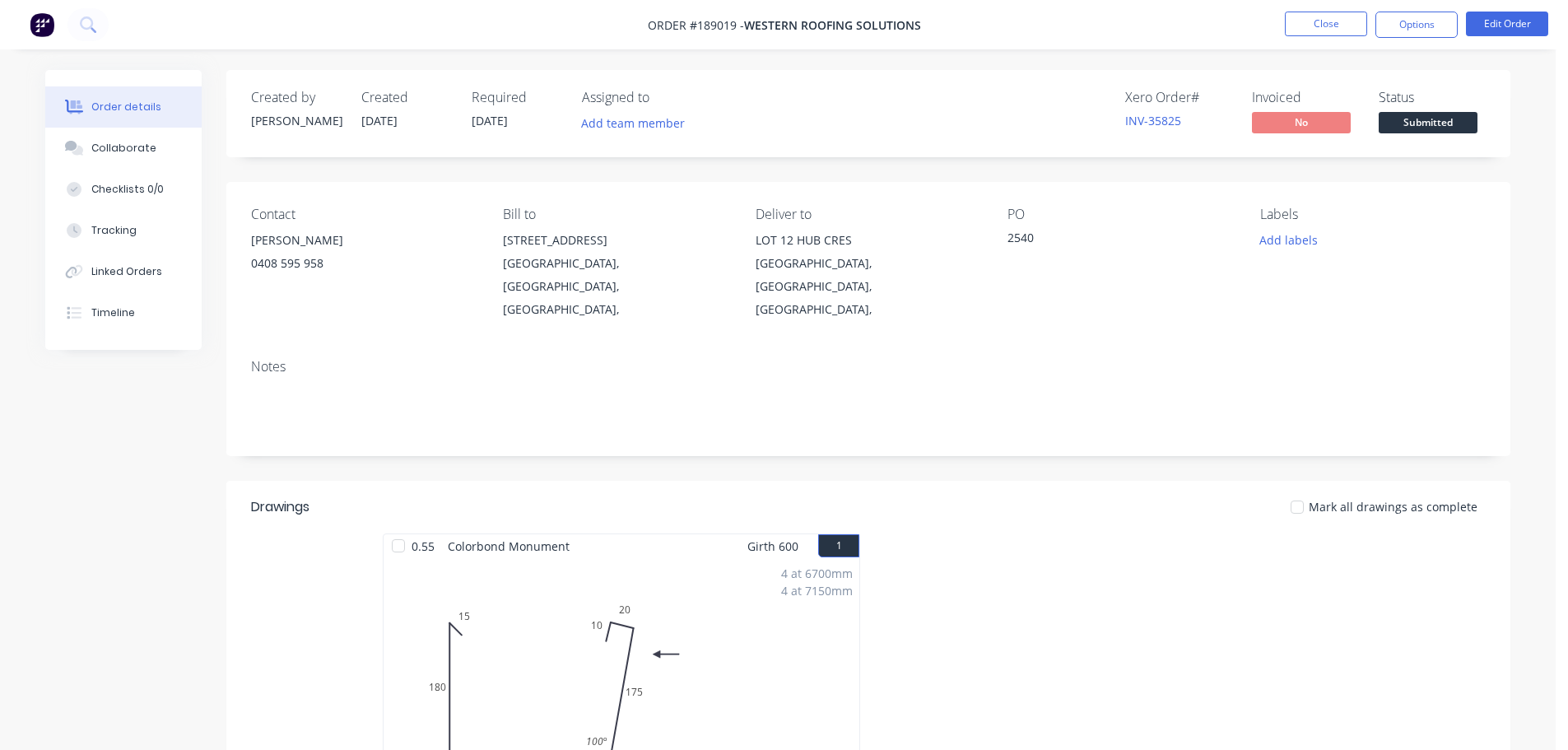
click at [1333, 8] on nav "Order #189019 - Western Roofing Solutions Close Options Edit Order" at bounding box center [784, 24] width 1568 height 49
click at [1321, 26] on button "Close" at bounding box center [1326, 23] width 82 height 25
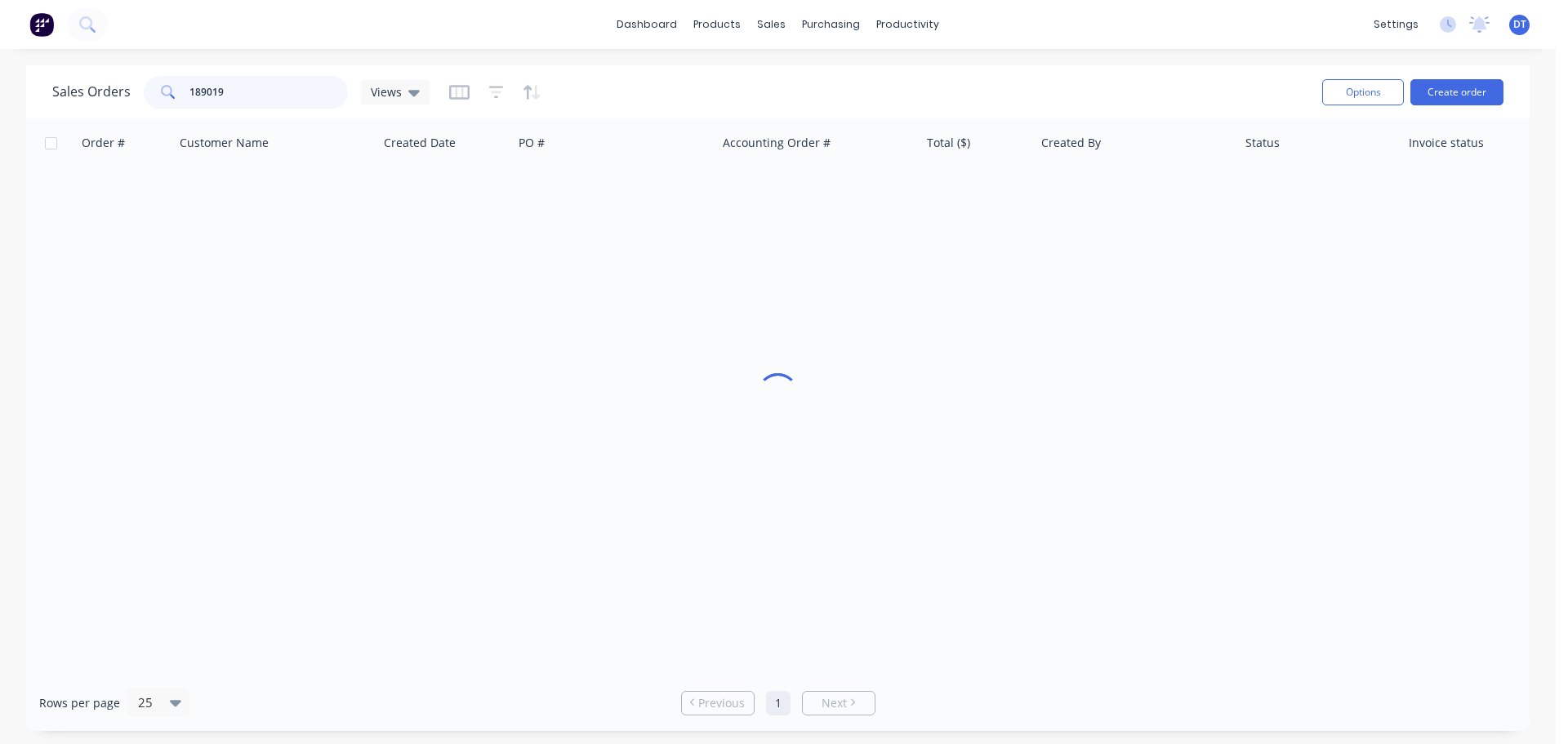
click at [259, 97] on input "189019" at bounding box center [269, 93] width 160 height 33
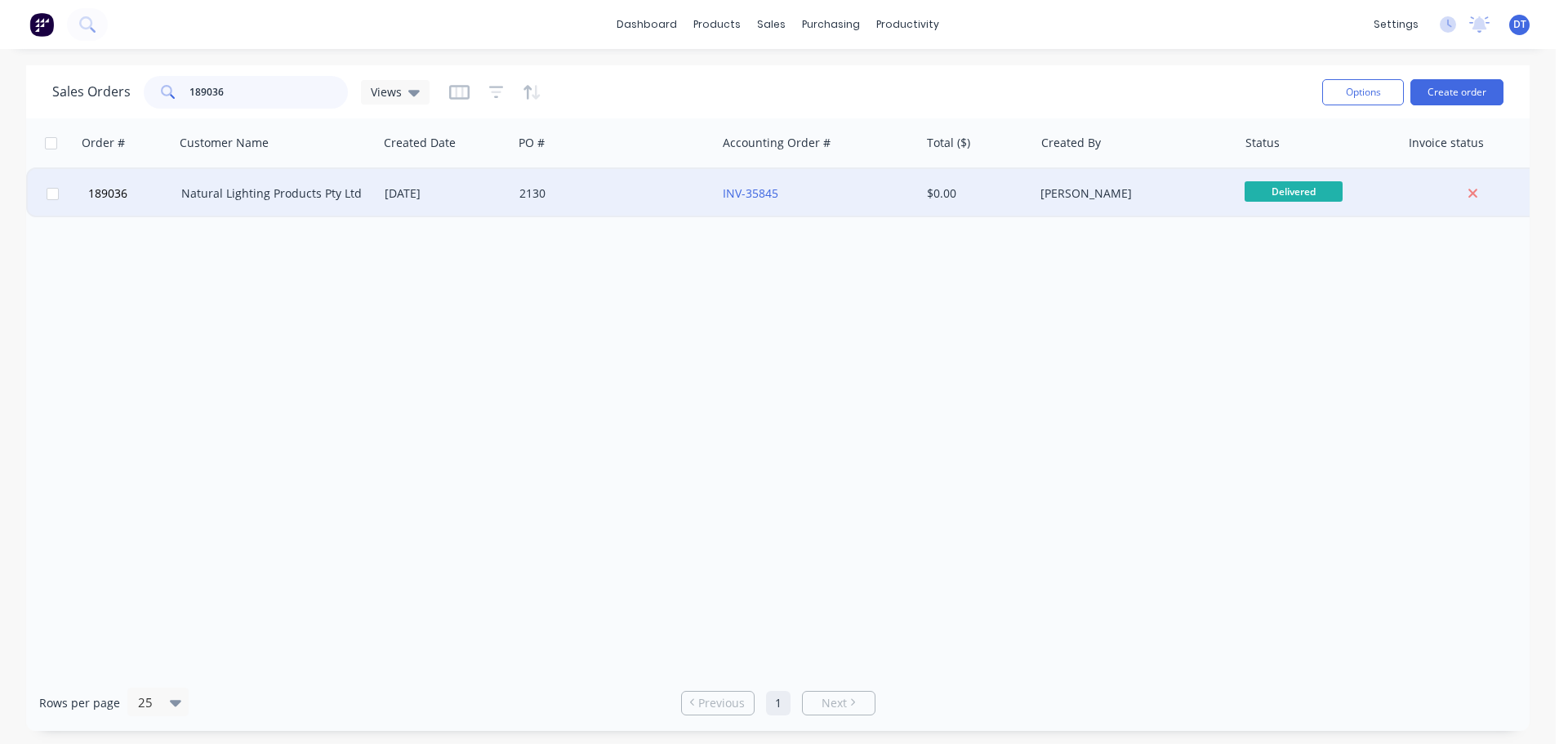
type input "189036"
click at [300, 191] on div "Natural Lighting Products Pty Ltd" at bounding box center [271, 193] width 181 height 16
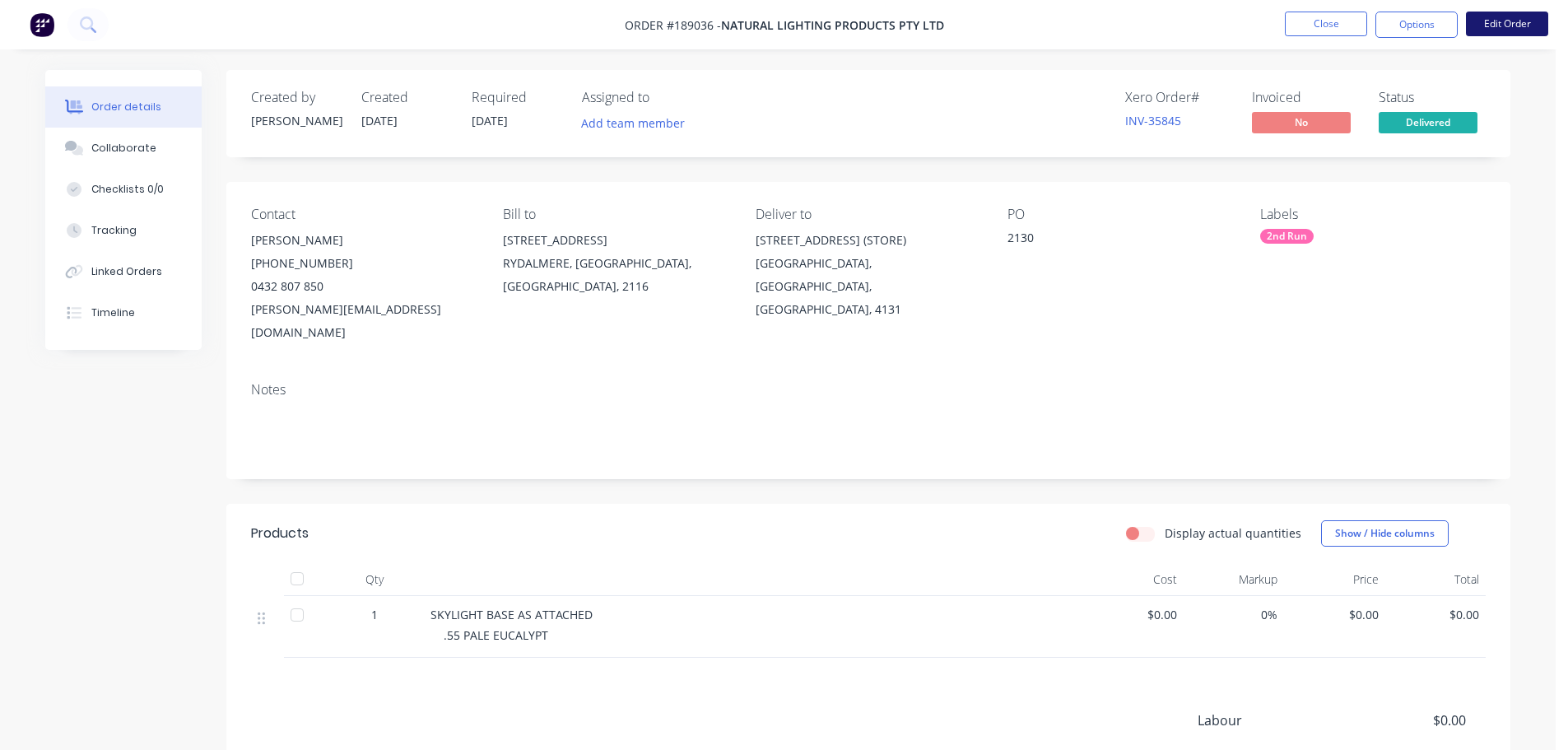
click at [1493, 28] on button "Edit Order" at bounding box center [1507, 23] width 82 height 25
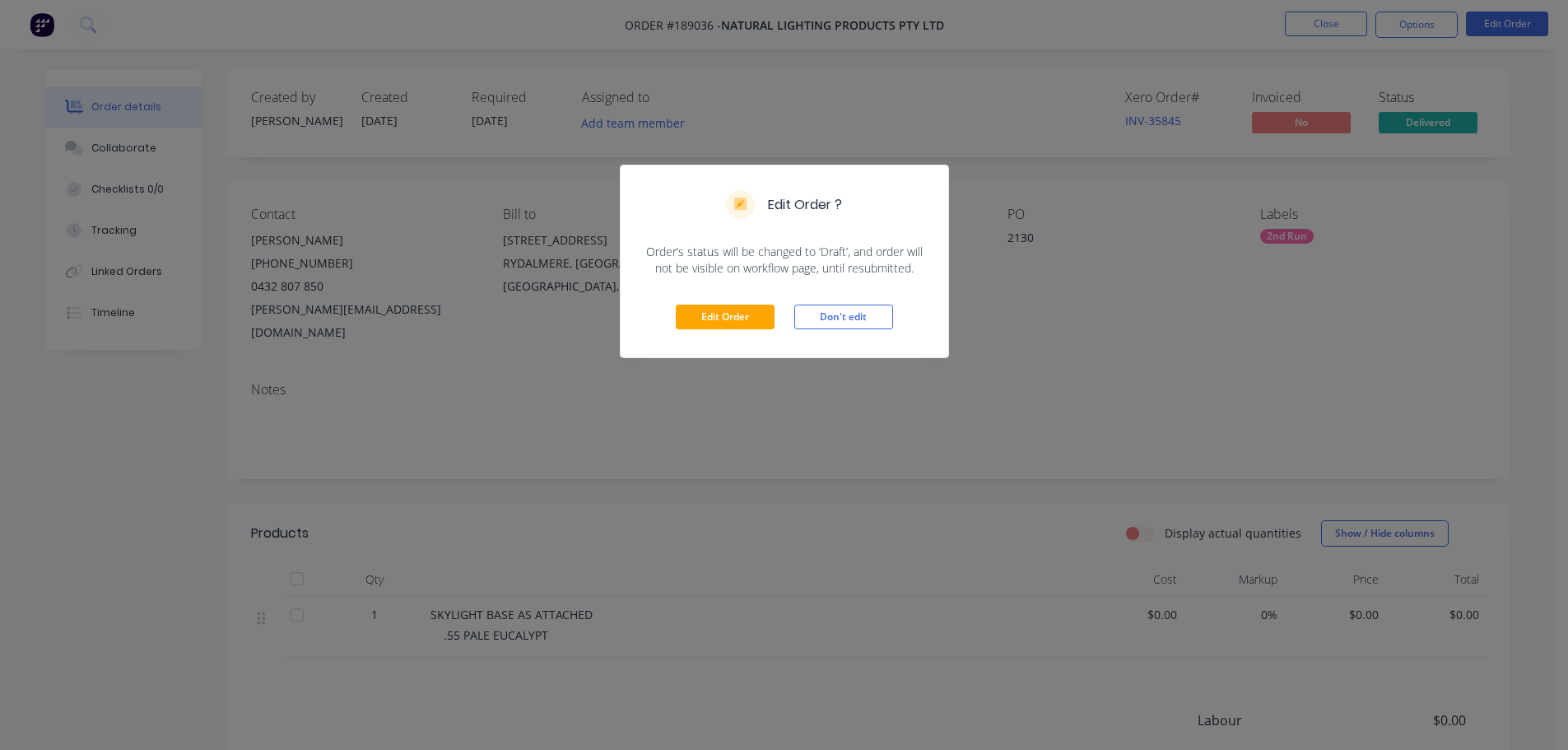
click at [733, 299] on div "Edit Order Don't edit" at bounding box center [784, 317] width 328 height 80
click at [730, 313] on button "Edit Order" at bounding box center [726, 317] width 99 height 25
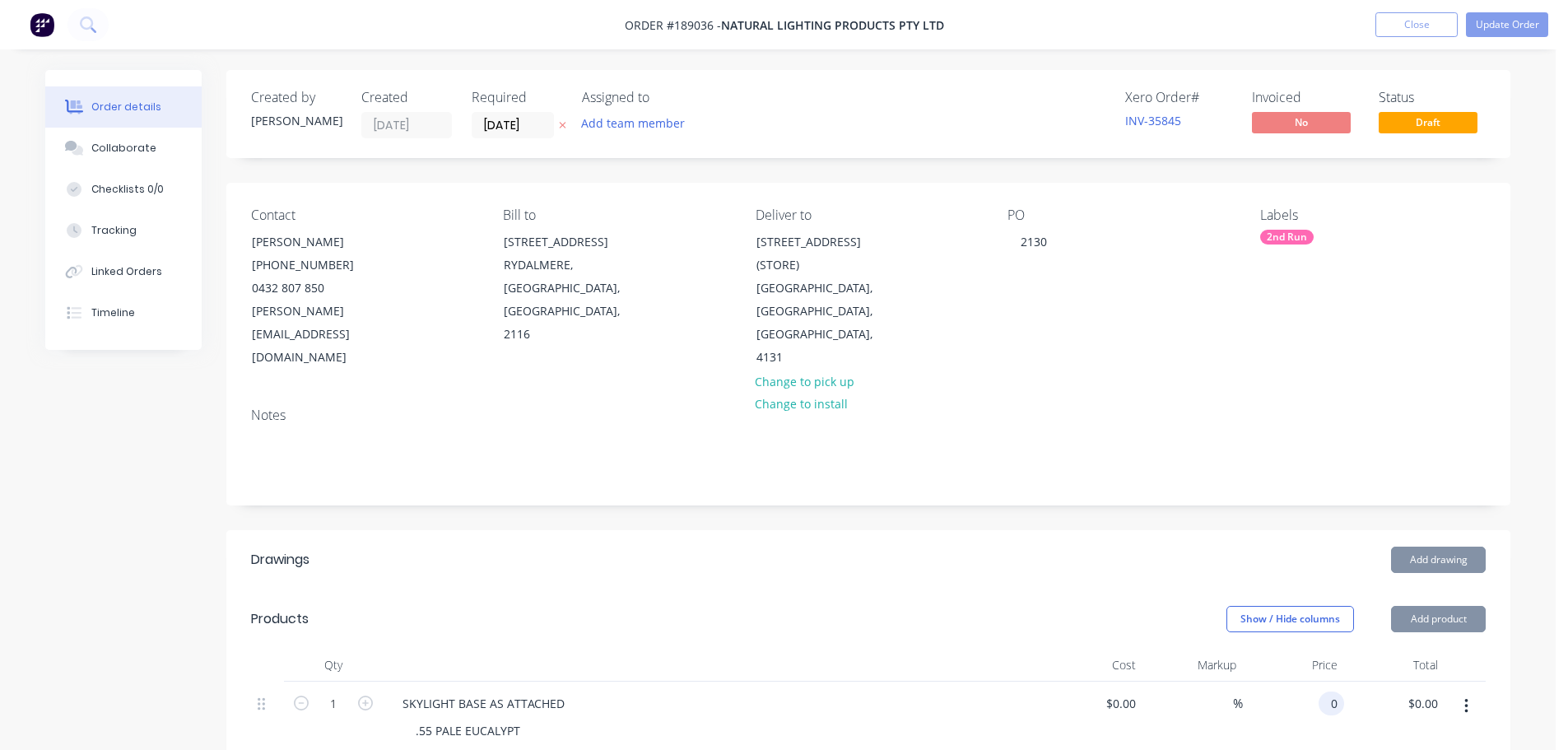
click at [1327, 692] on input "0" at bounding box center [1335, 704] width 19 height 24
type input "$180.00"
click at [1082, 590] on header "Products Show / Hide columns Add product" at bounding box center [868, 619] width 1284 height 60
click at [1502, 34] on button "Update Order" at bounding box center [1507, 24] width 82 height 25
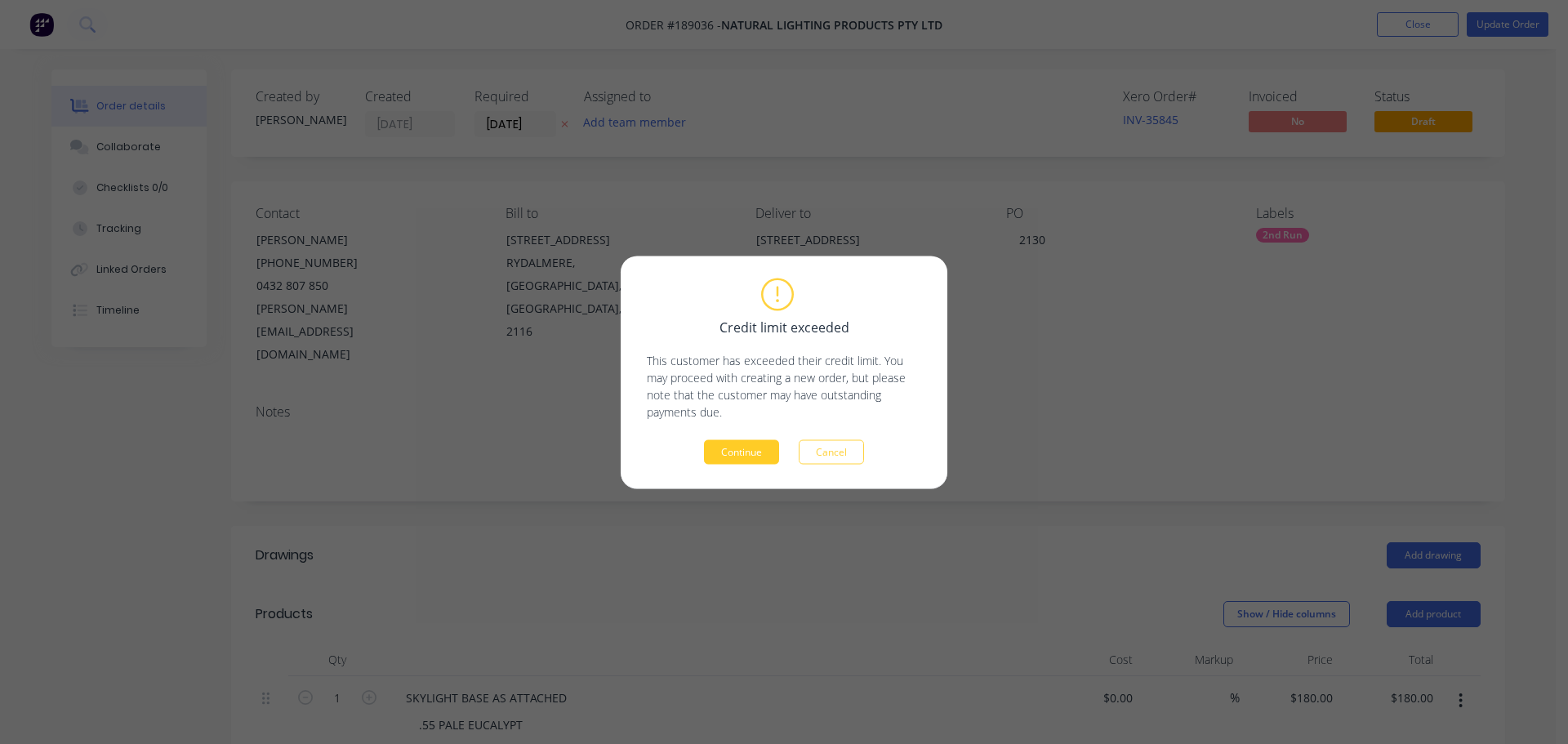
click at [726, 445] on button "Continue" at bounding box center [742, 451] width 75 height 25
